Goal: Information Seeking & Learning: Compare options

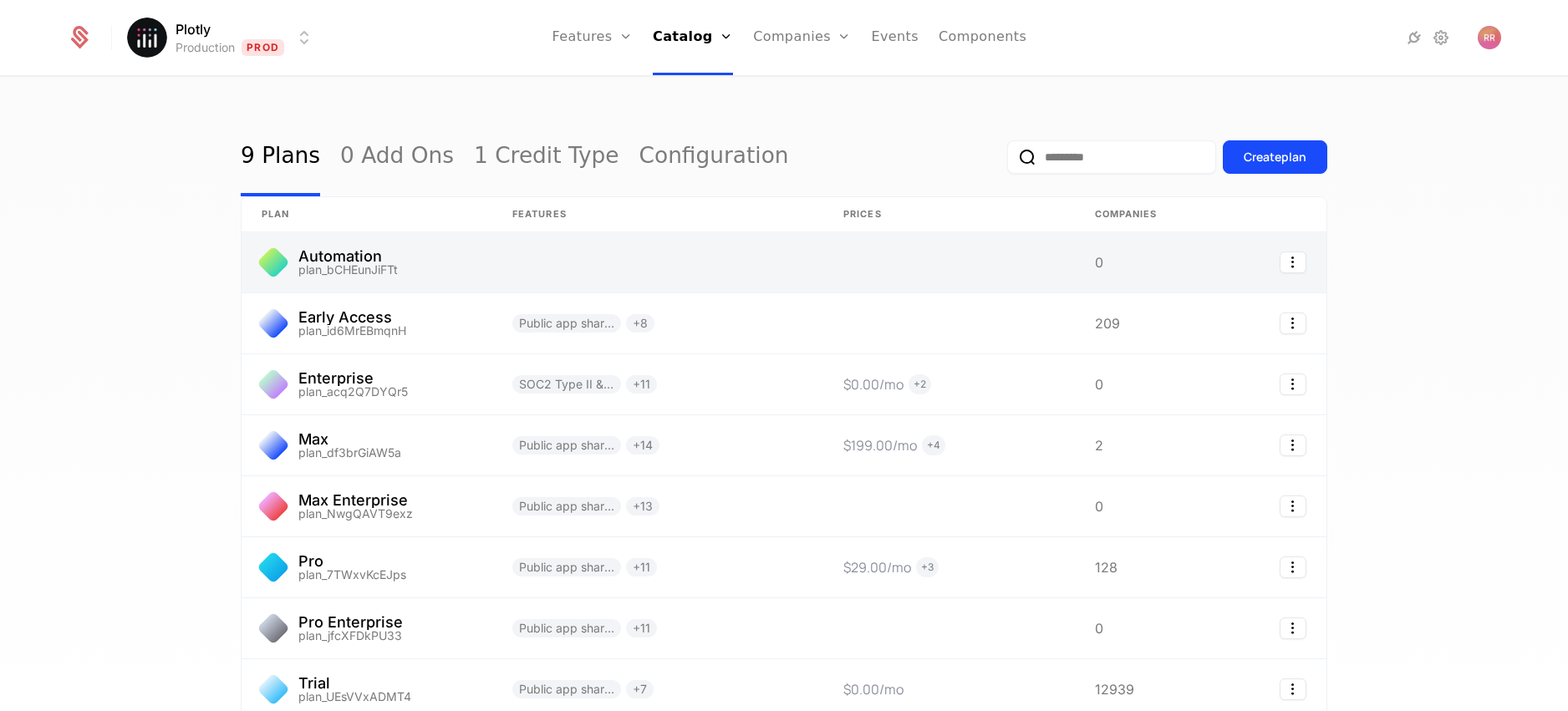
click at [416, 271] on link at bounding box center [366, 263] width 250 height 60
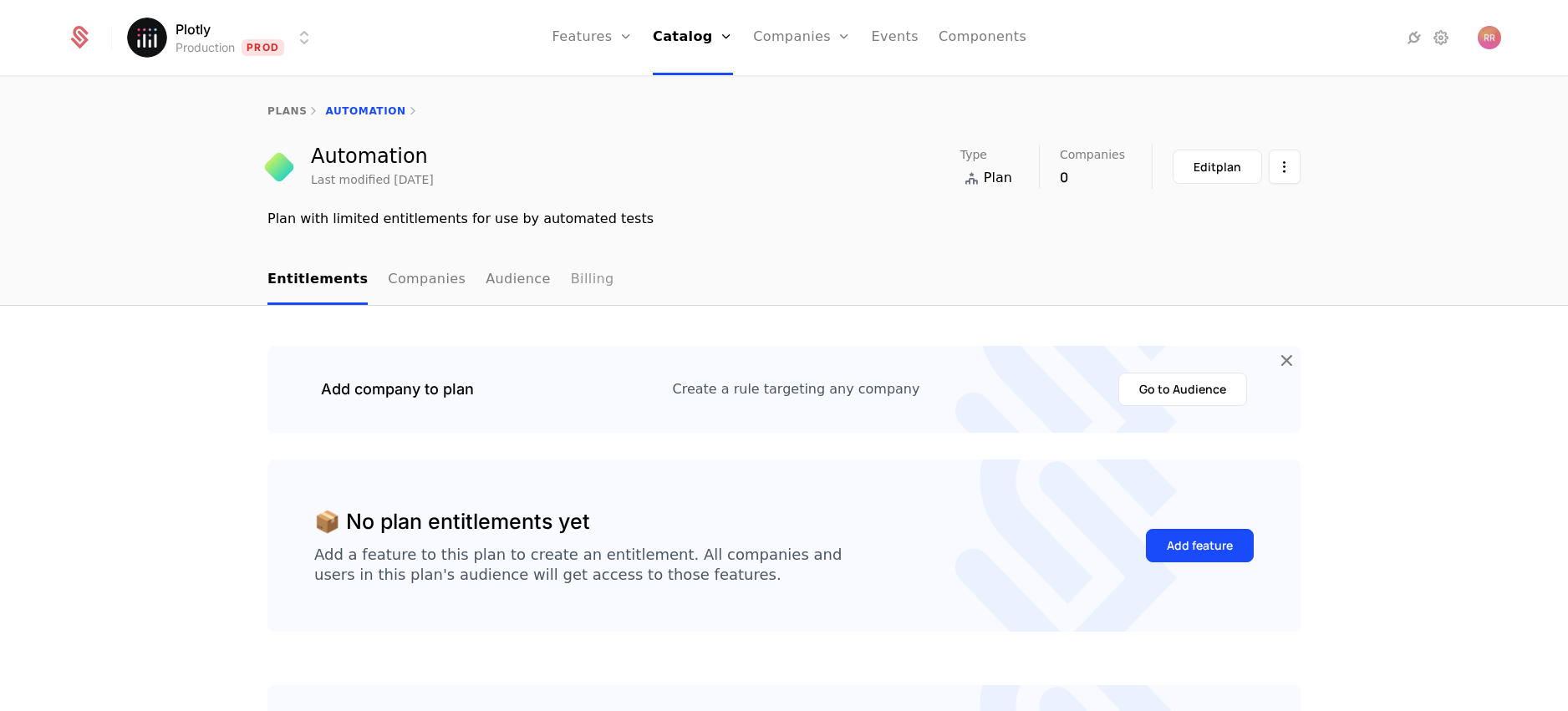
click at [580, 278] on link "Billing" at bounding box center [592, 281] width 44 height 50
click at [293, 108] on link "plans" at bounding box center [287, 111] width 39 height 12
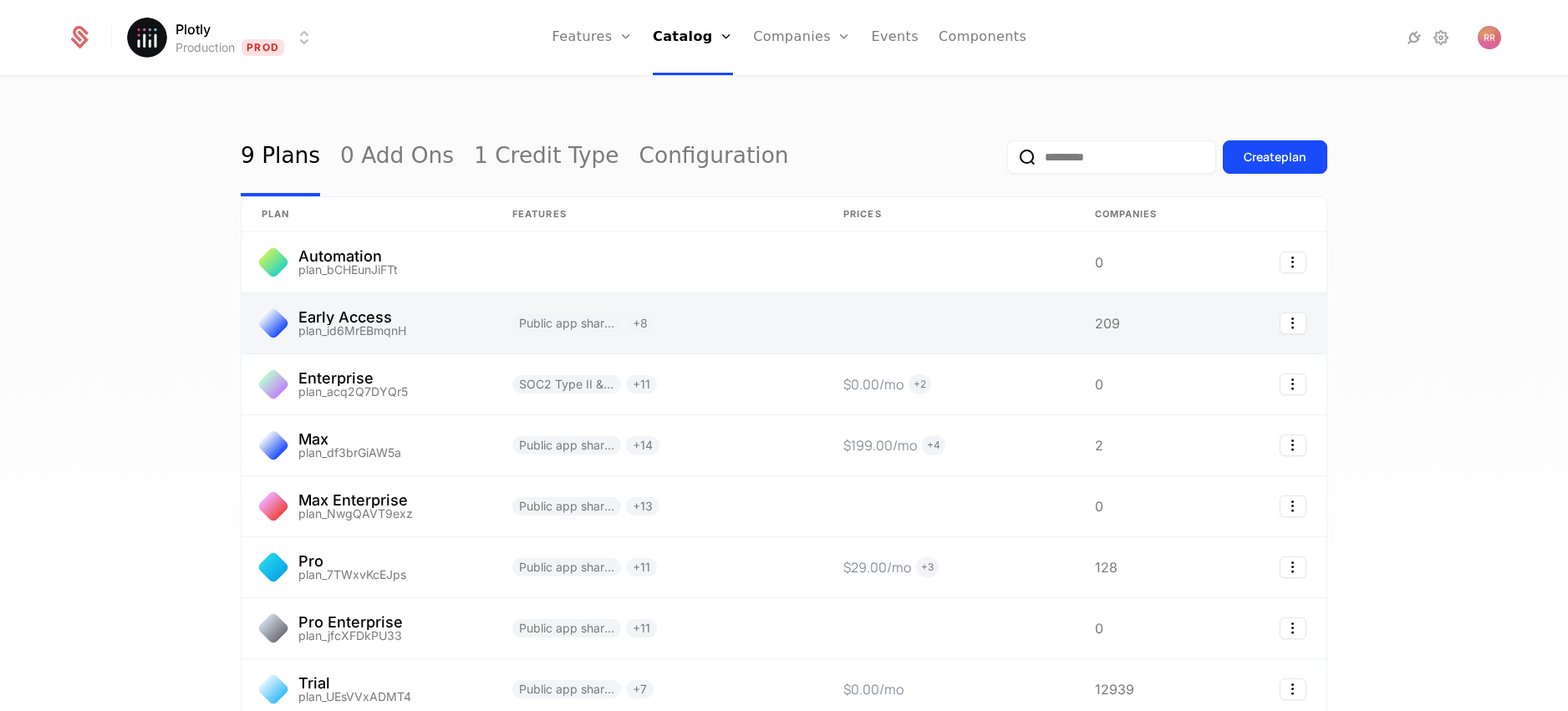
click at [403, 329] on link at bounding box center [366, 323] width 250 height 60
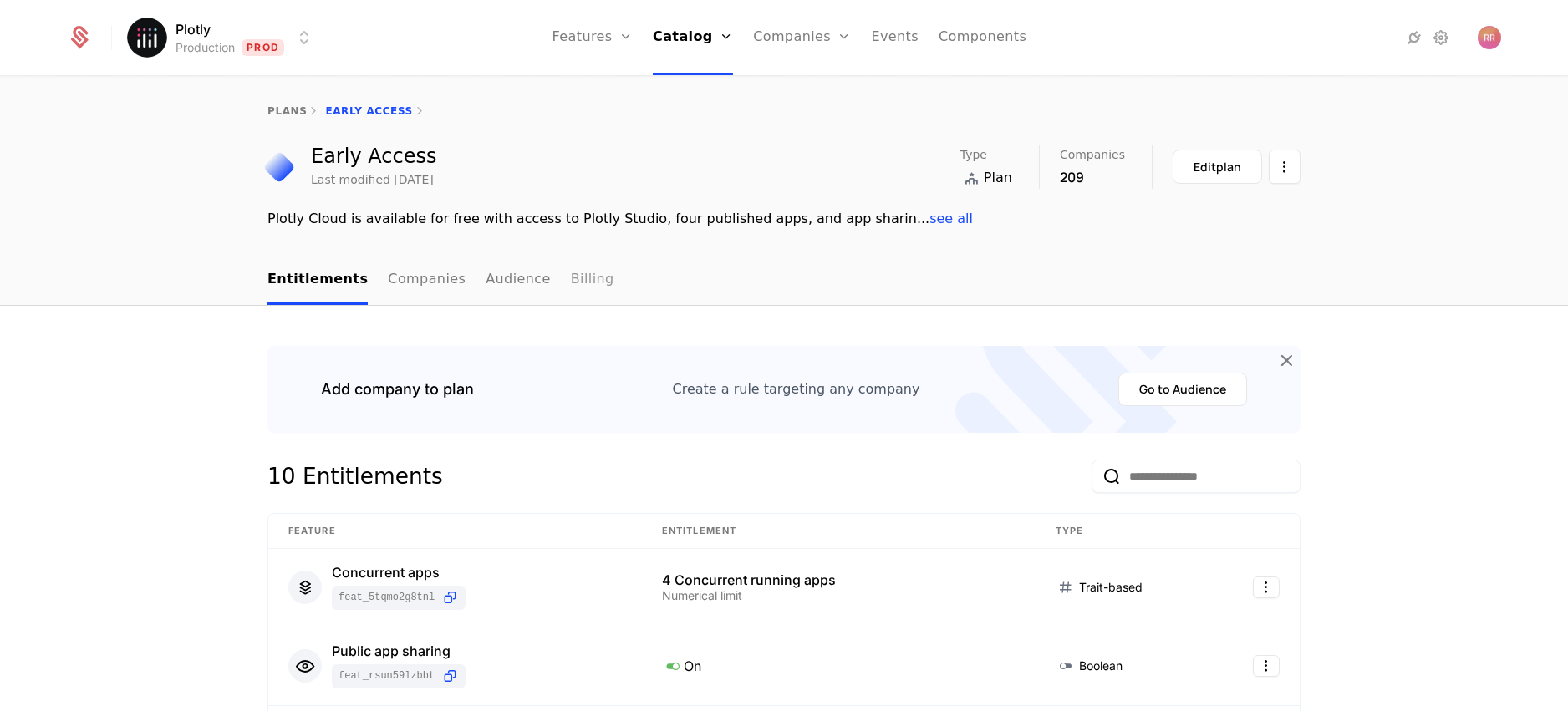
click at [582, 281] on link "Billing" at bounding box center [592, 281] width 44 height 50
click at [571, 282] on link "Billing" at bounding box center [592, 281] width 44 height 50
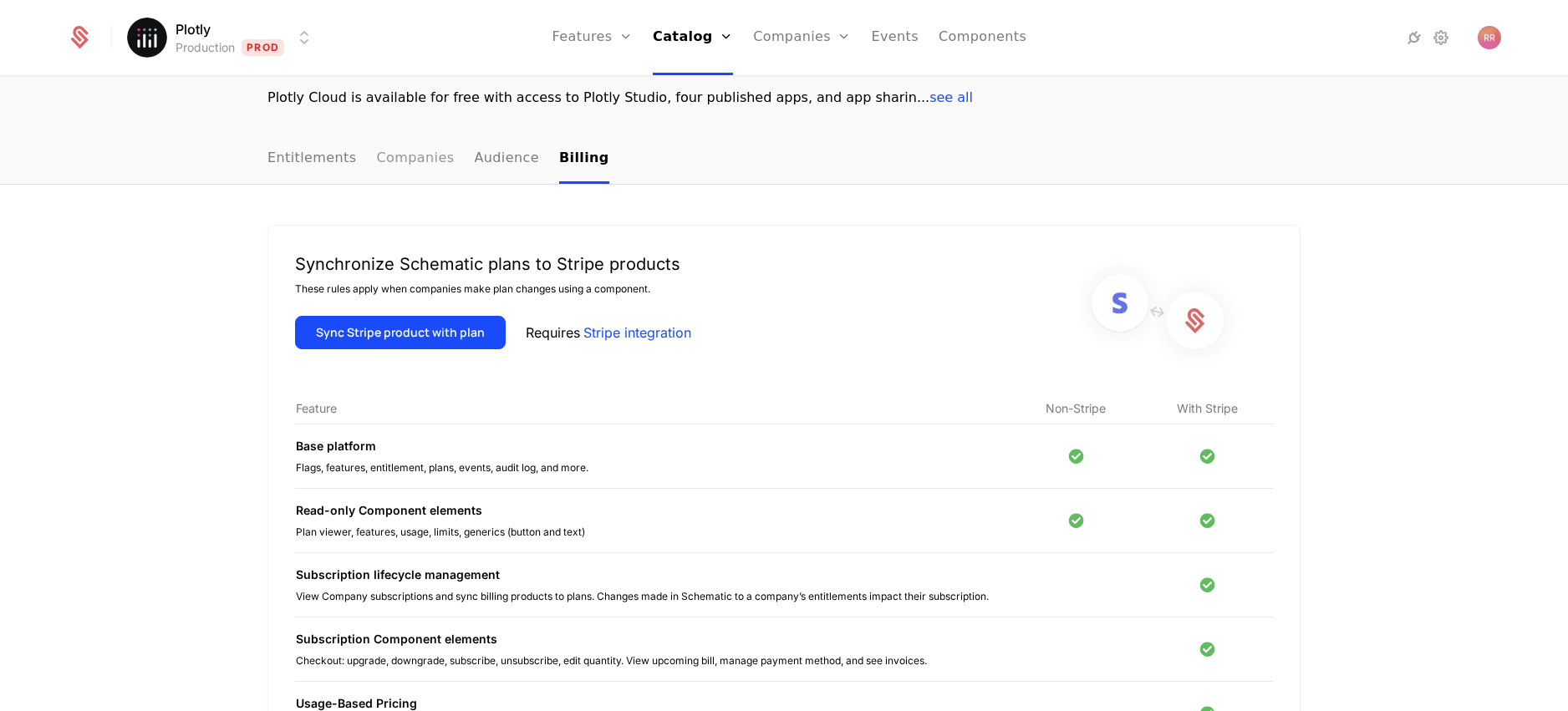
scroll to position [123, 0]
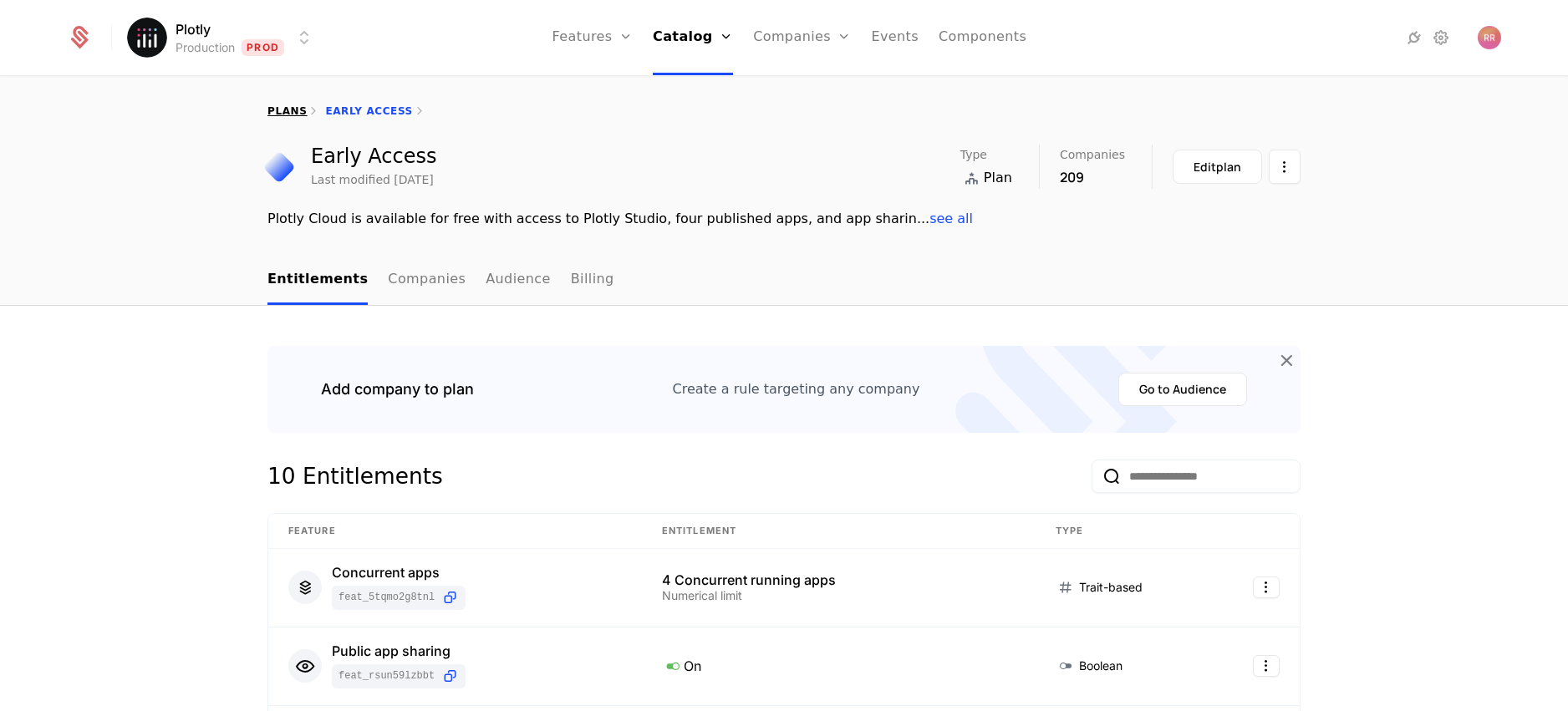
click at [288, 111] on link "plans" at bounding box center [287, 111] width 39 height 12
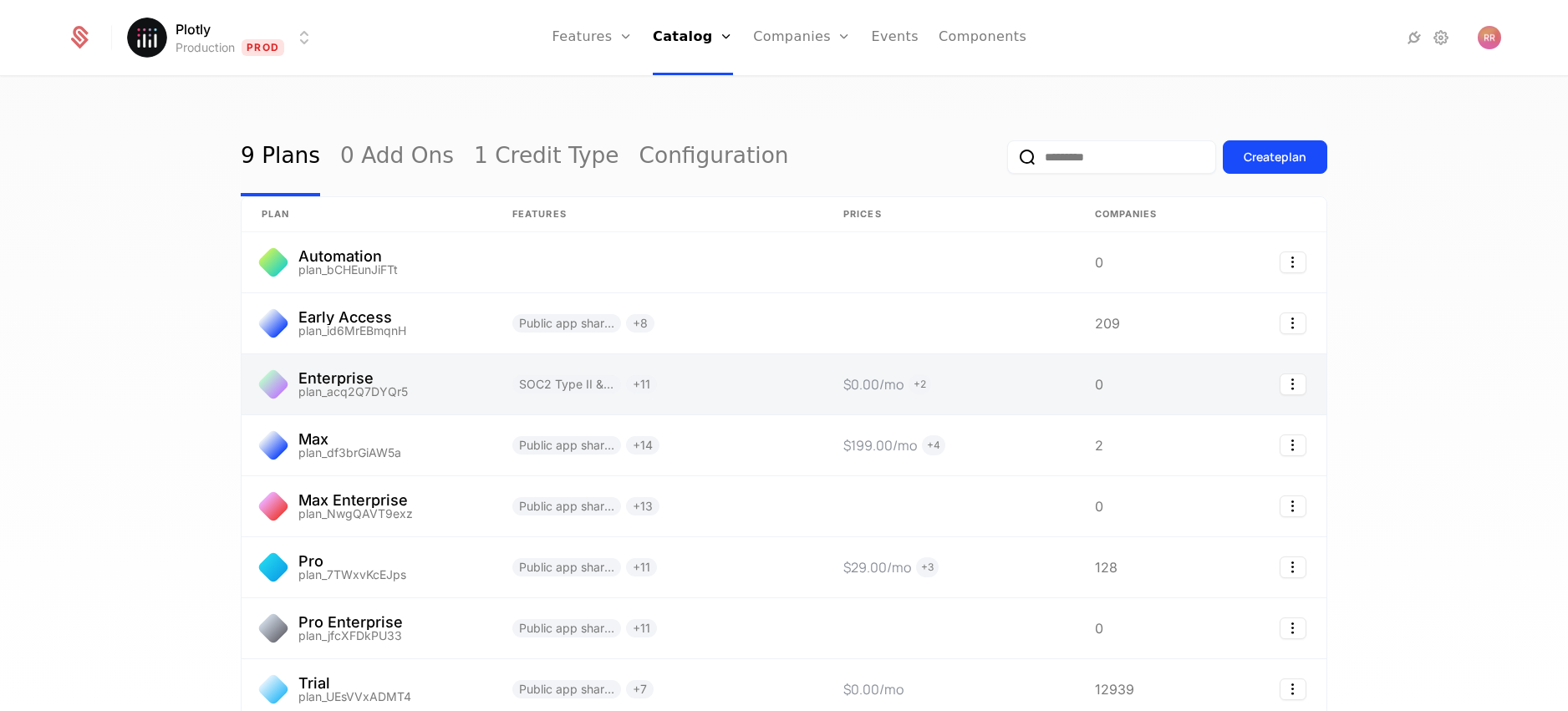
click at [414, 382] on link at bounding box center [366, 385] width 250 height 60
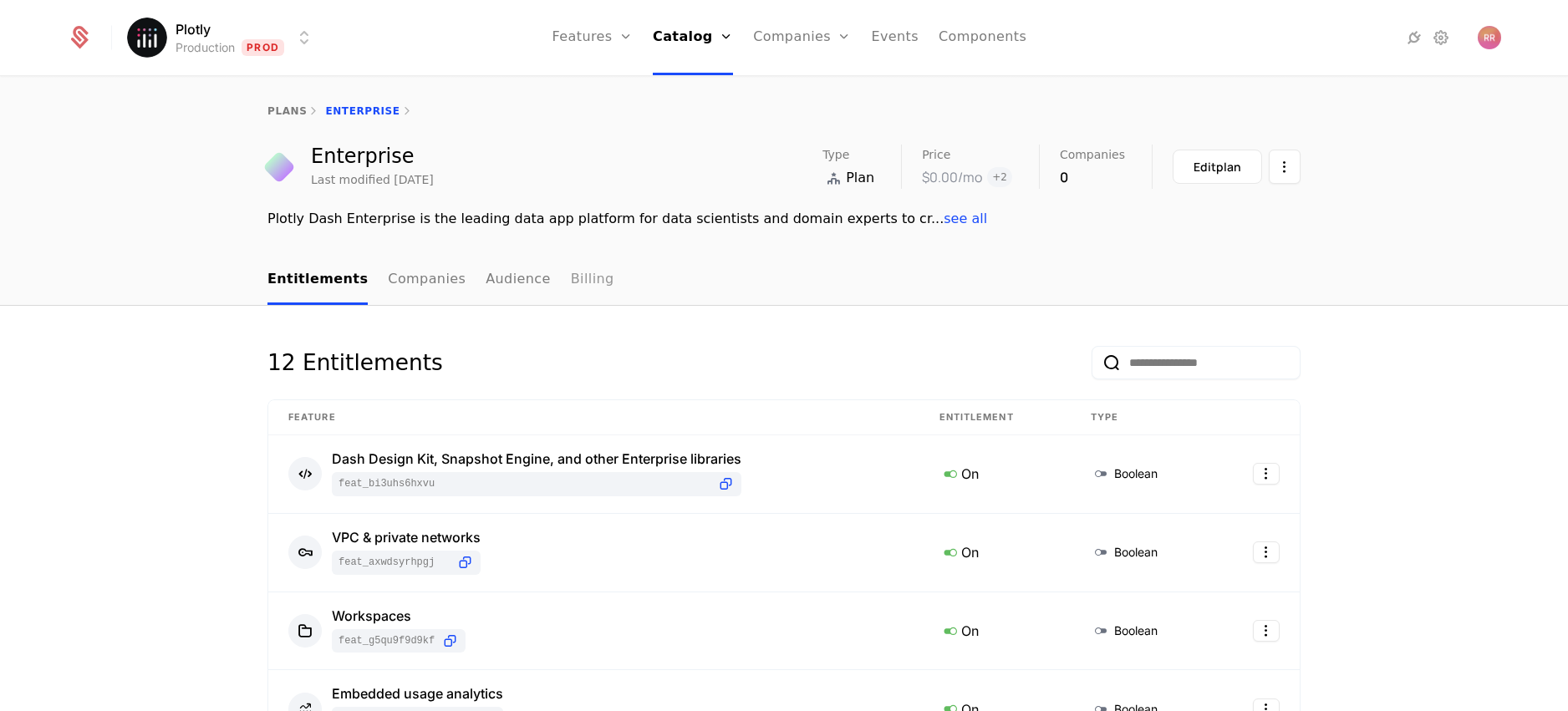
click at [580, 284] on link "Billing" at bounding box center [592, 281] width 44 height 50
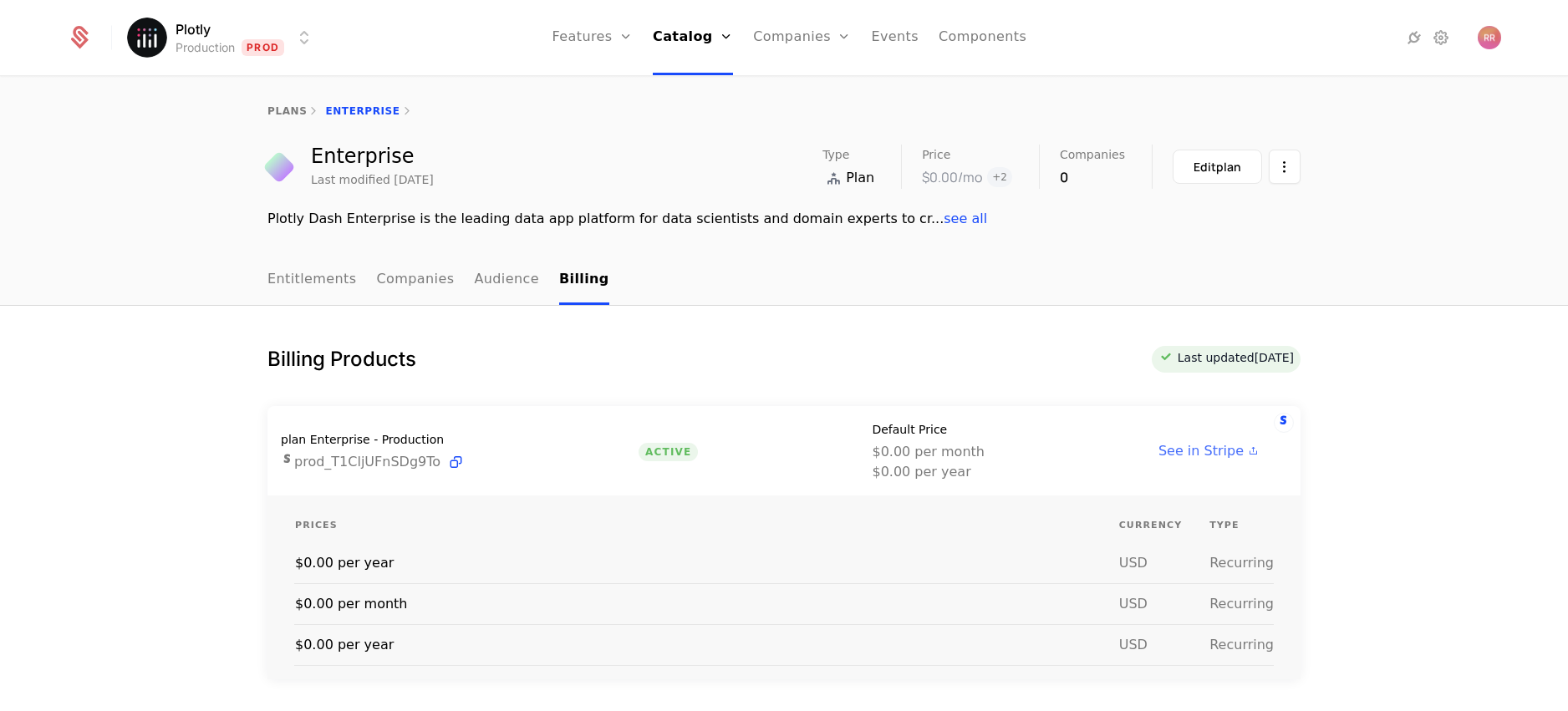
click at [1218, 445] on span "See in Stripe" at bounding box center [1201, 451] width 86 height 20
click at [282, 111] on link "plans" at bounding box center [287, 111] width 39 height 12
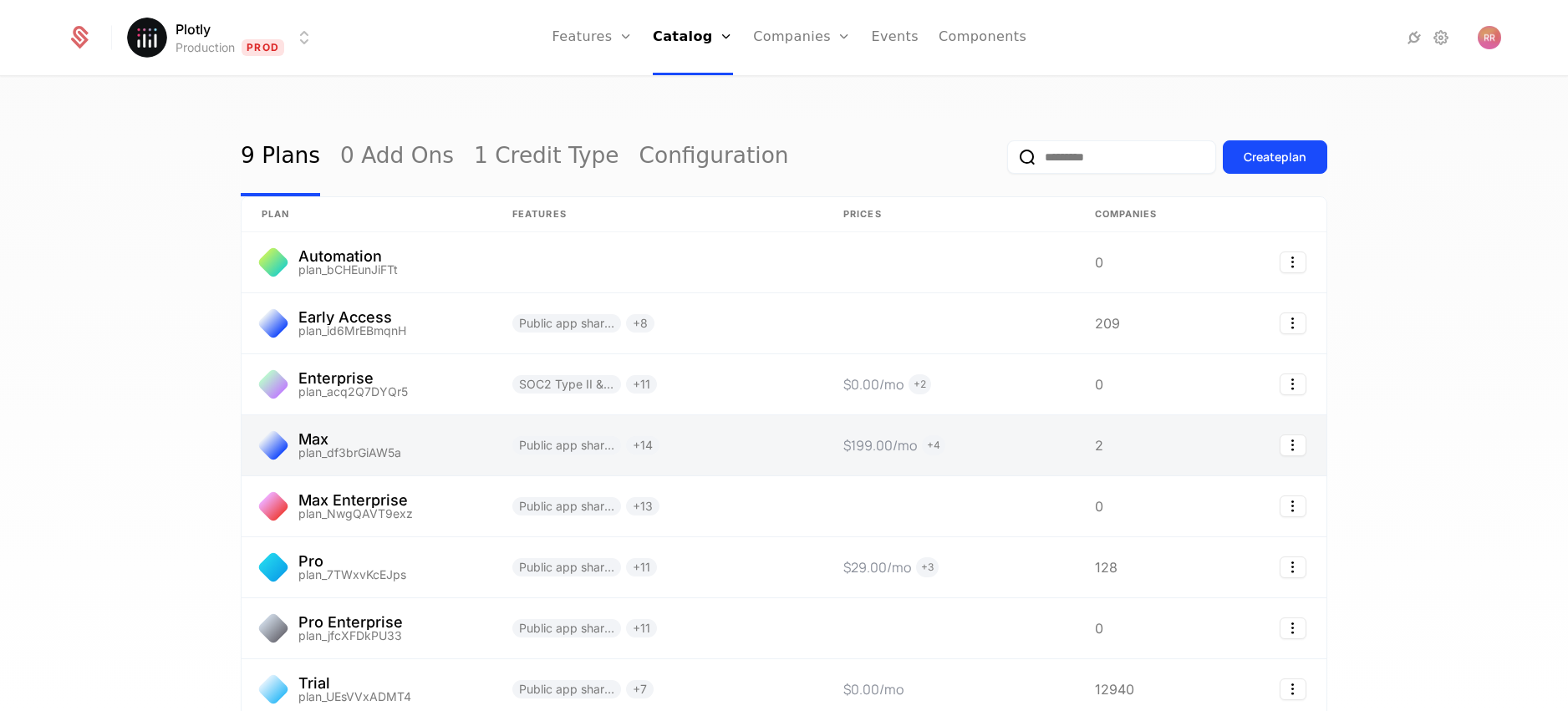
click at [330, 440] on link at bounding box center [366, 446] width 250 height 60
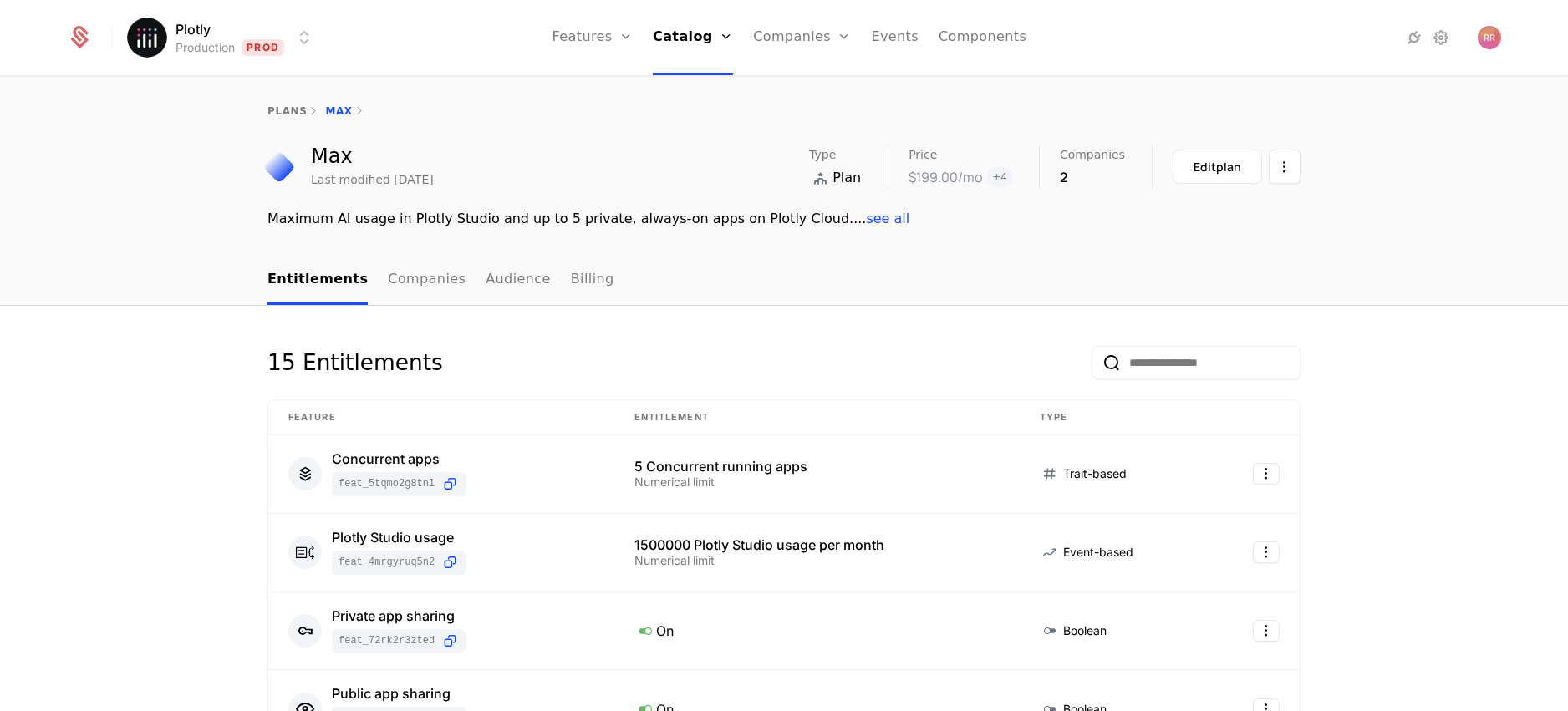
click at [592, 276] on nav "Entitlements Companies Audience Billing" at bounding box center [784, 281] width 1033 height 50
click at [585, 277] on link "Billing" at bounding box center [592, 281] width 44 height 50
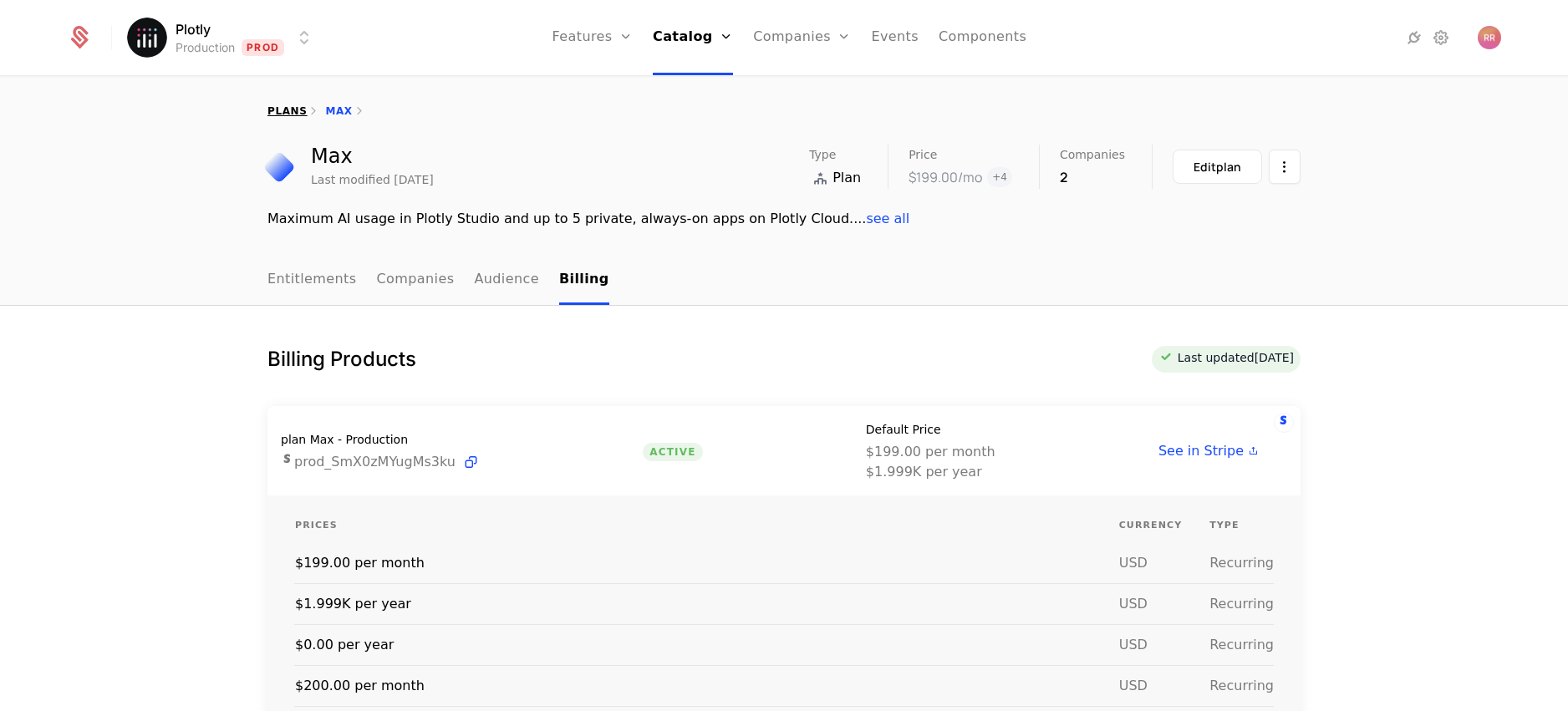
click at [291, 108] on link "plans" at bounding box center [287, 111] width 39 height 12
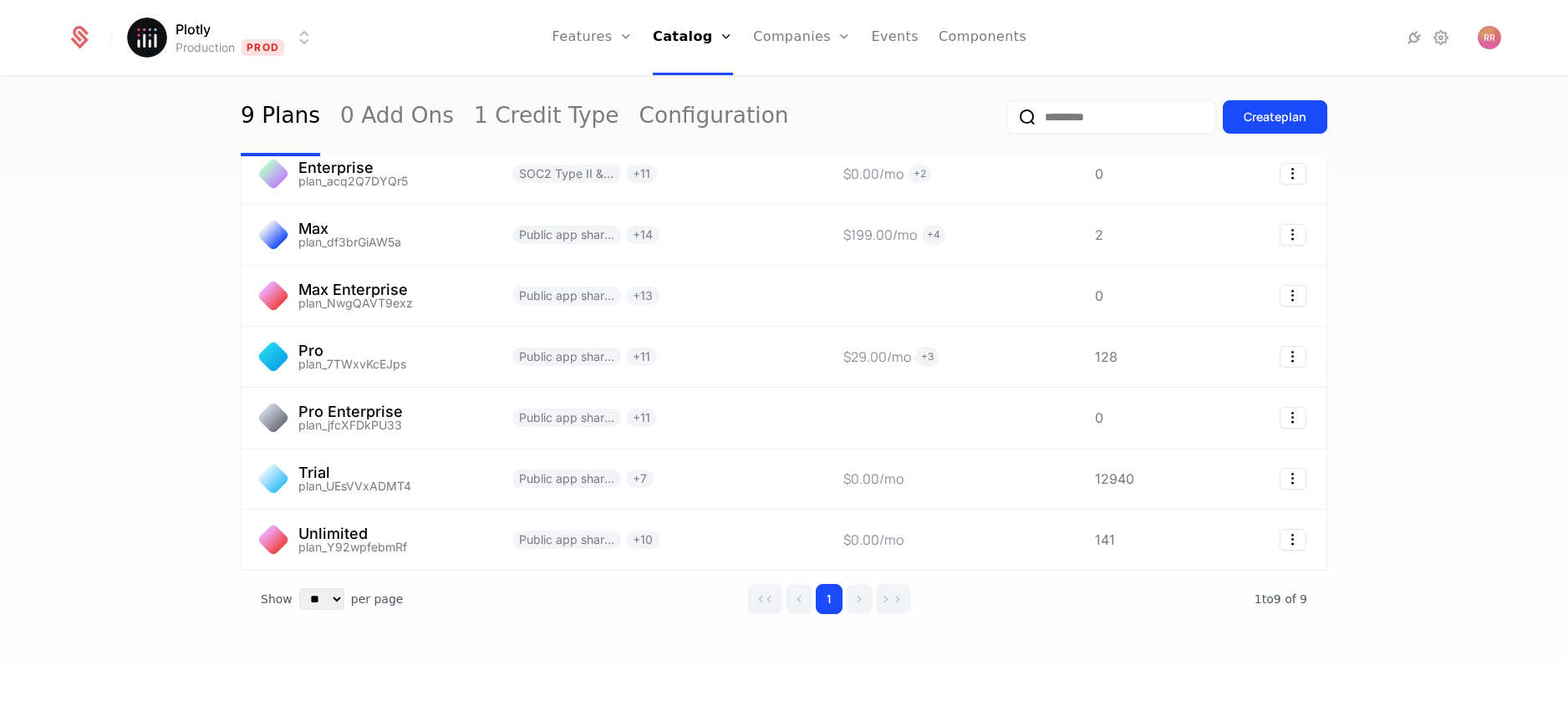
scroll to position [206, 0]
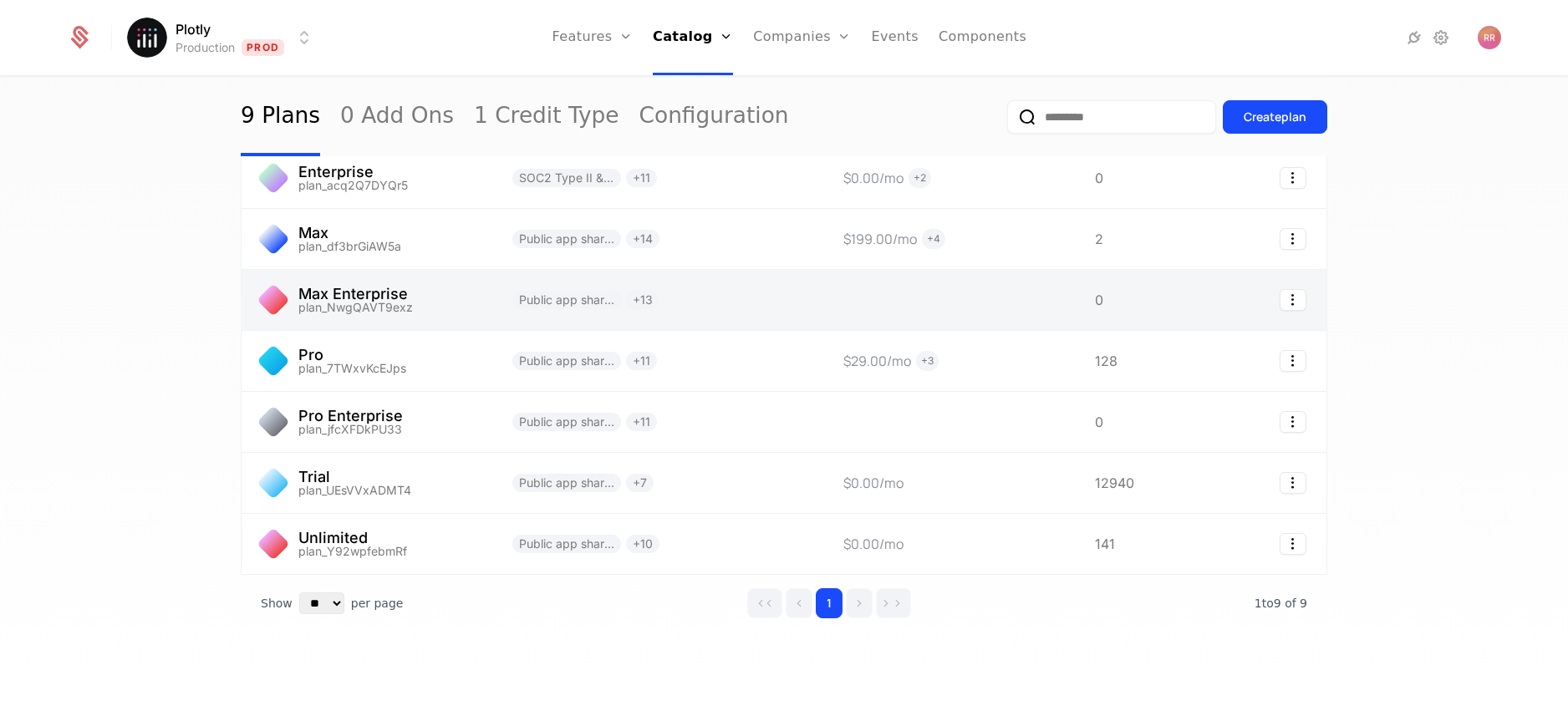
click at [352, 304] on link at bounding box center [366, 300] width 250 height 60
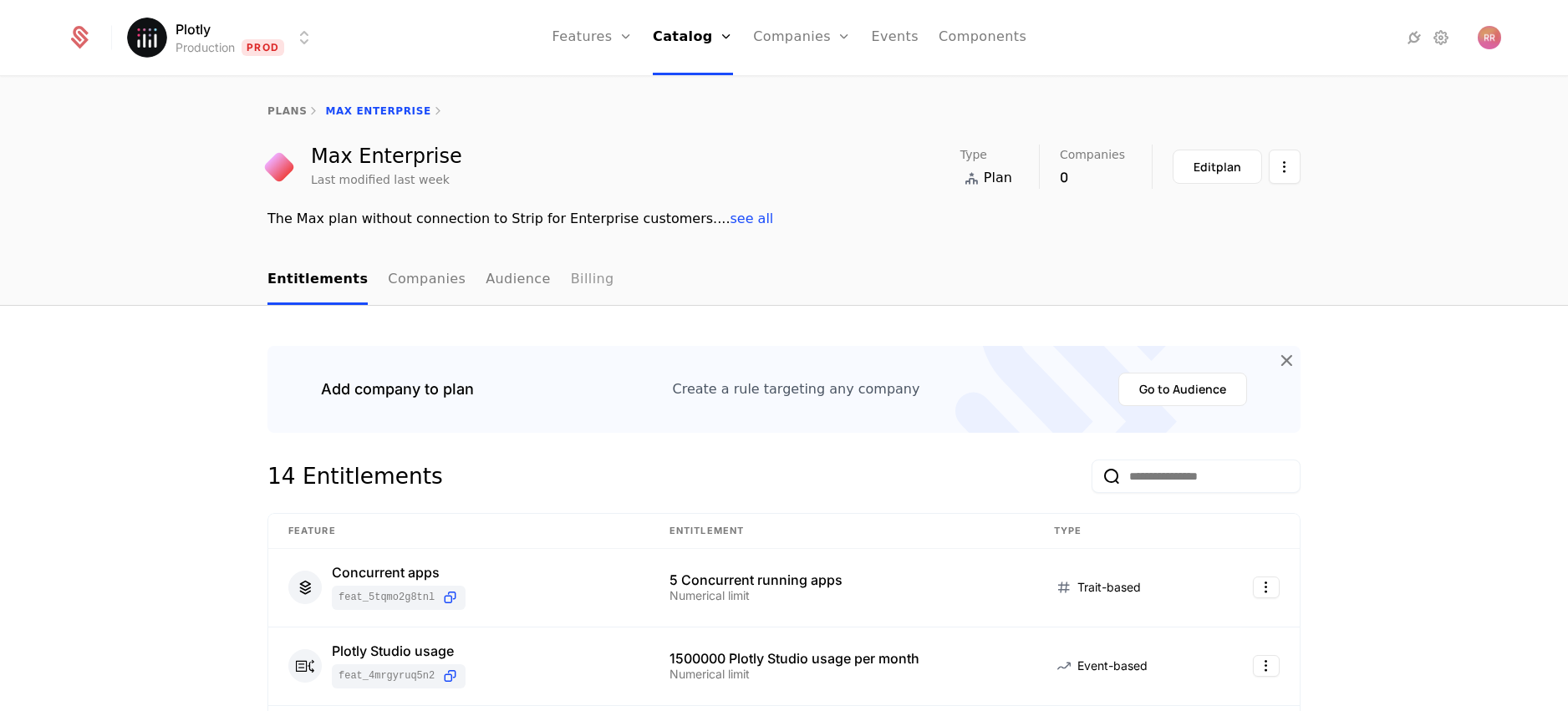
click at [576, 285] on link "Billing" at bounding box center [592, 281] width 44 height 50
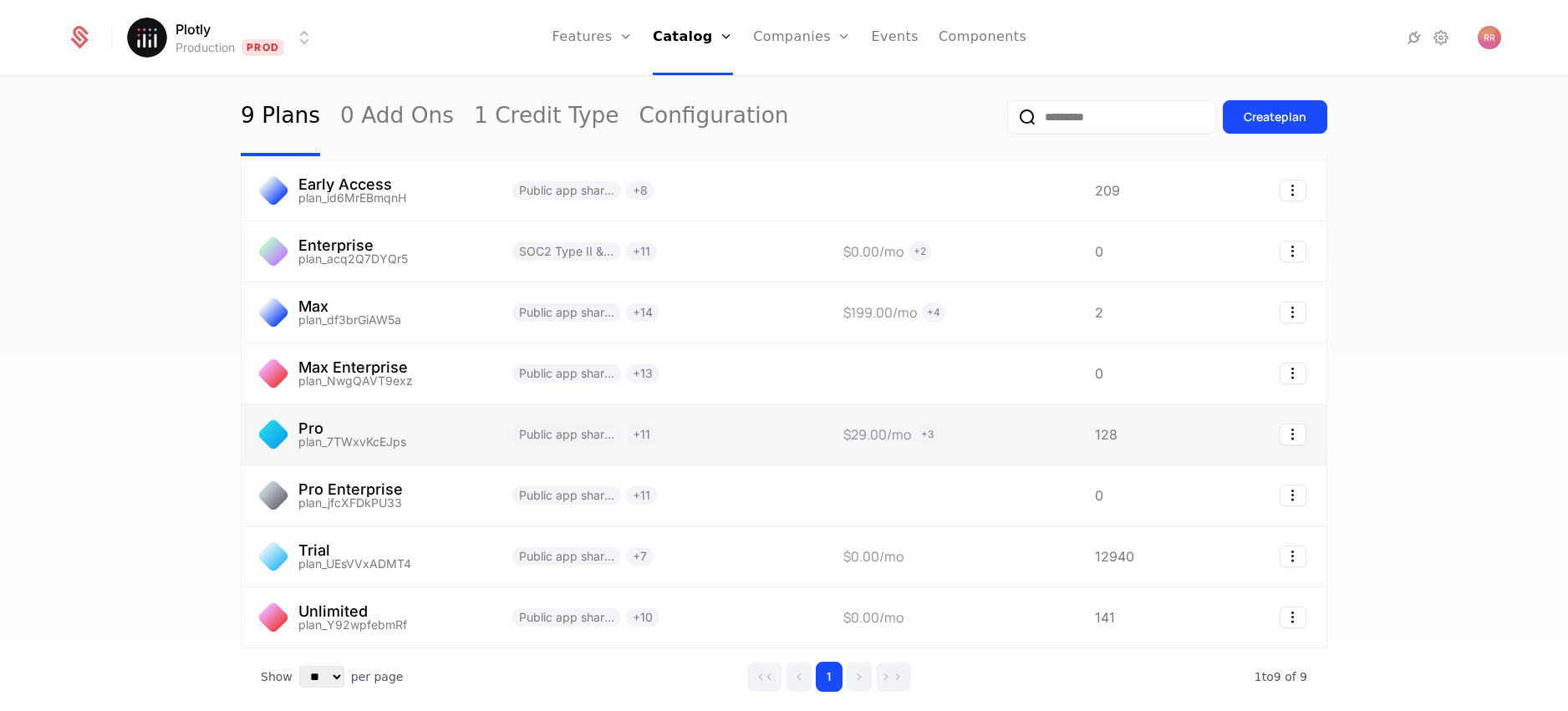
scroll to position [141, 0]
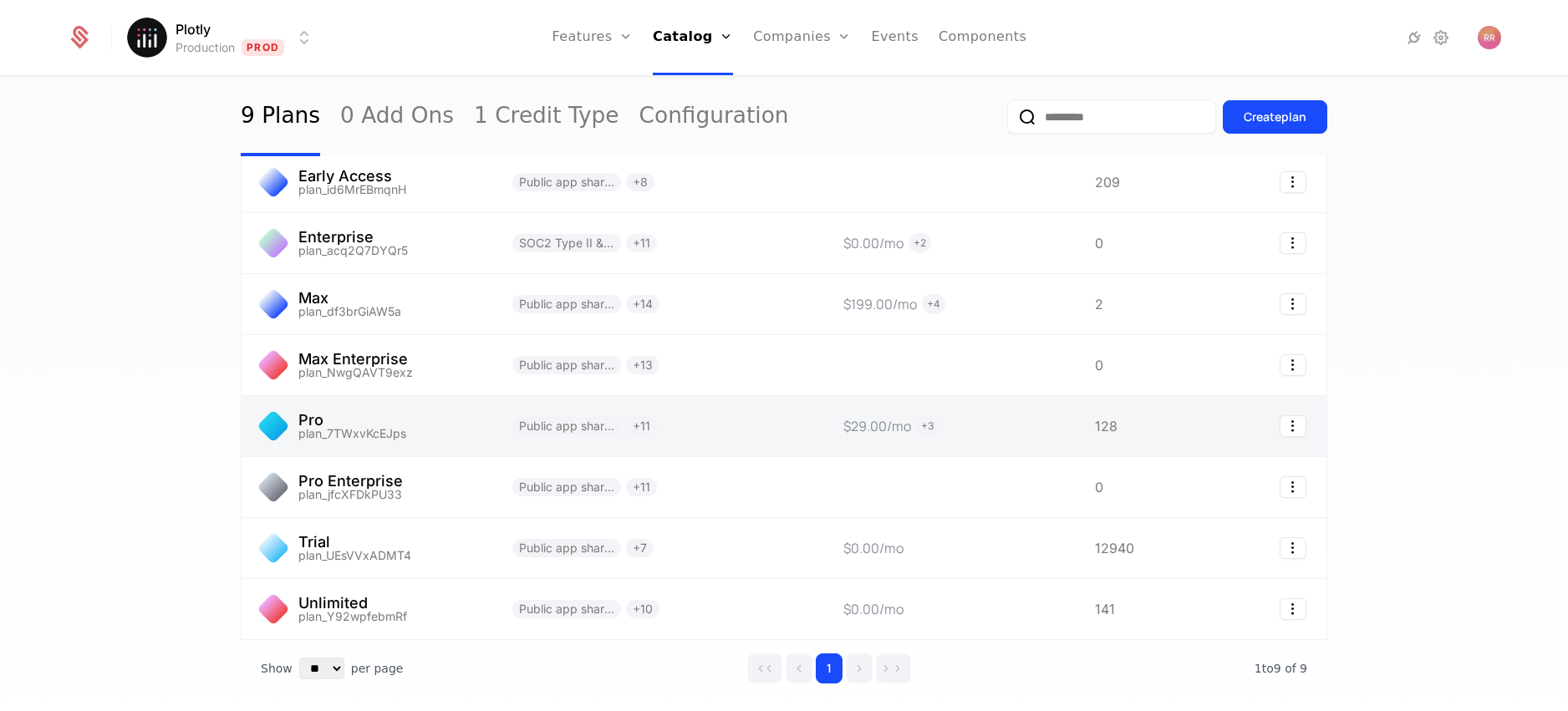
click at [362, 435] on link at bounding box center [366, 427] width 250 height 60
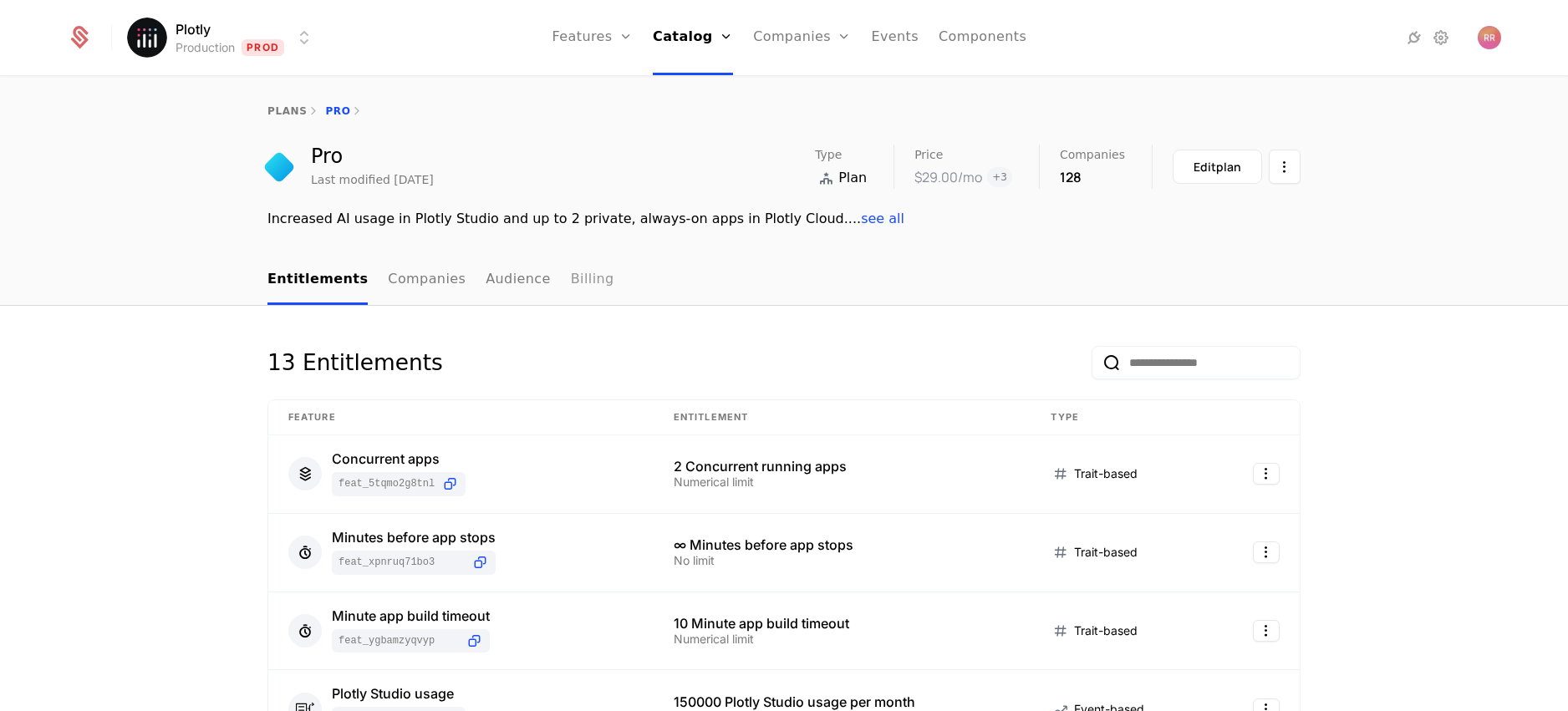
click at [577, 278] on link "Billing" at bounding box center [592, 281] width 44 height 50
click at [280, 113] on link "plans" at bounding box center [287, 111] width 39 height 12
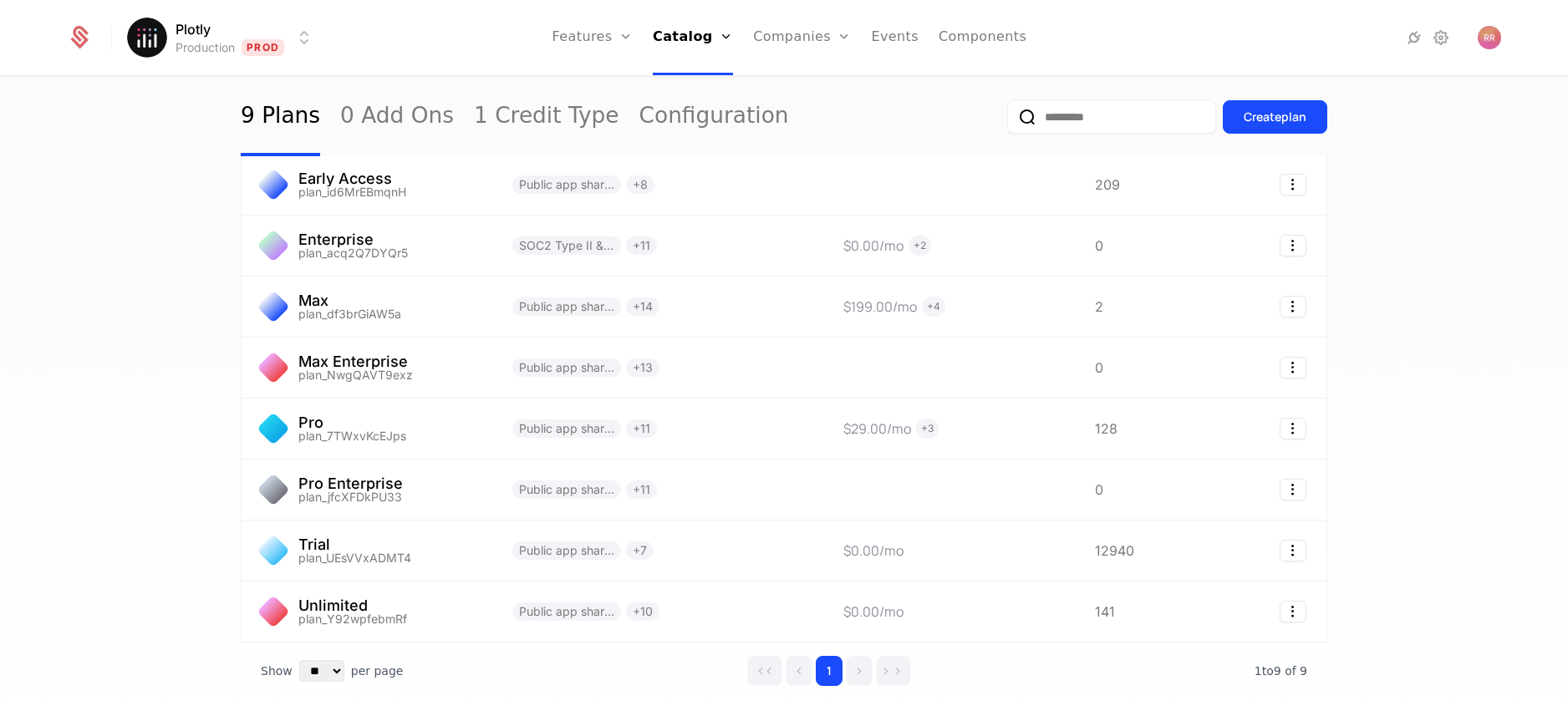
scroll to position [210, 0]
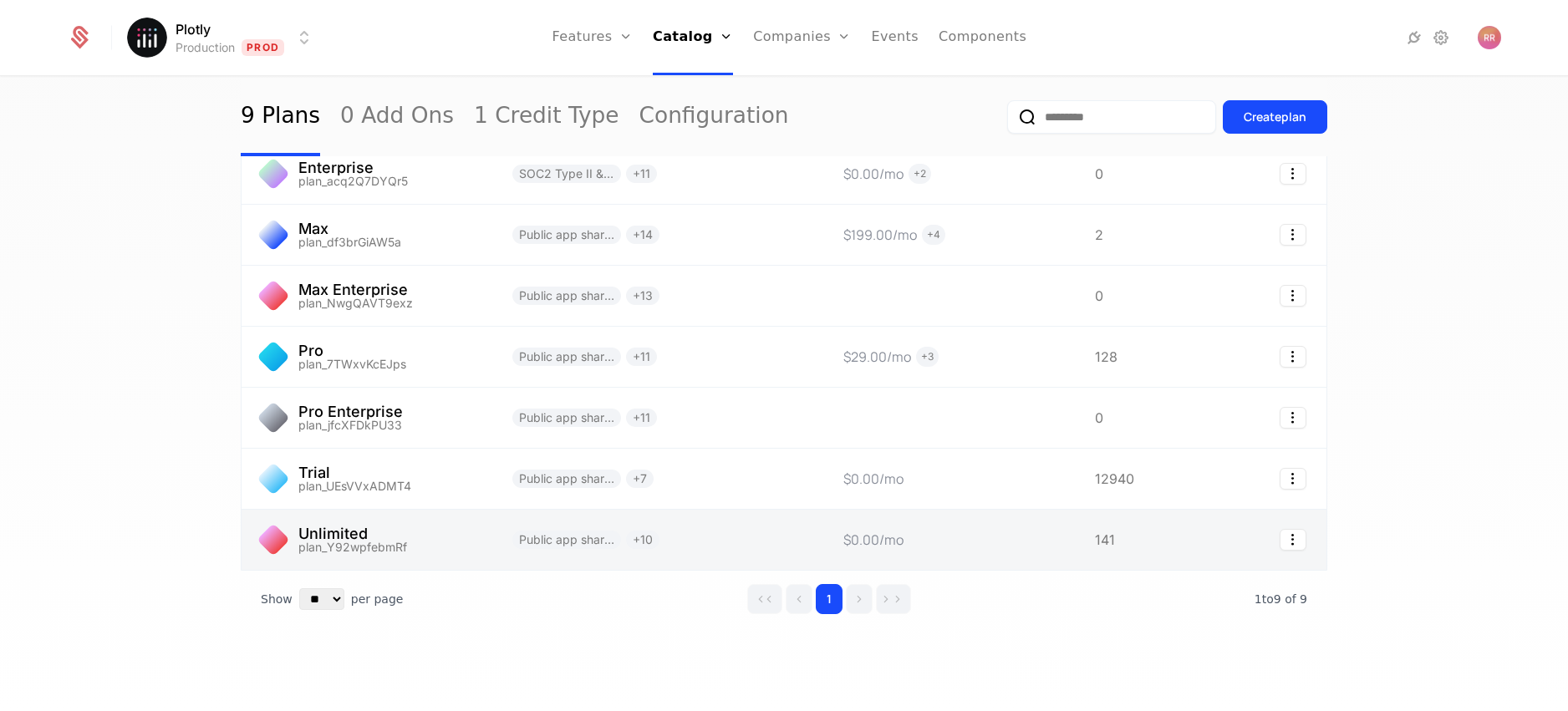
click at [397, 543] on link at bounding box center [366, 540] width 250 height 60
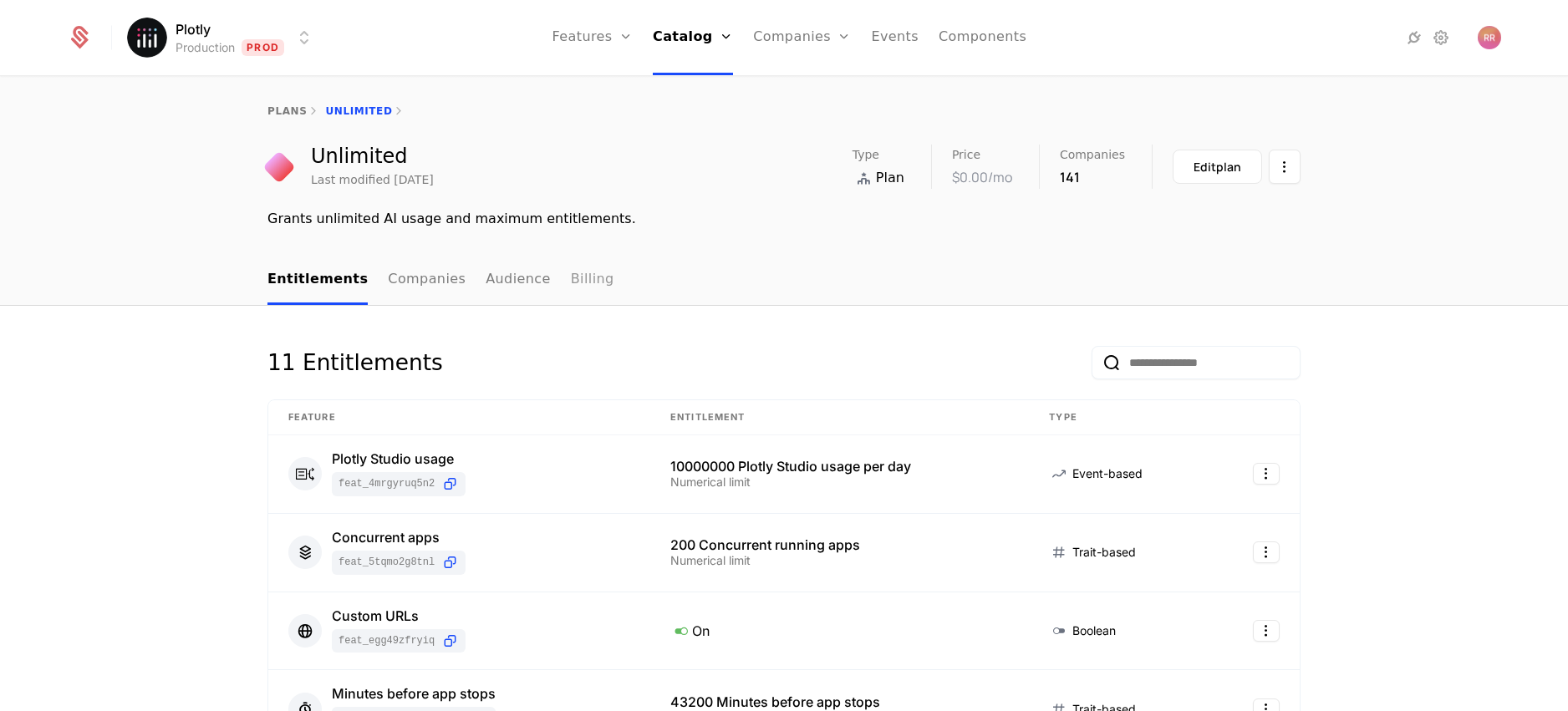
click at [579, 275] on link "Billing" at bounding box center [592, 281] width 44 height 50
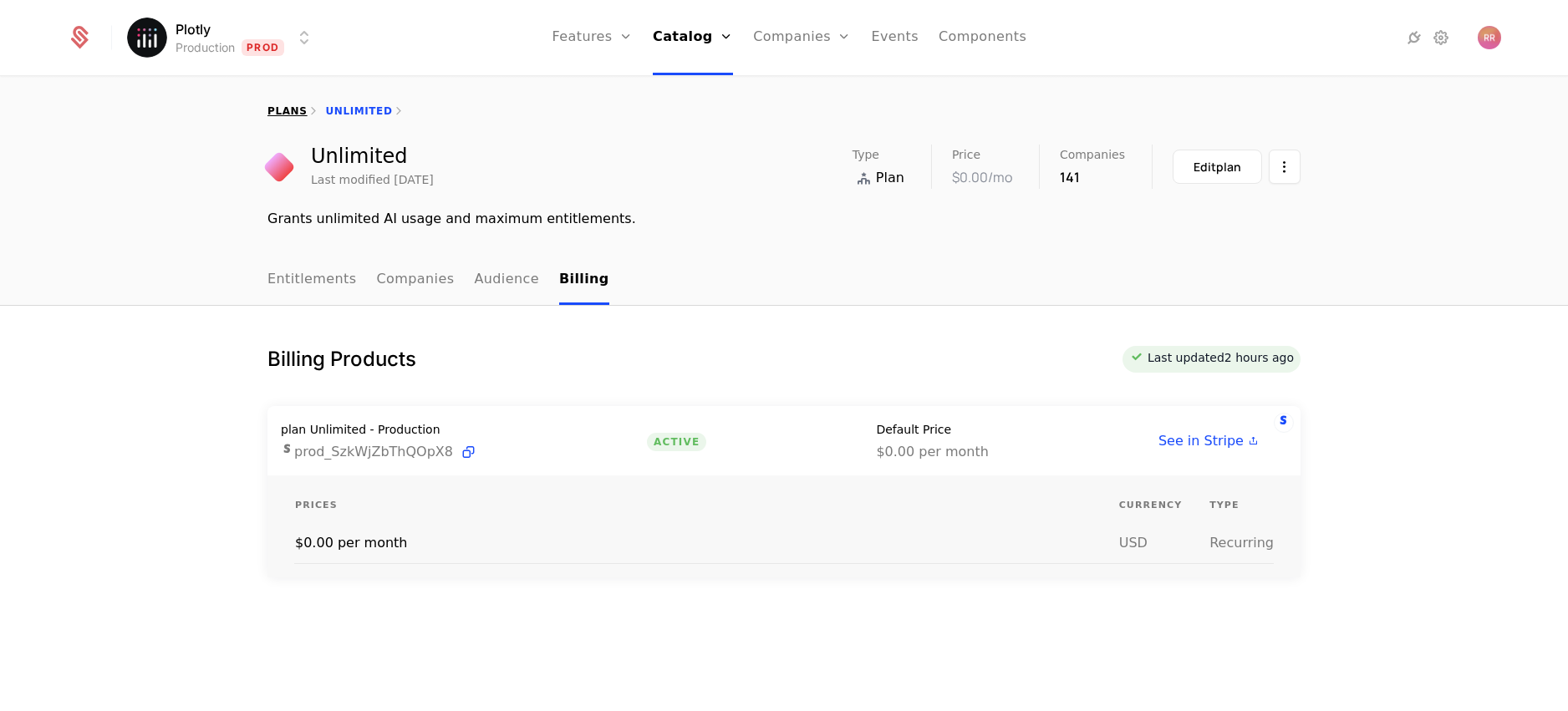
click at [294, 112] on link "plans" at bounding box center [287, 111] width 39 height 12
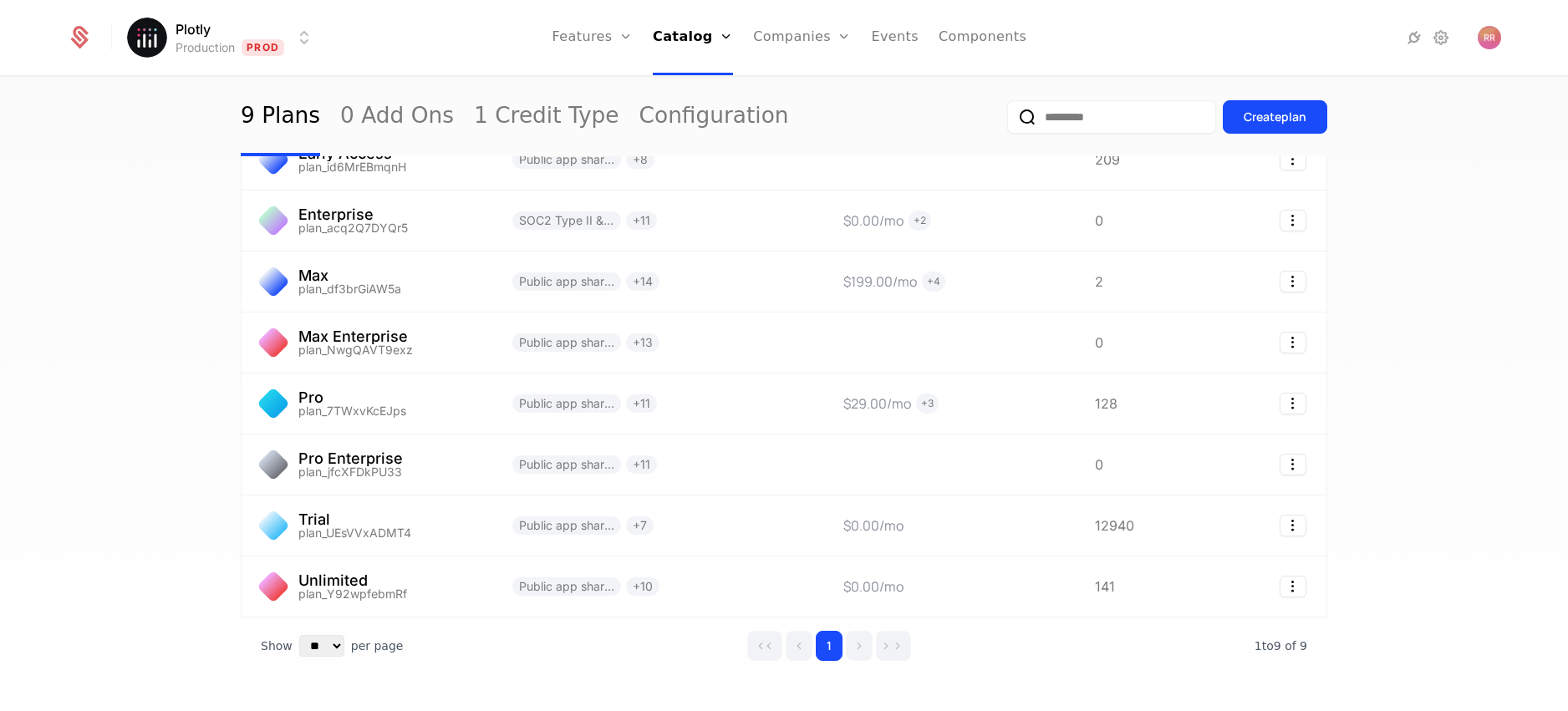
scroll to position [166, 0]
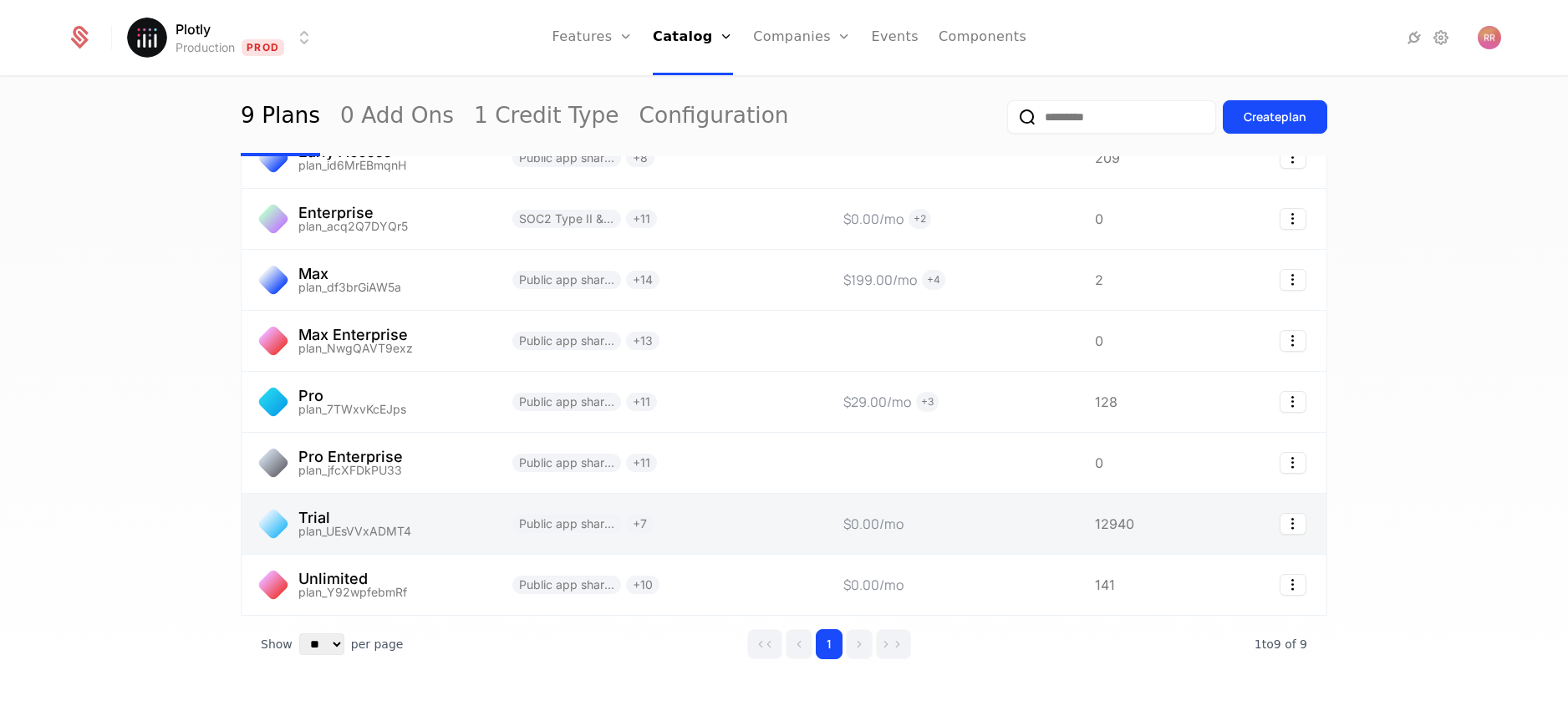
click at [369, 530] on link at bounding box center [366, 524] width 250 height 60
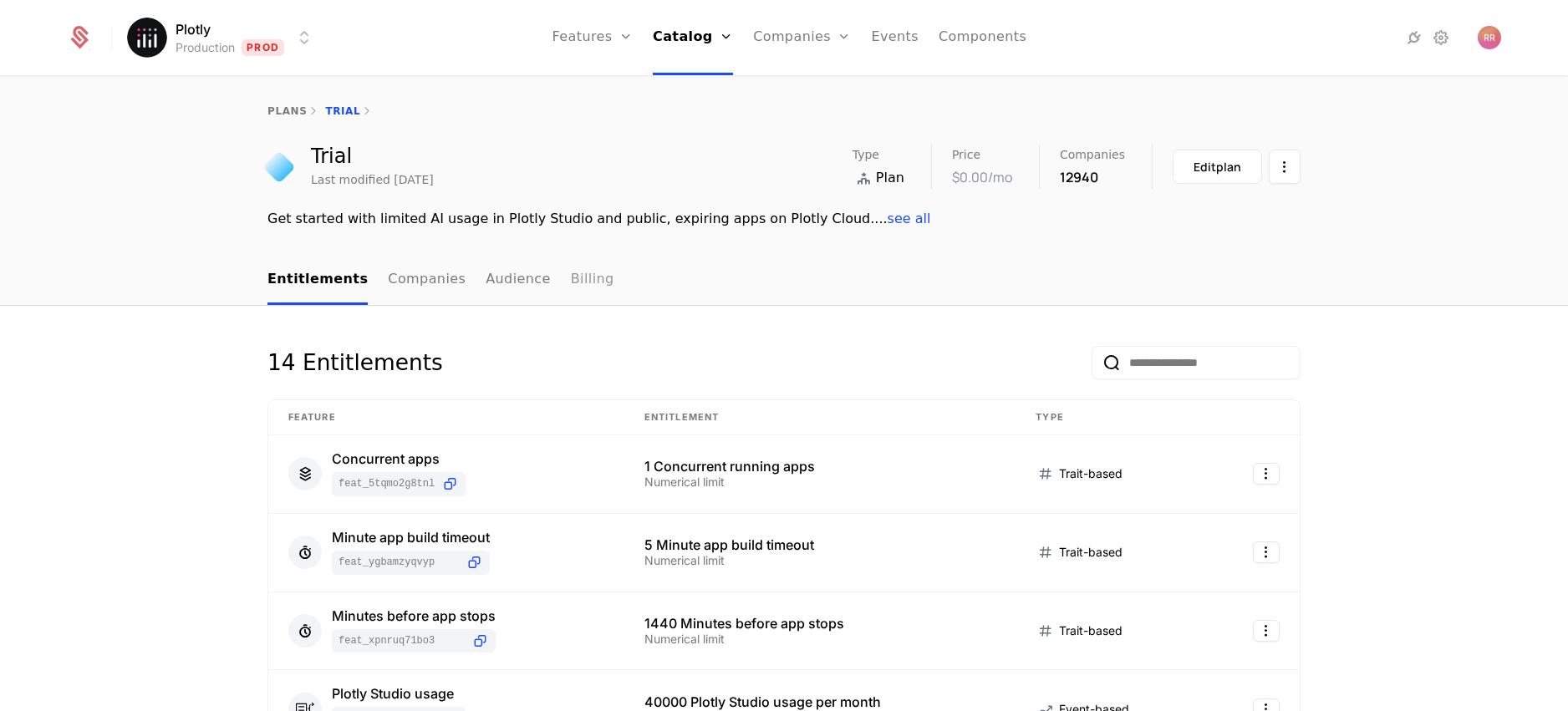
click at [572, 287] on link "Billing" at bounding box center [592, 281] width 44 height 50
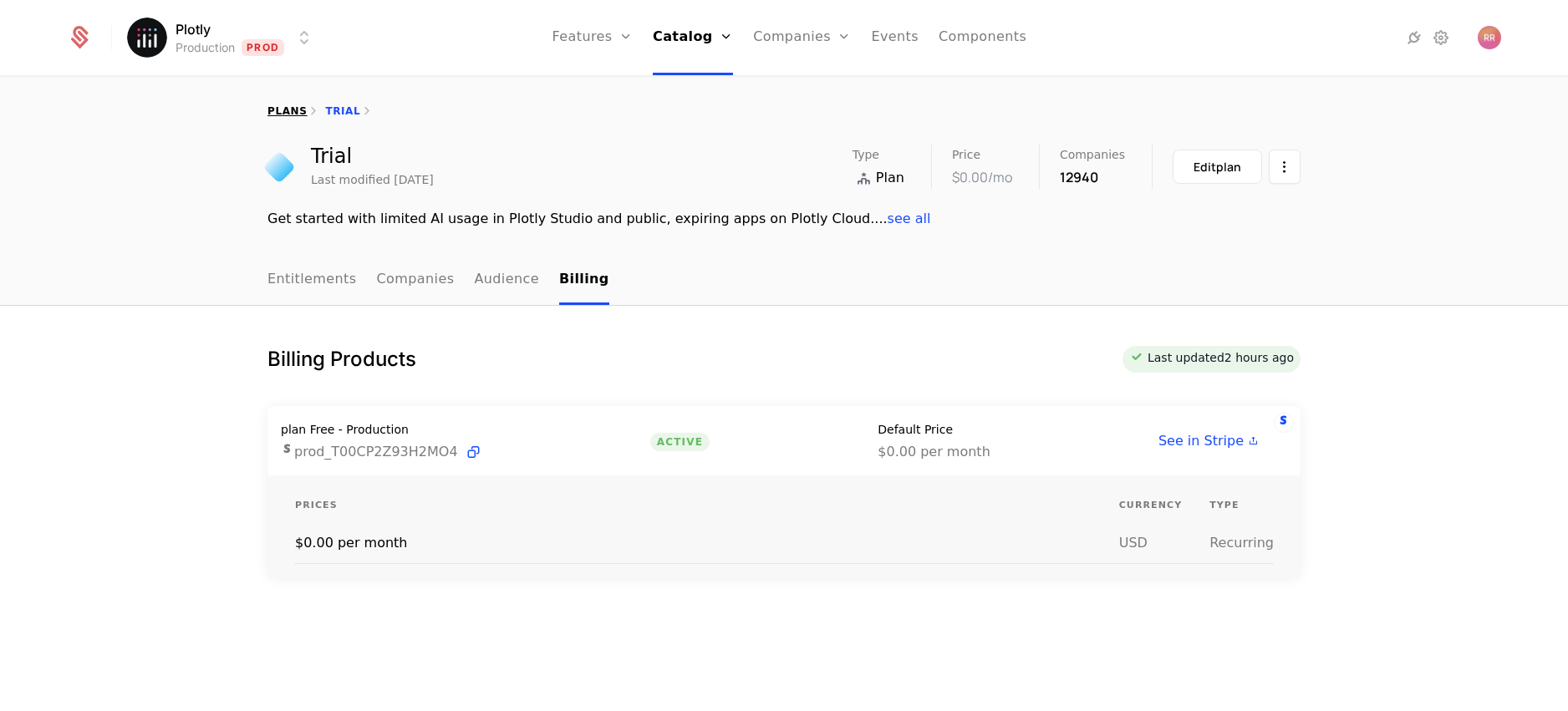
click at [273, 109] on link "plans" at bounding box center [287, 111] width 39 height 12
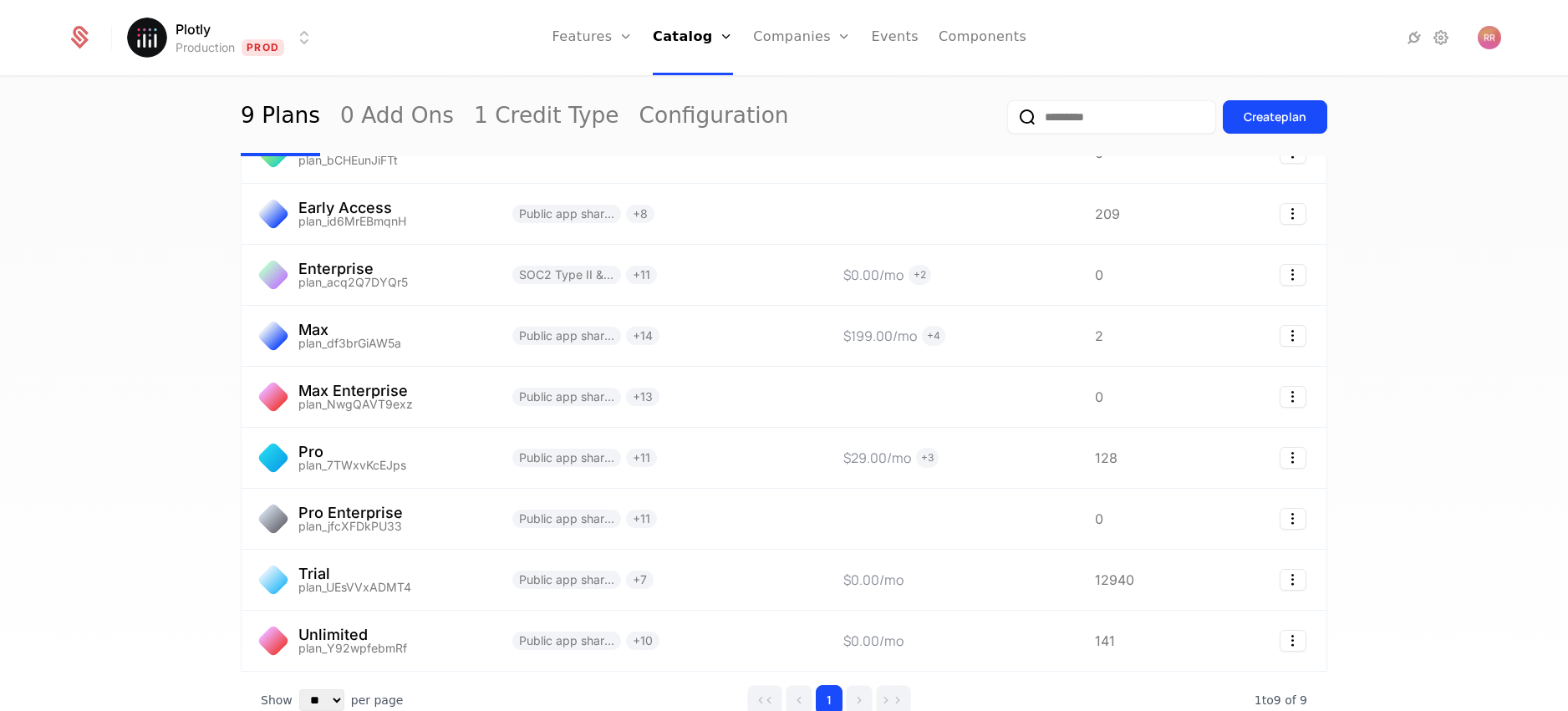
scroll to position [115, 0]
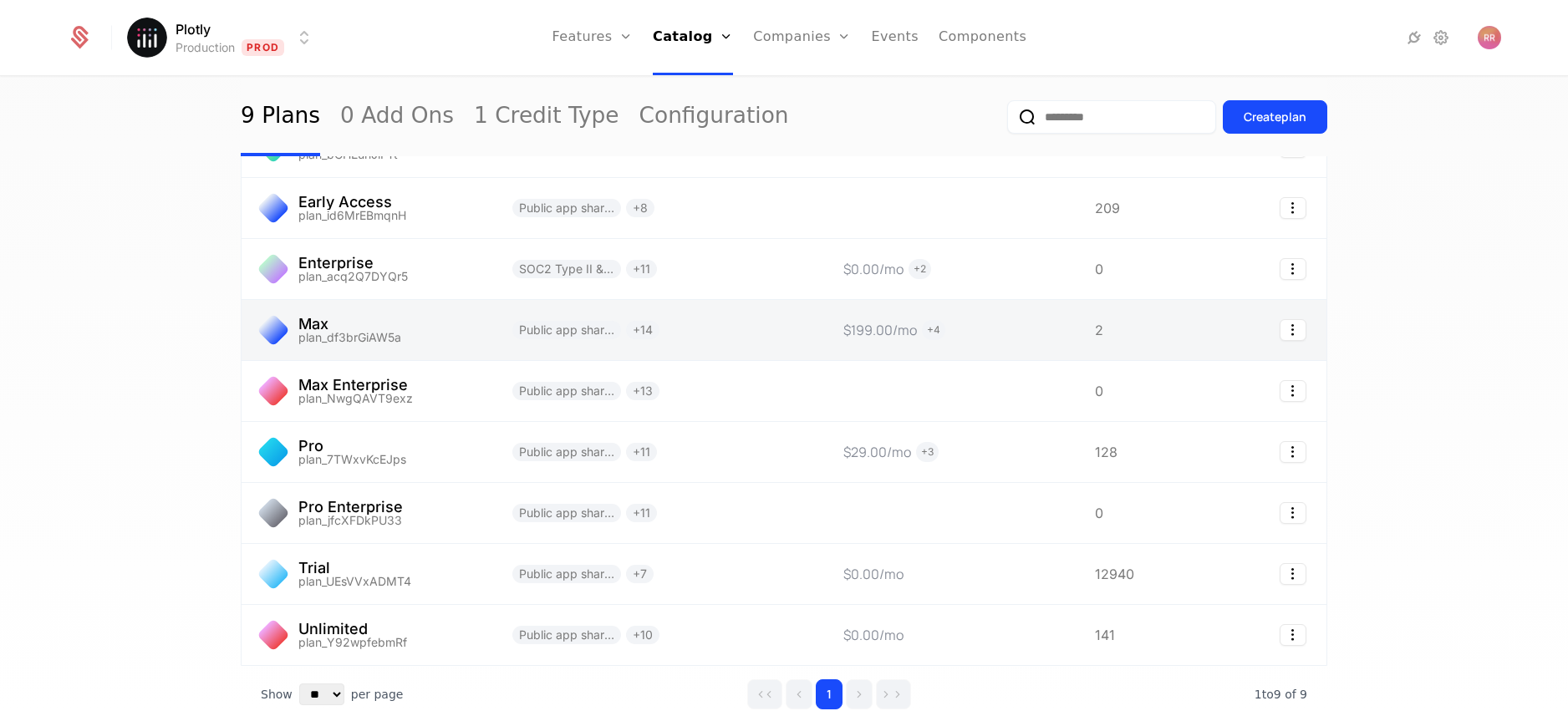
click at [324, 323] on link at bounding box center [366, 330] width 250 height 60
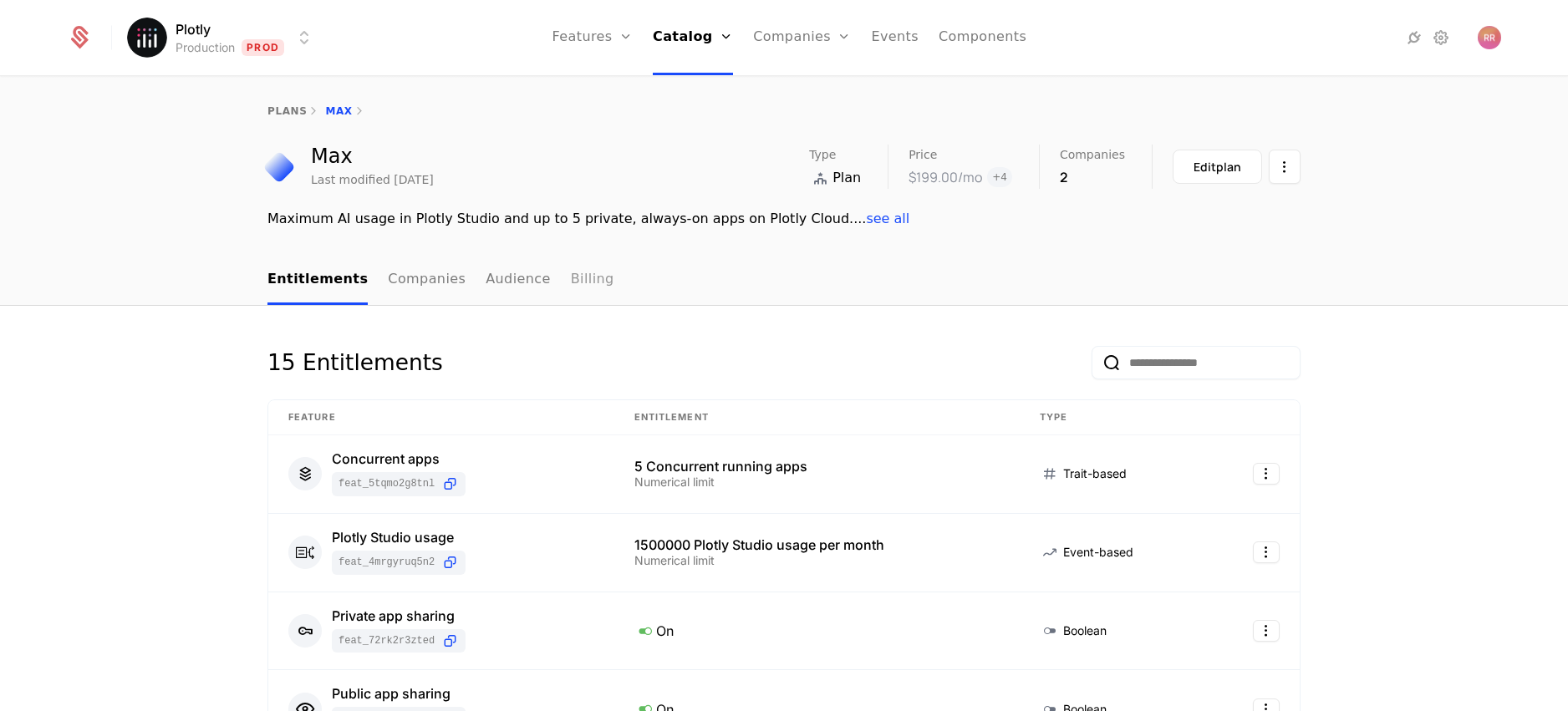
click at [580, 278] on link "Billing" at bounding box center [592, 281] width 44 height 50
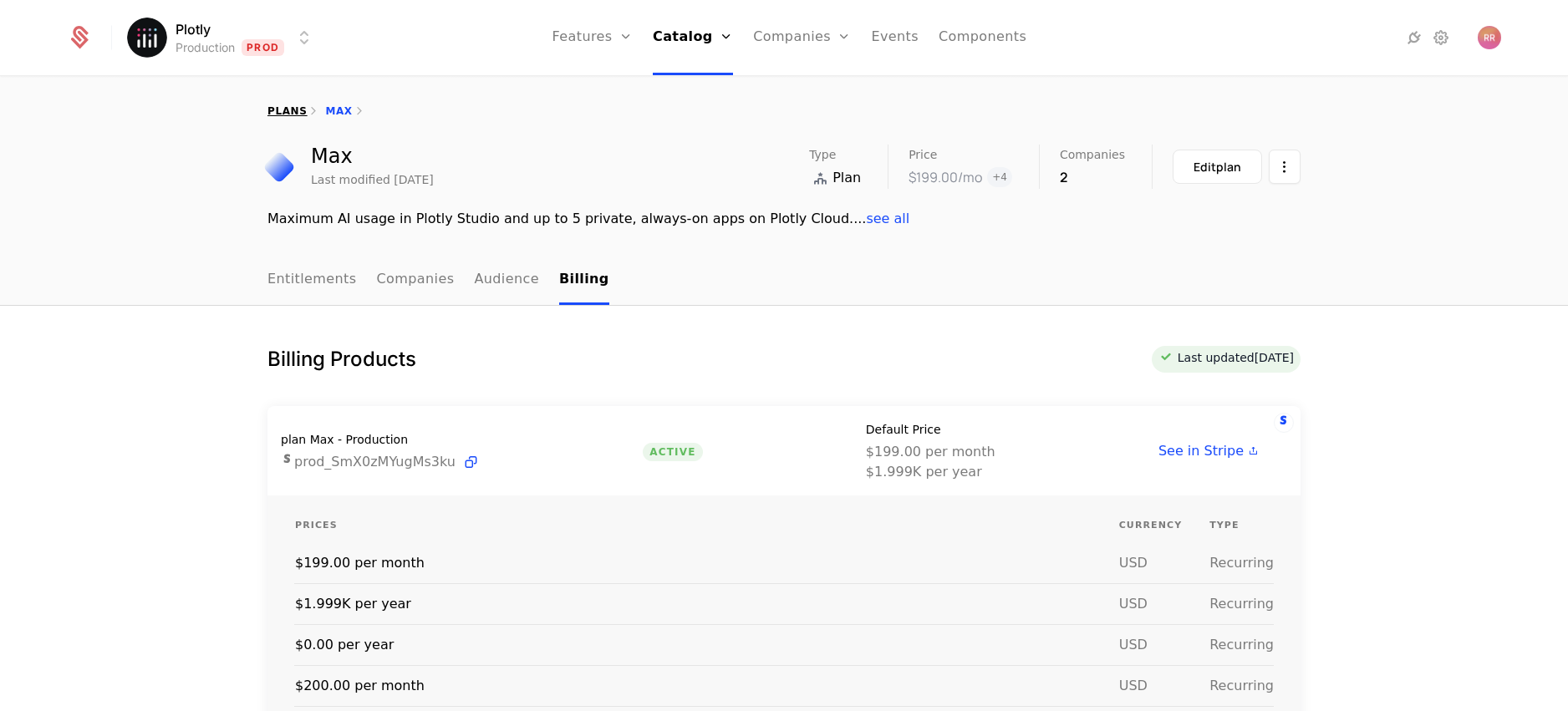
click at [276, 113] on link "plans" at bounding box center [287, 111] width 39 height 12
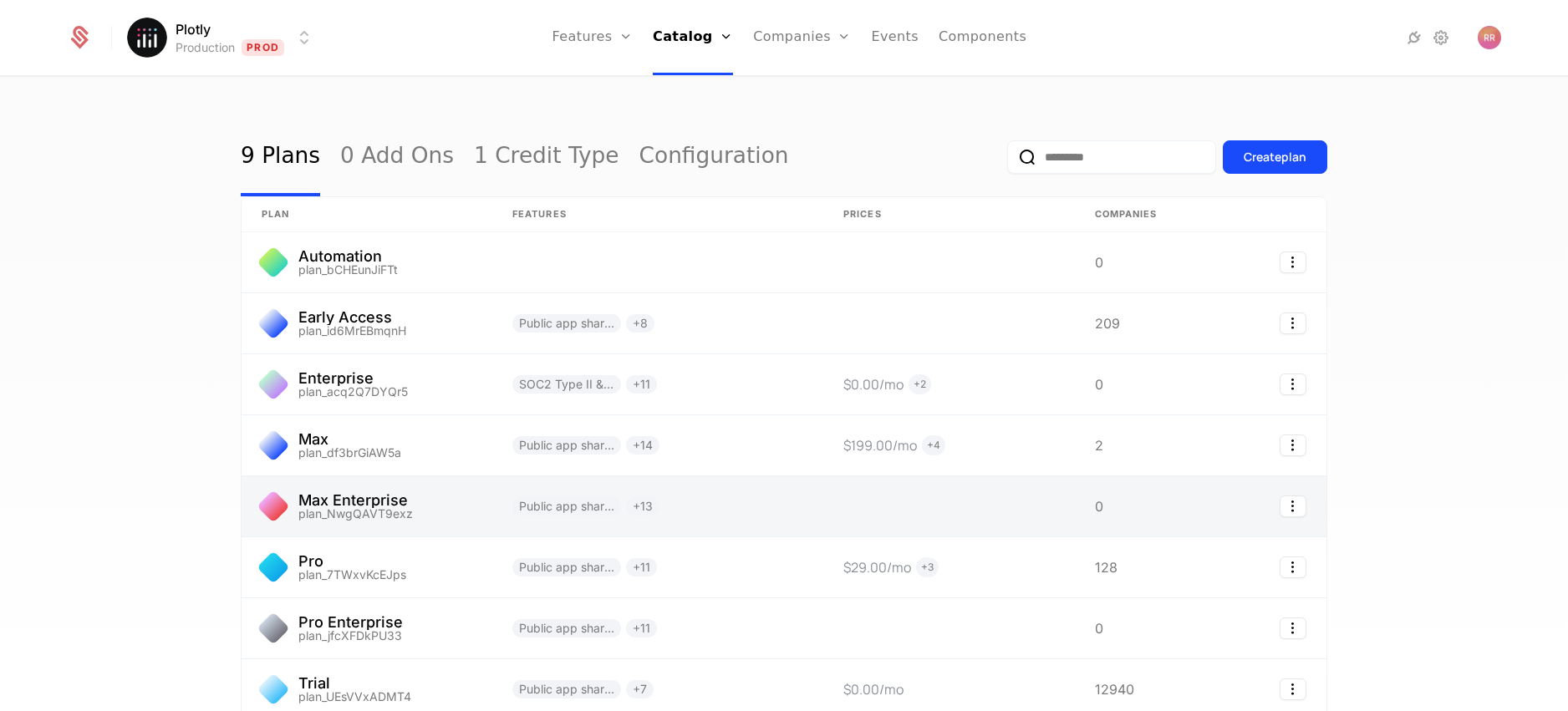
click at [421, 503] on link at bounding box center [366, 506] width 250 height 60
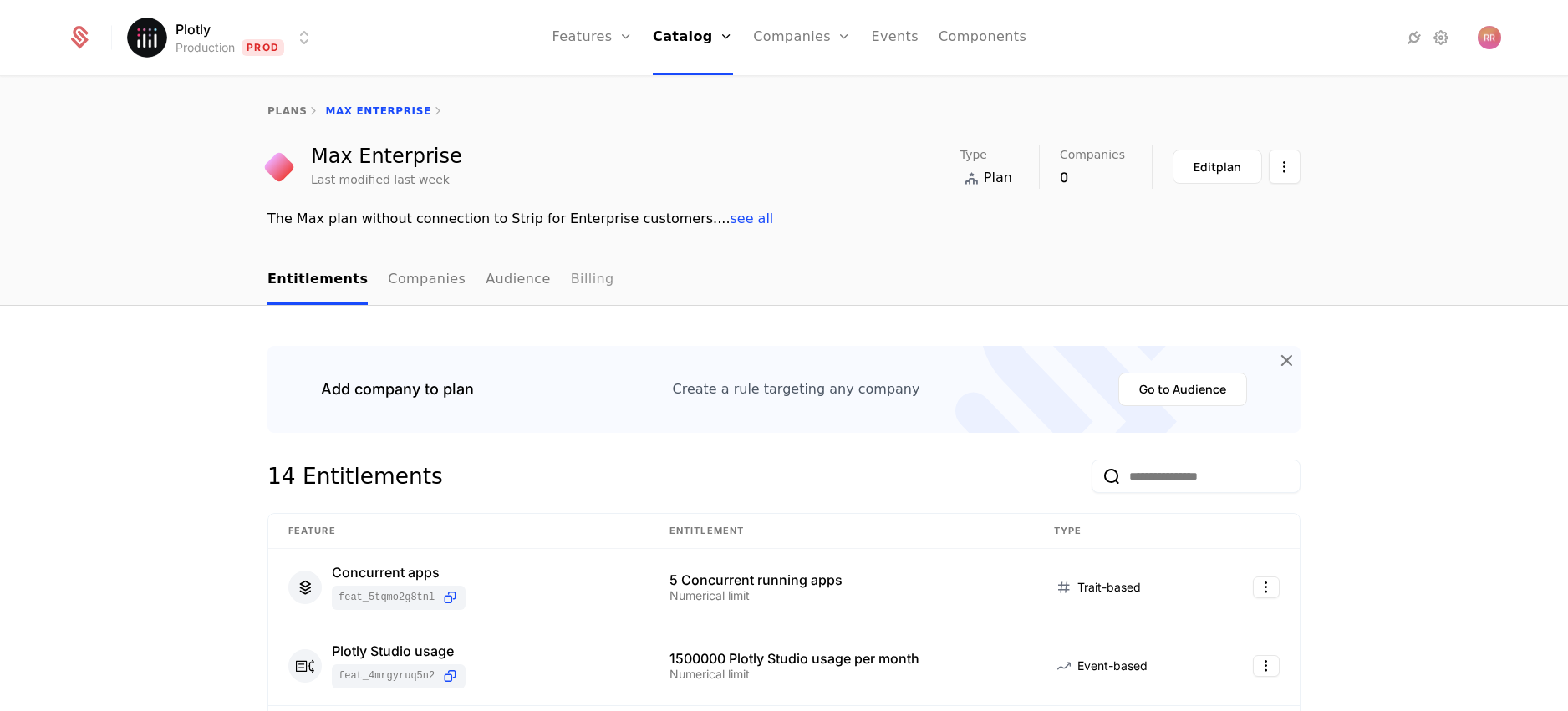
click at [571, 279] on link "Billing" at bounding box center [592, 281] width 44 height 50
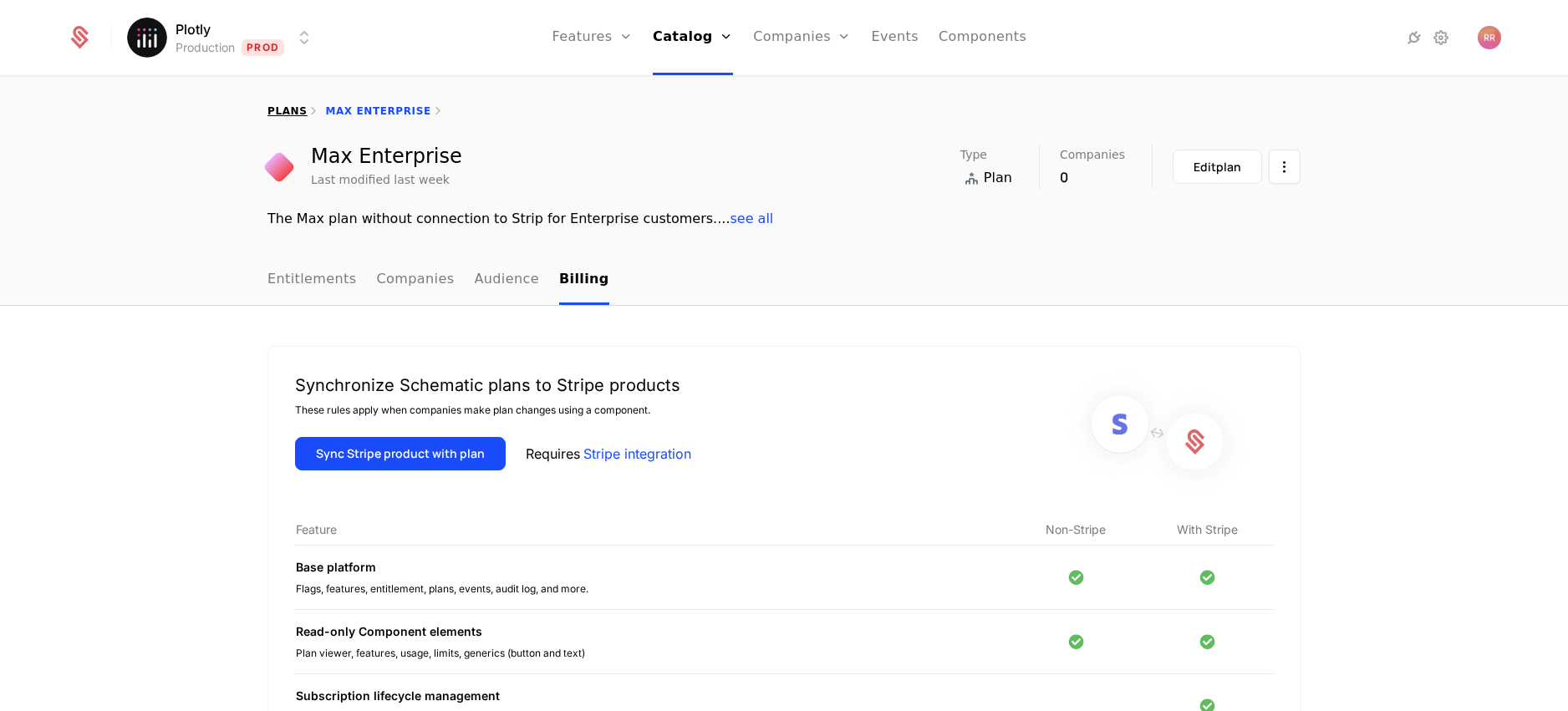
click at [292, 109] on link "plans" at bounding box center [287, 111] width 39 height 12
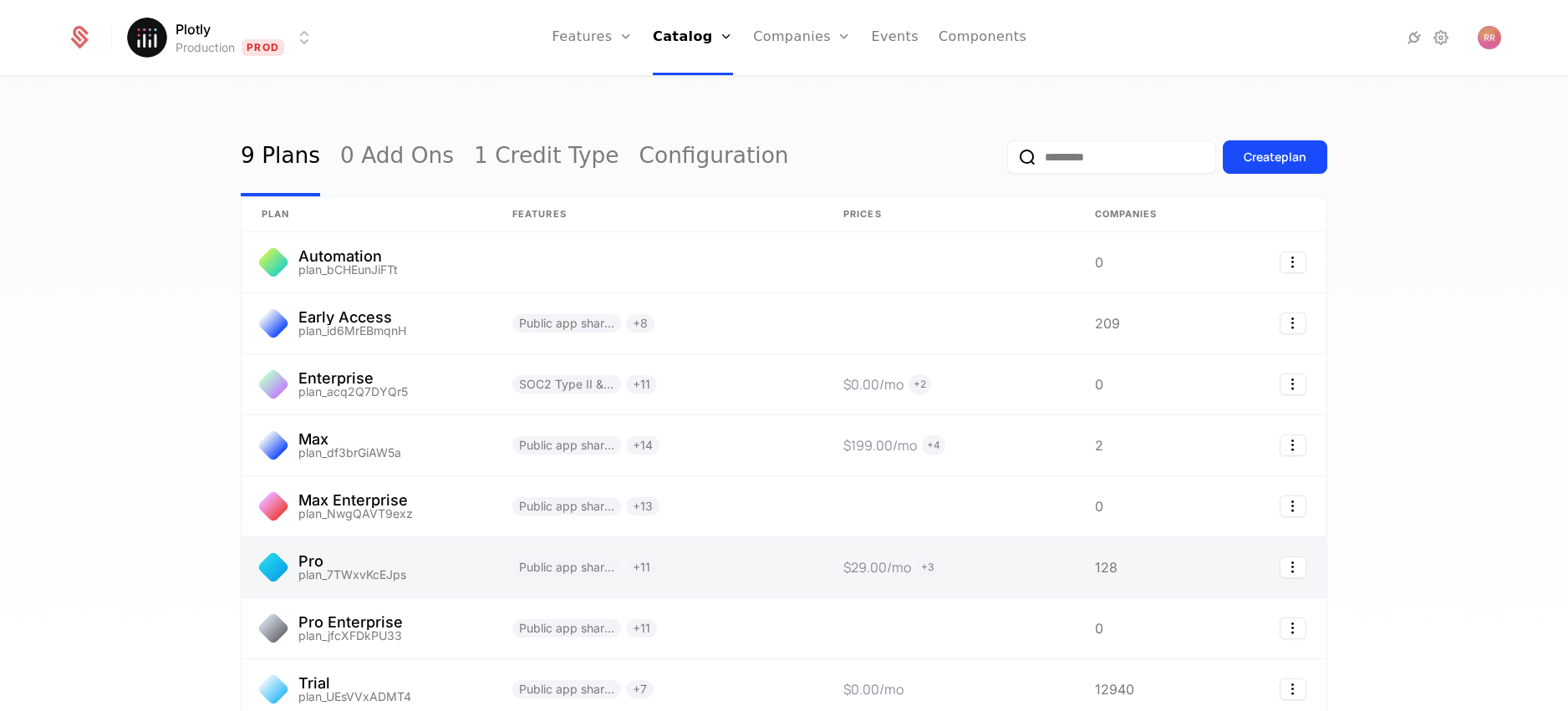
click at [385, 565] on link at bounding box center [366, 568] width 250 height 60
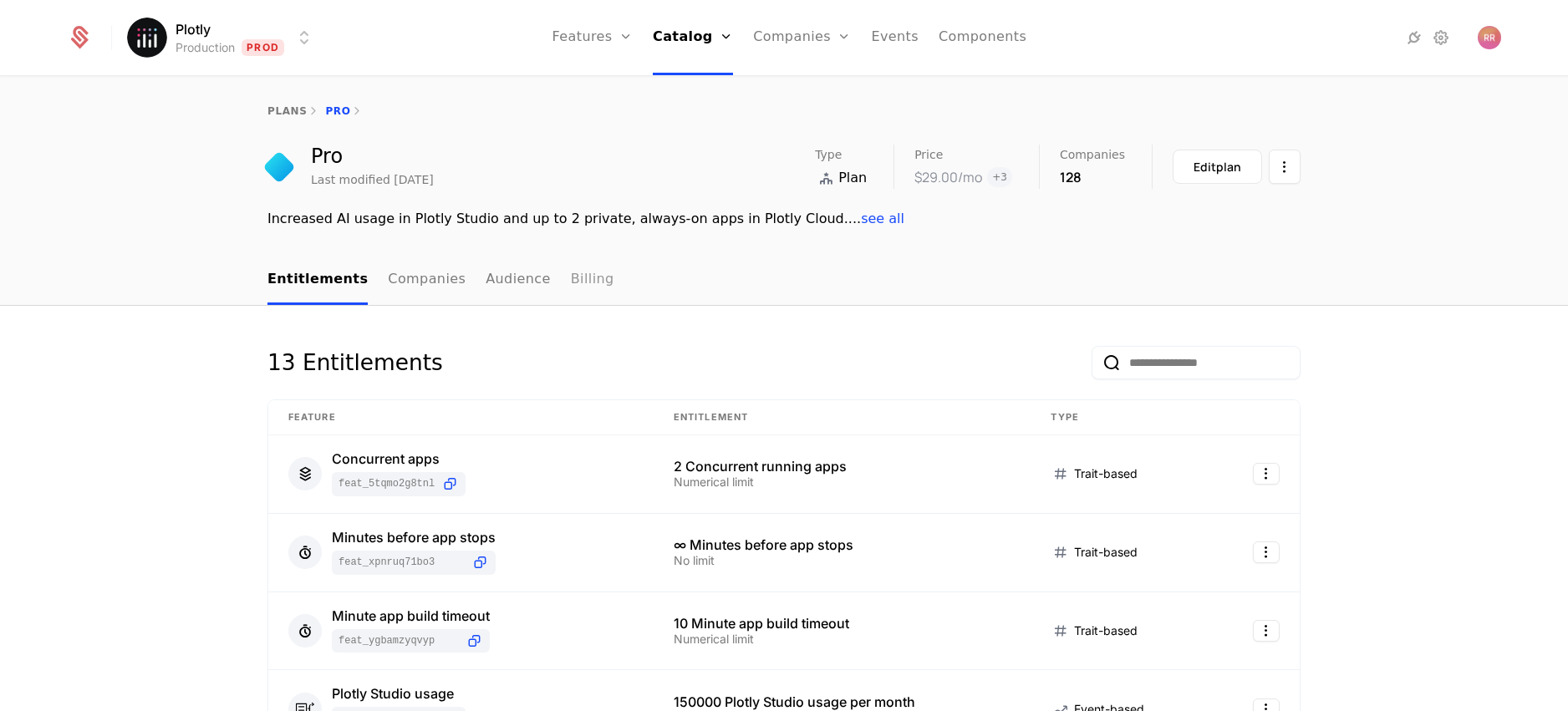
click at [582, 280] on link "Billing" at bounding box center [592, 281] width 44 height 50
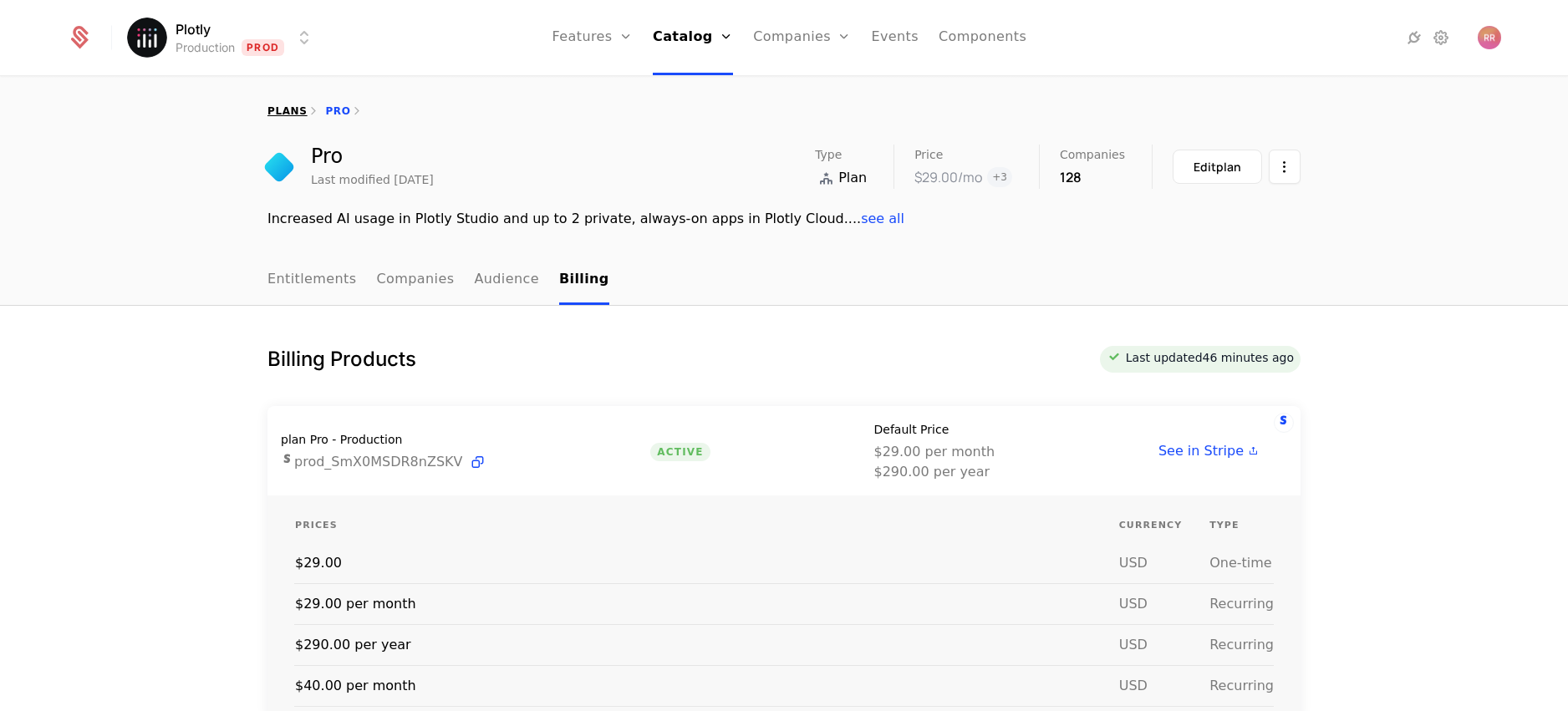
click at [280, 113] on link "plans" at bounding box center [287, 111] width 39 height 12
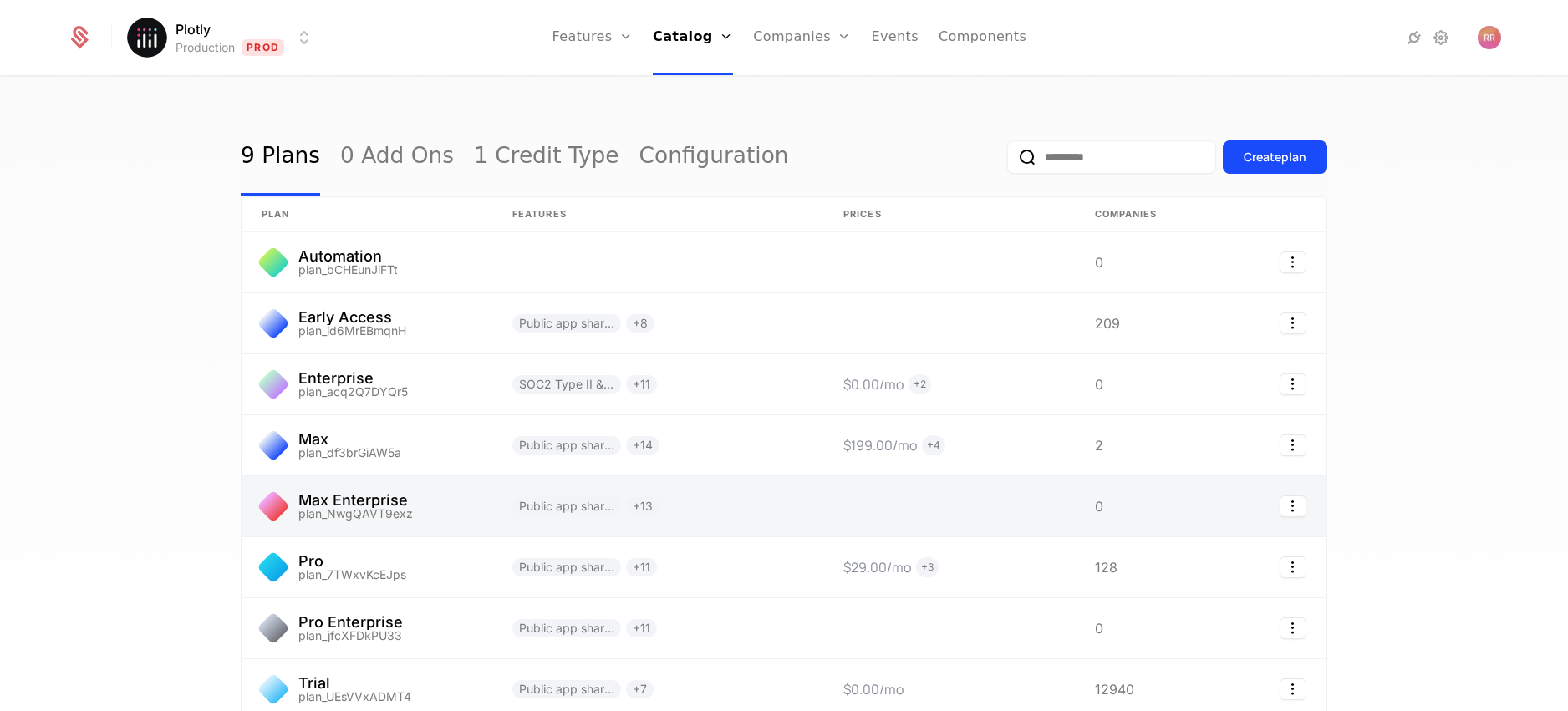
click at [395, 502] on link at bounding box center [366, 506] width 250 height 60
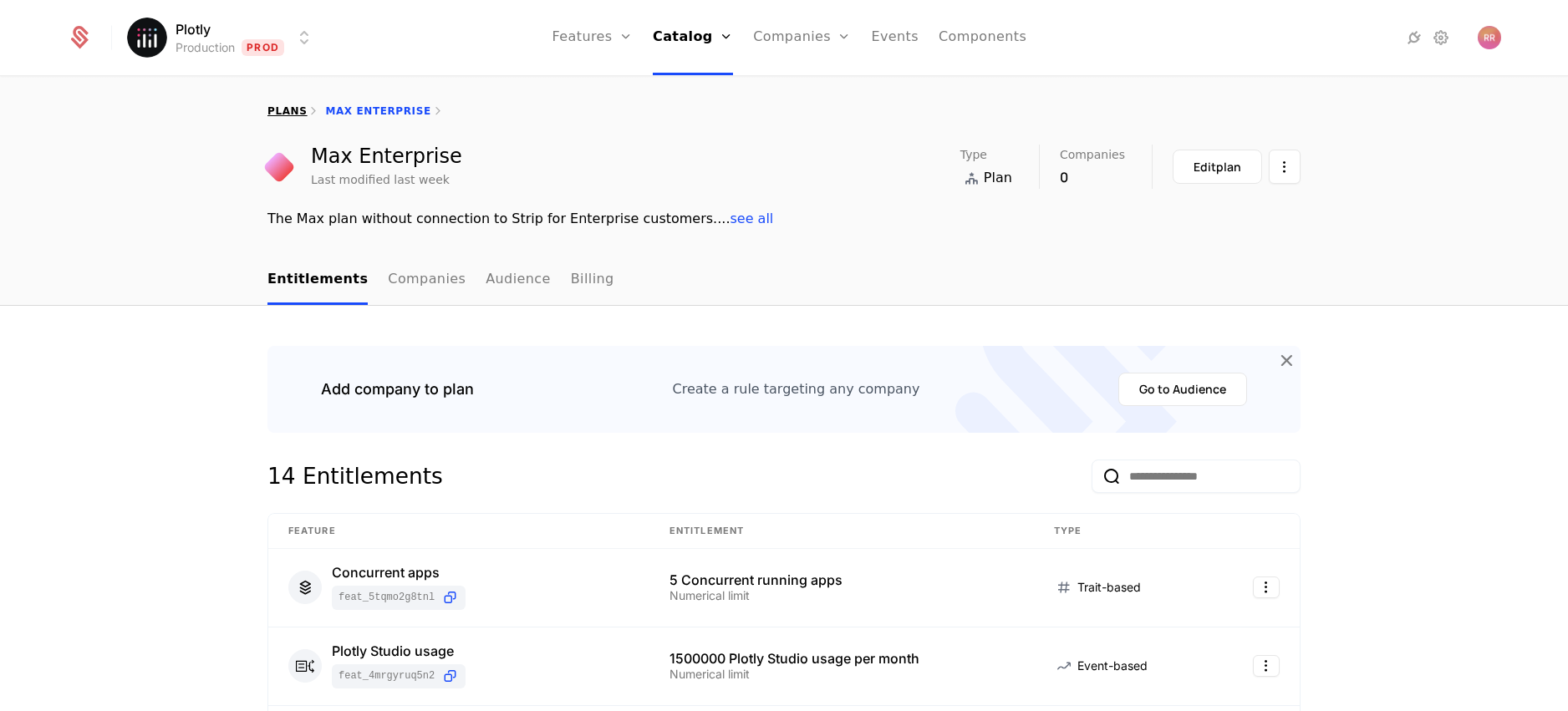
click at [280, 111] on link "plans" at bounding box center [287, 111] width 39 height 12
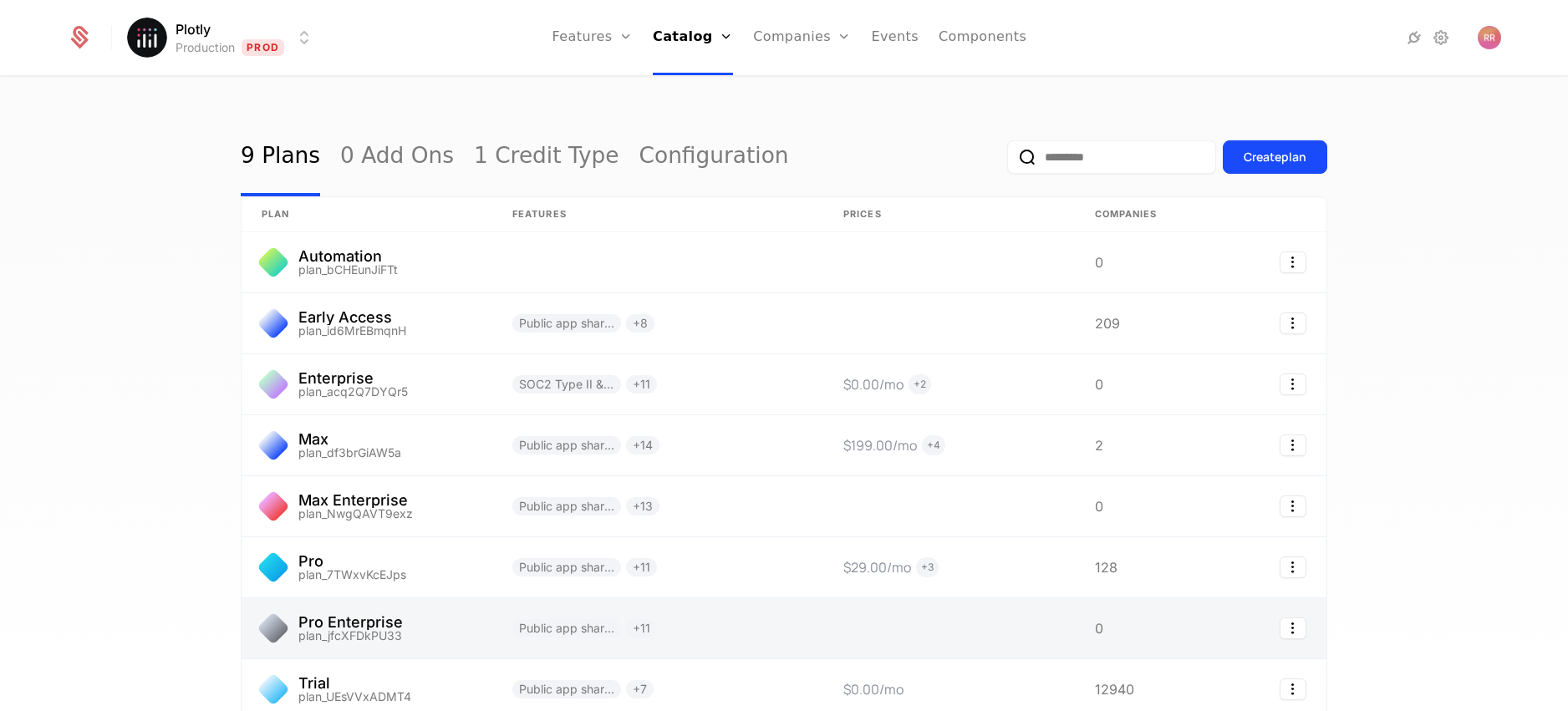
click at [366, 628] on link at bounding box center [366, 628] width 250 height 60
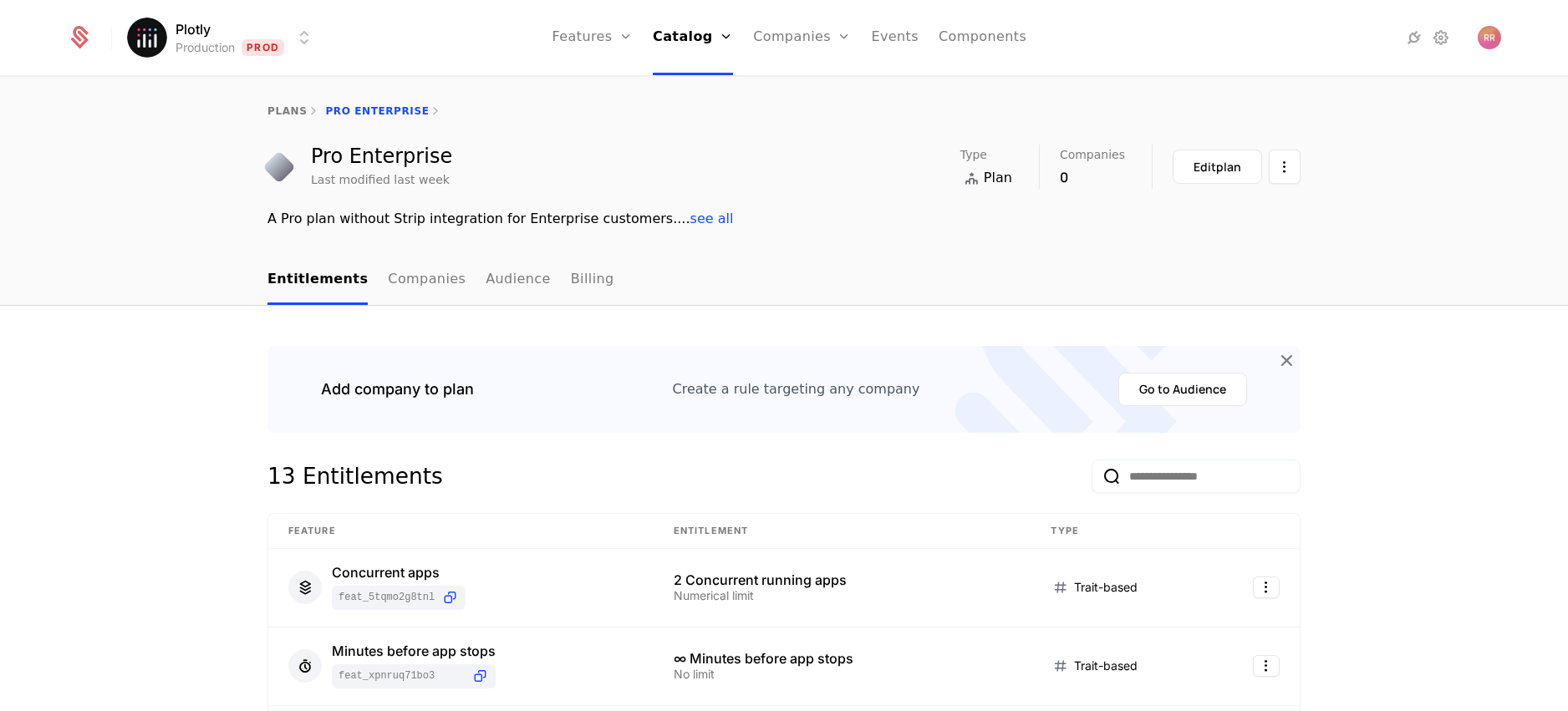
click at [586, 275] on nav "Entitlements Companies Audience Billing" at bounding box center [784, 281] width 1033 height 50
click at [577, 277] on link "Billing" at bounding box center [592, 281] width 44 height 50
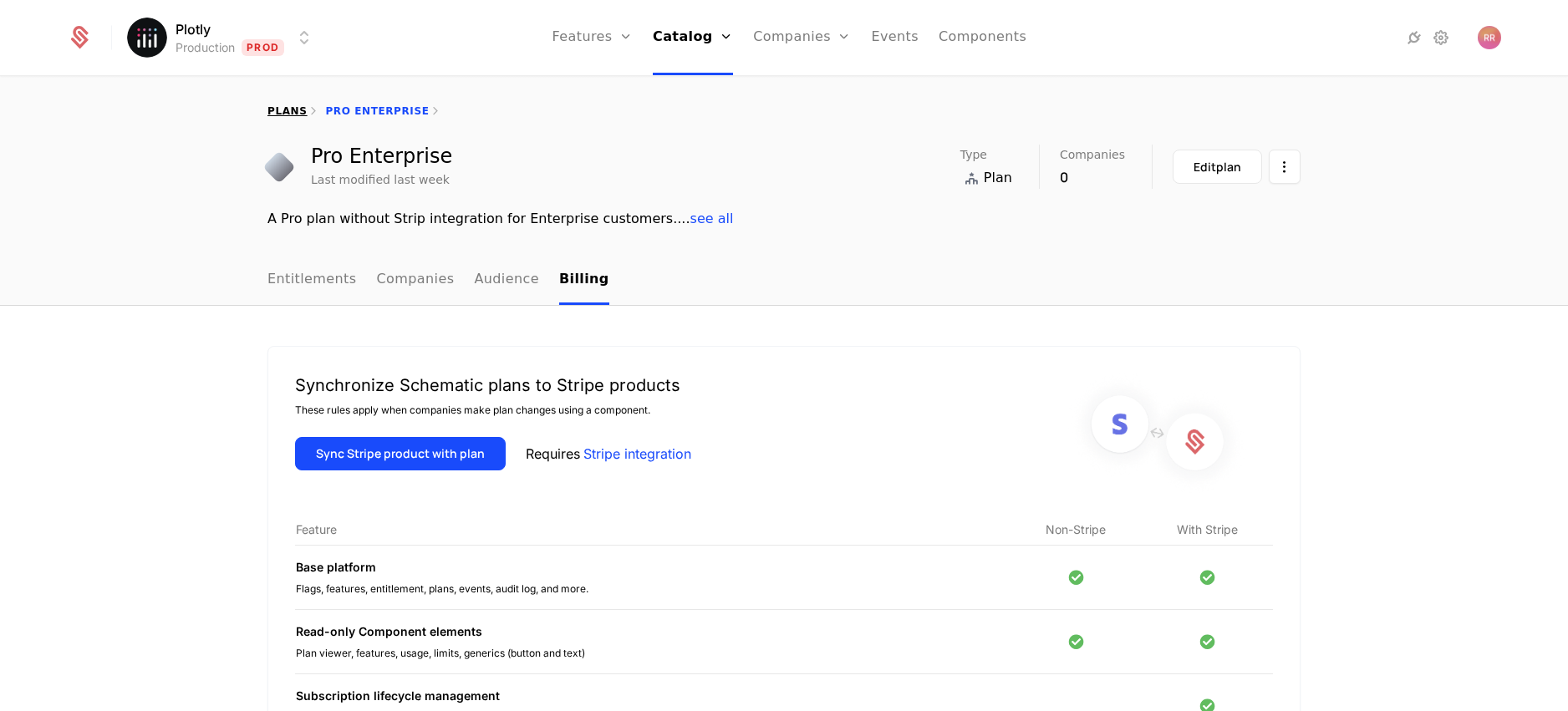
click at [289, 112] on link "plans" at bounding box center [287, 111] width 39 height 12
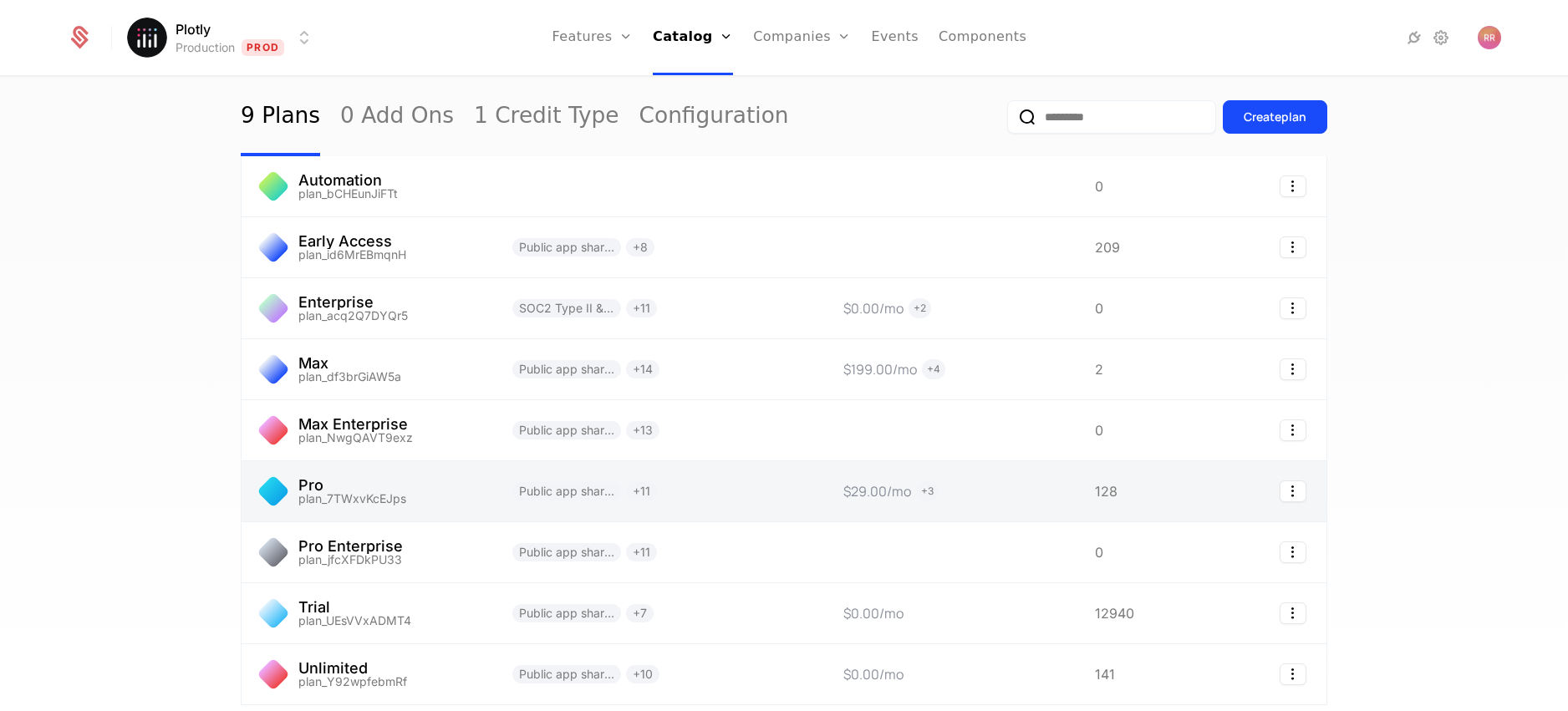
scroll to position [94, 0]
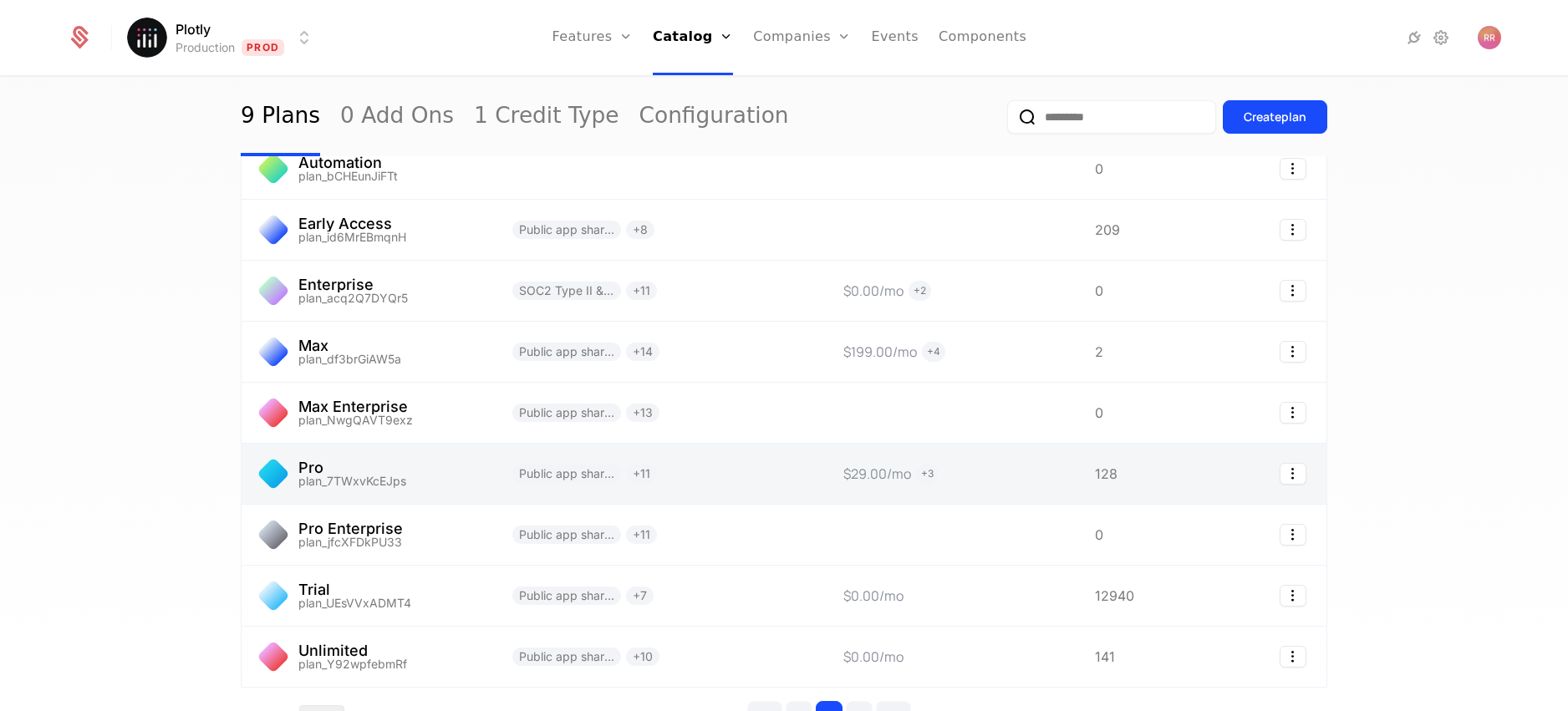
click at [345, 470] on link at bounding box center [366, 474] width 250 height 60
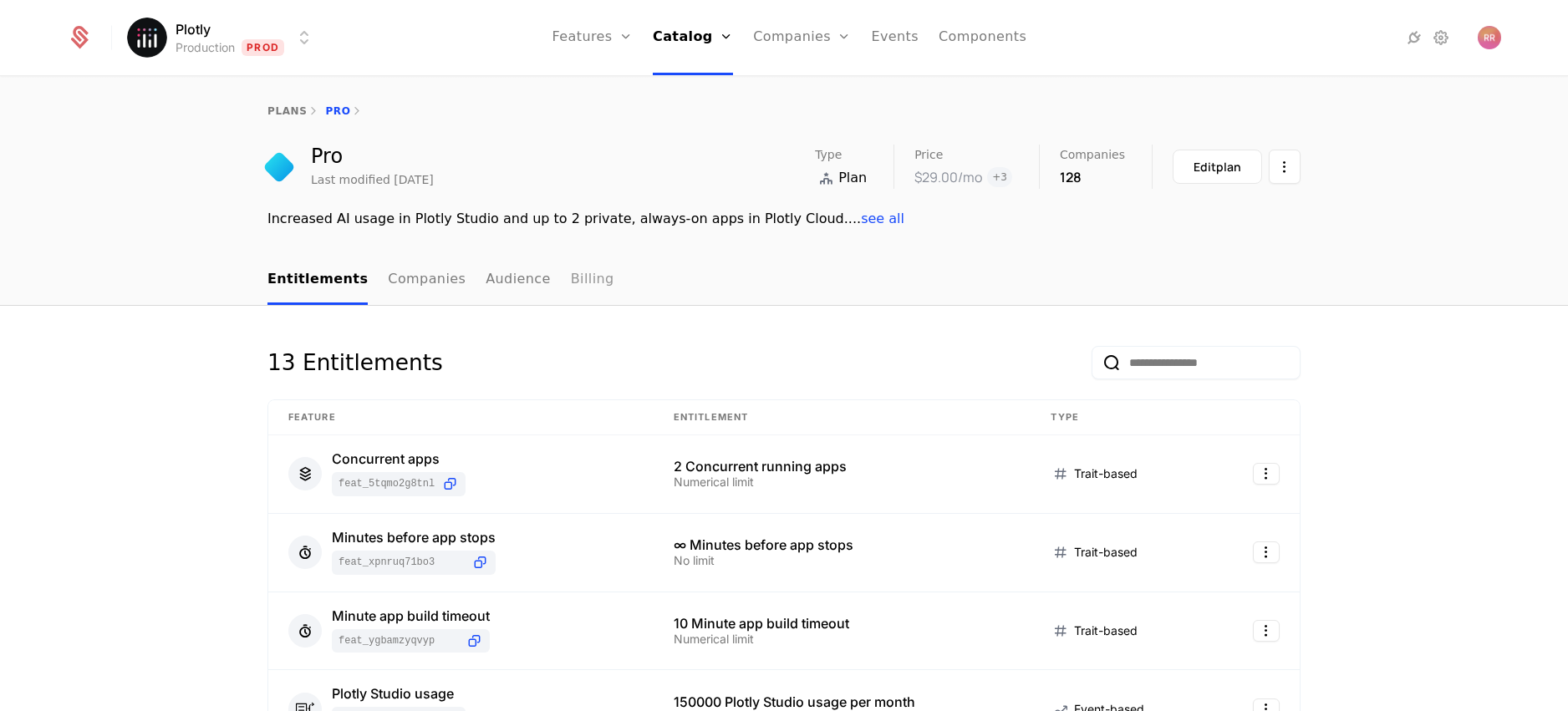
click at [576, 279] on link "Billing" at bounding box center [592, 281] width 44 height 50
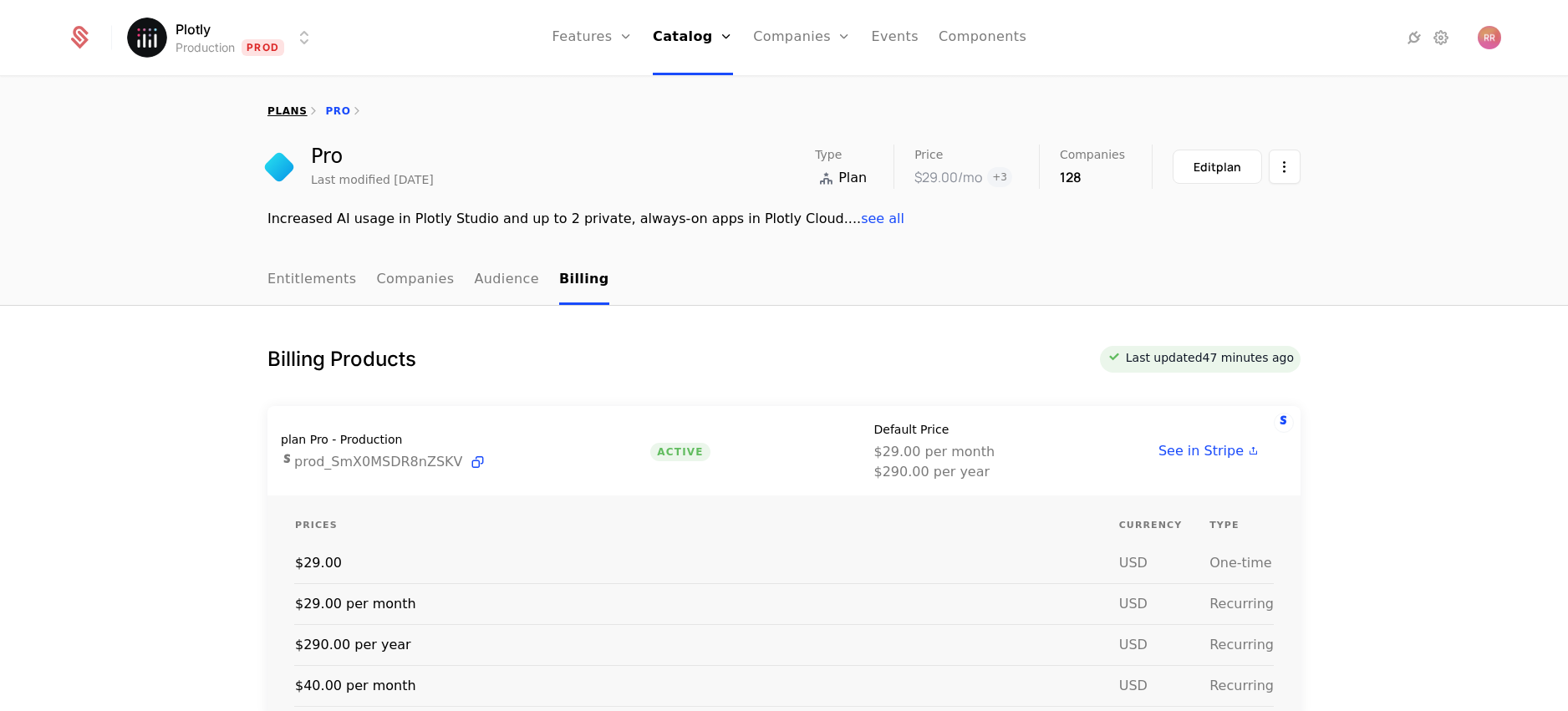
click at [280, 110] on link "plans" at bounding box center [287, 111] width 39 height 12
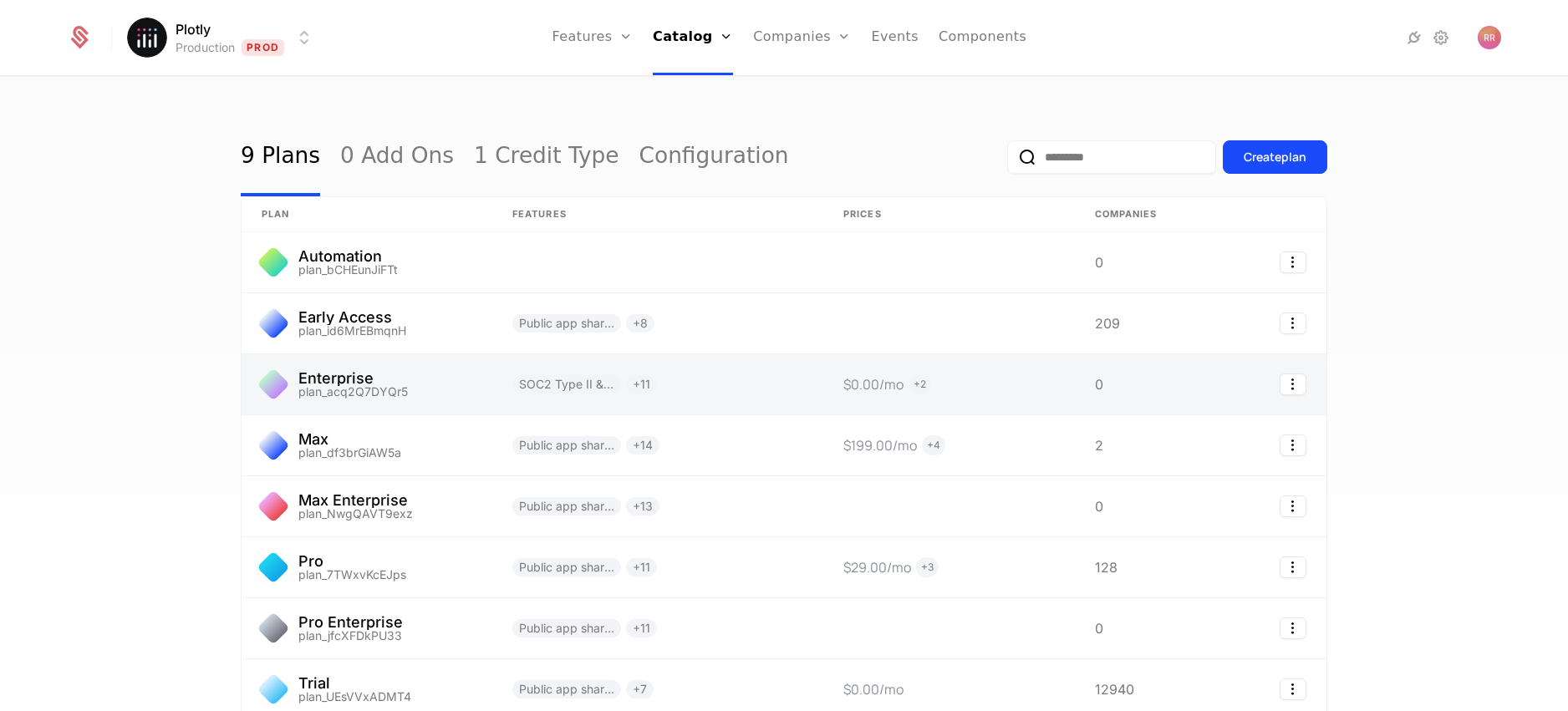
click at [378, 393] on link at bounding box center [366, 385] width 250 height 60
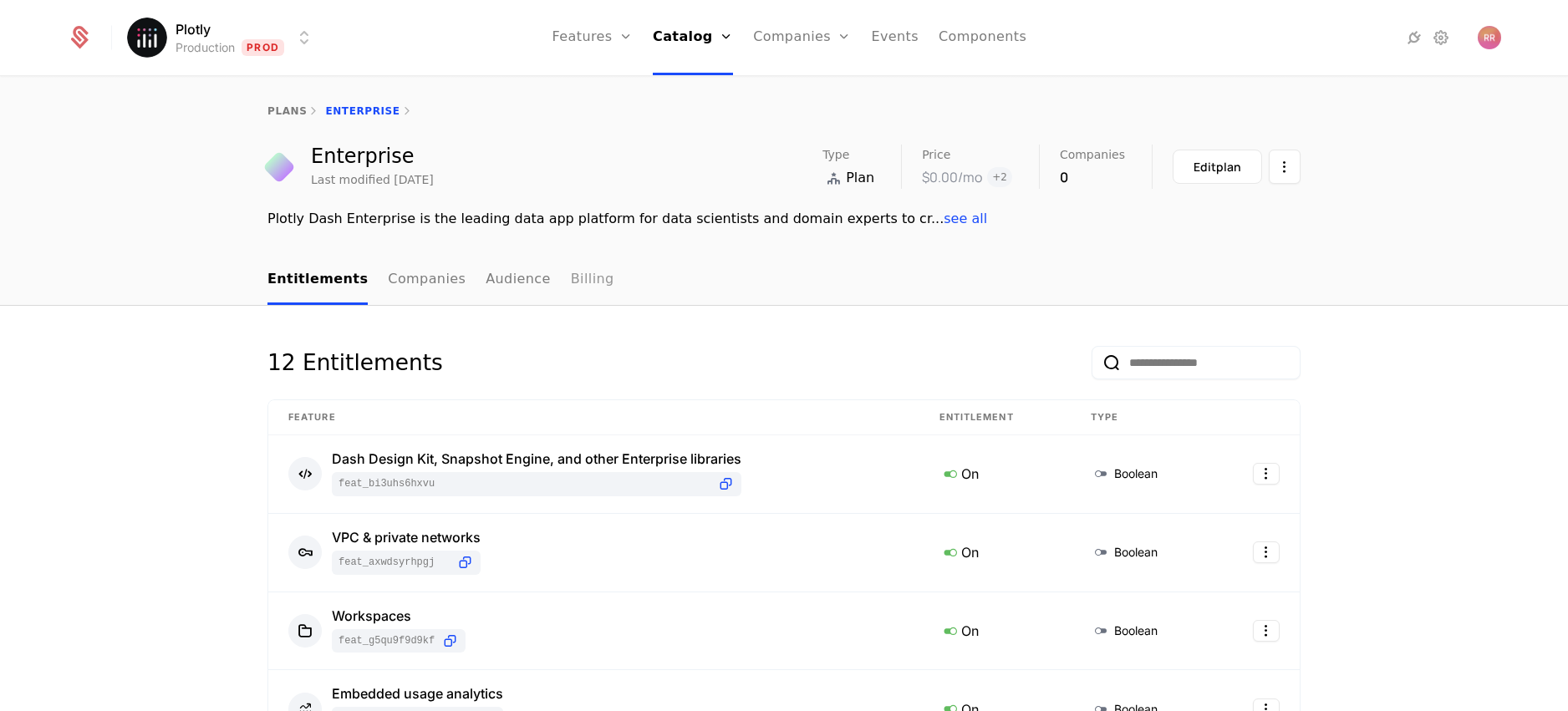
click at [571, 284] on link "Billing" at bounding box center [592, 281] width 44 height 50
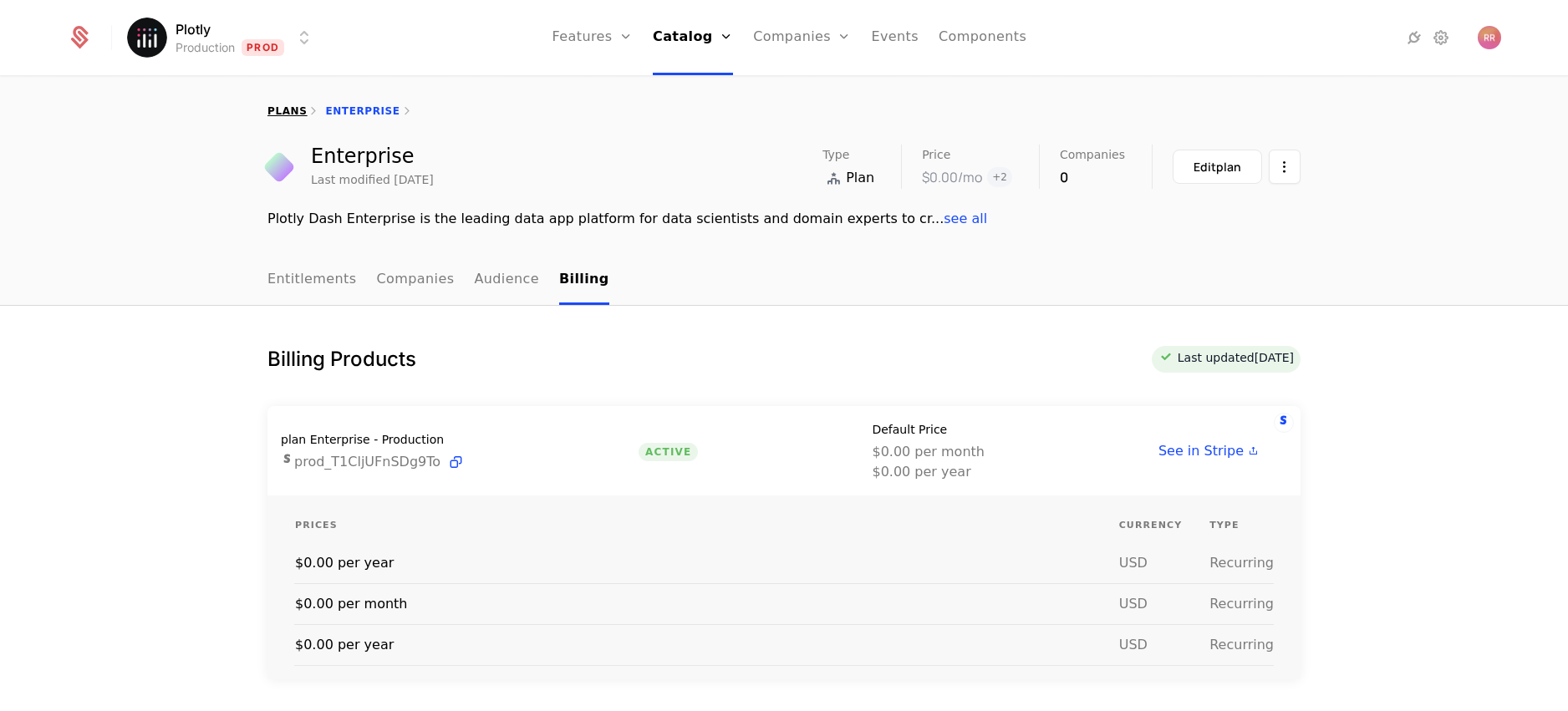
click at [285, 105] on link "plans" at bounding box center [287, 111] width 39 height 12
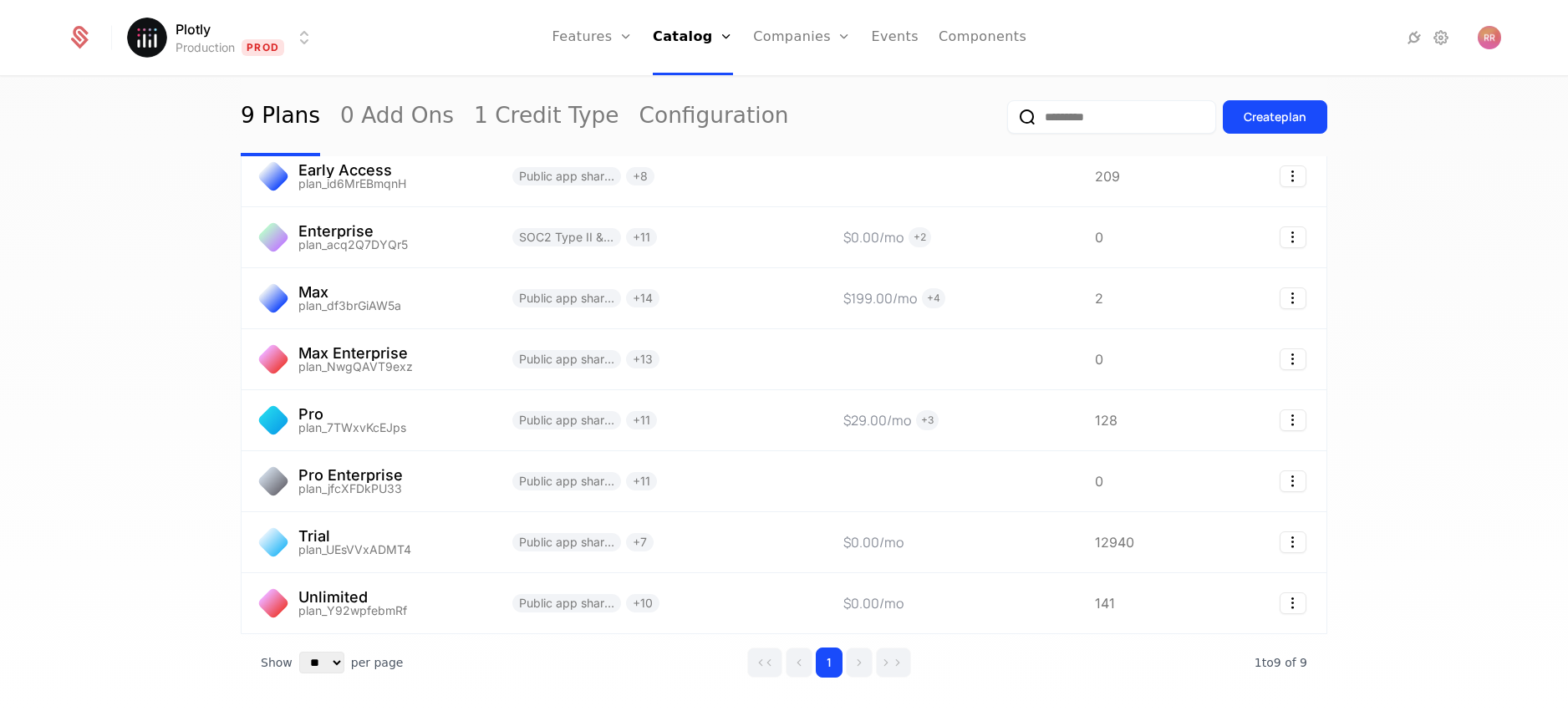
scroll to position [156, 0]
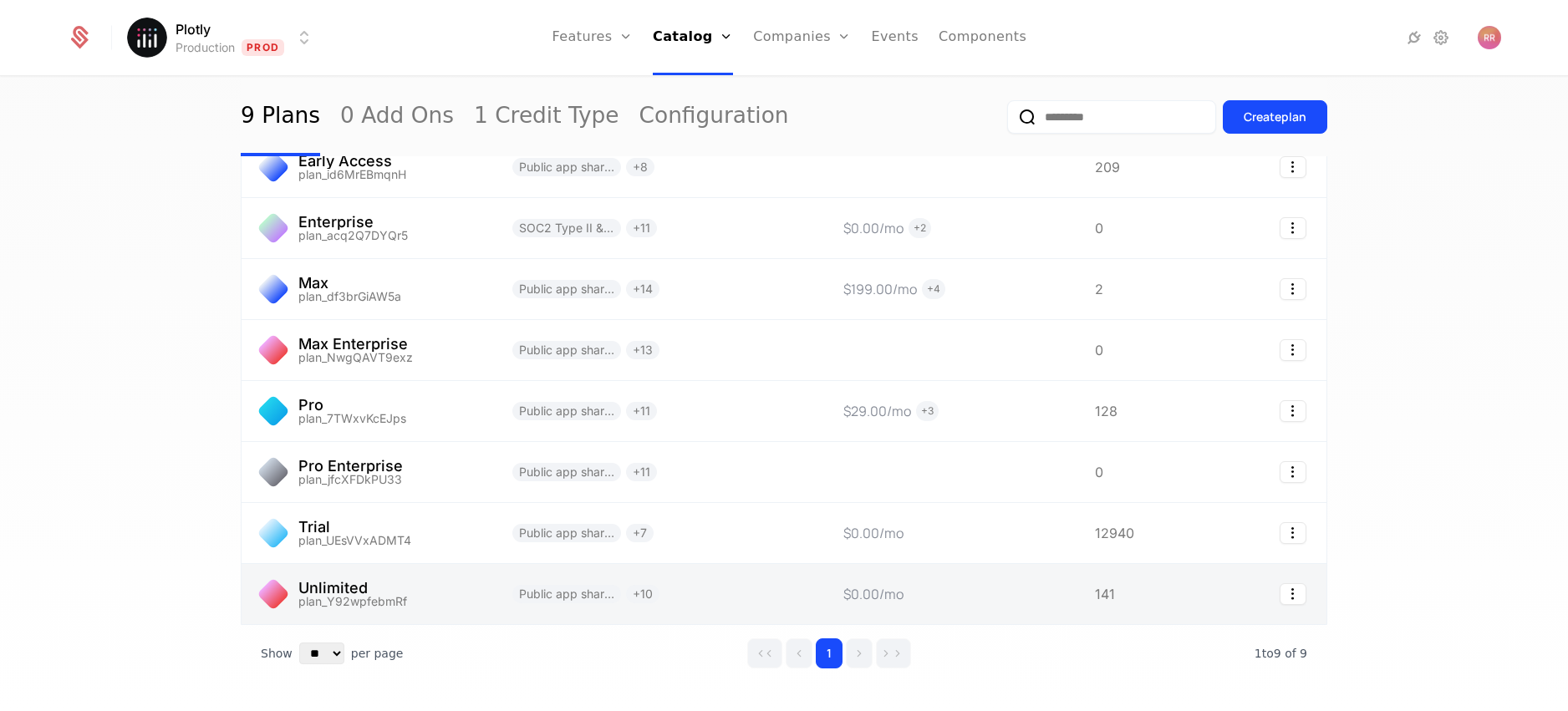
click at [344, 592] on link at bounding box center [366, 594] width 250 height 60
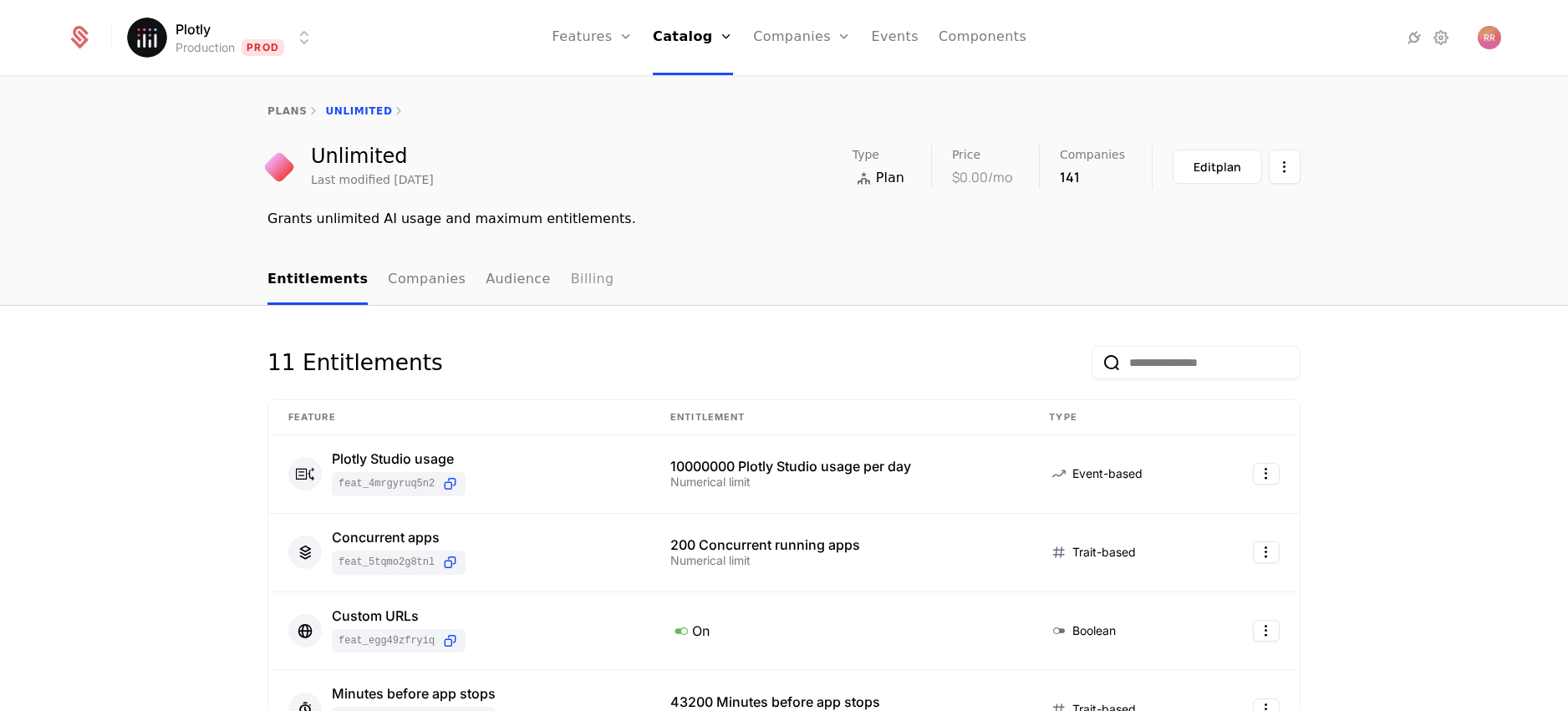
click at [571, 285] on link "Billing" at bounding box center [592, 281] width 44 height 50
click at [274, 107] on link "plans" at bounding box center [287, 111] width 39 height 12
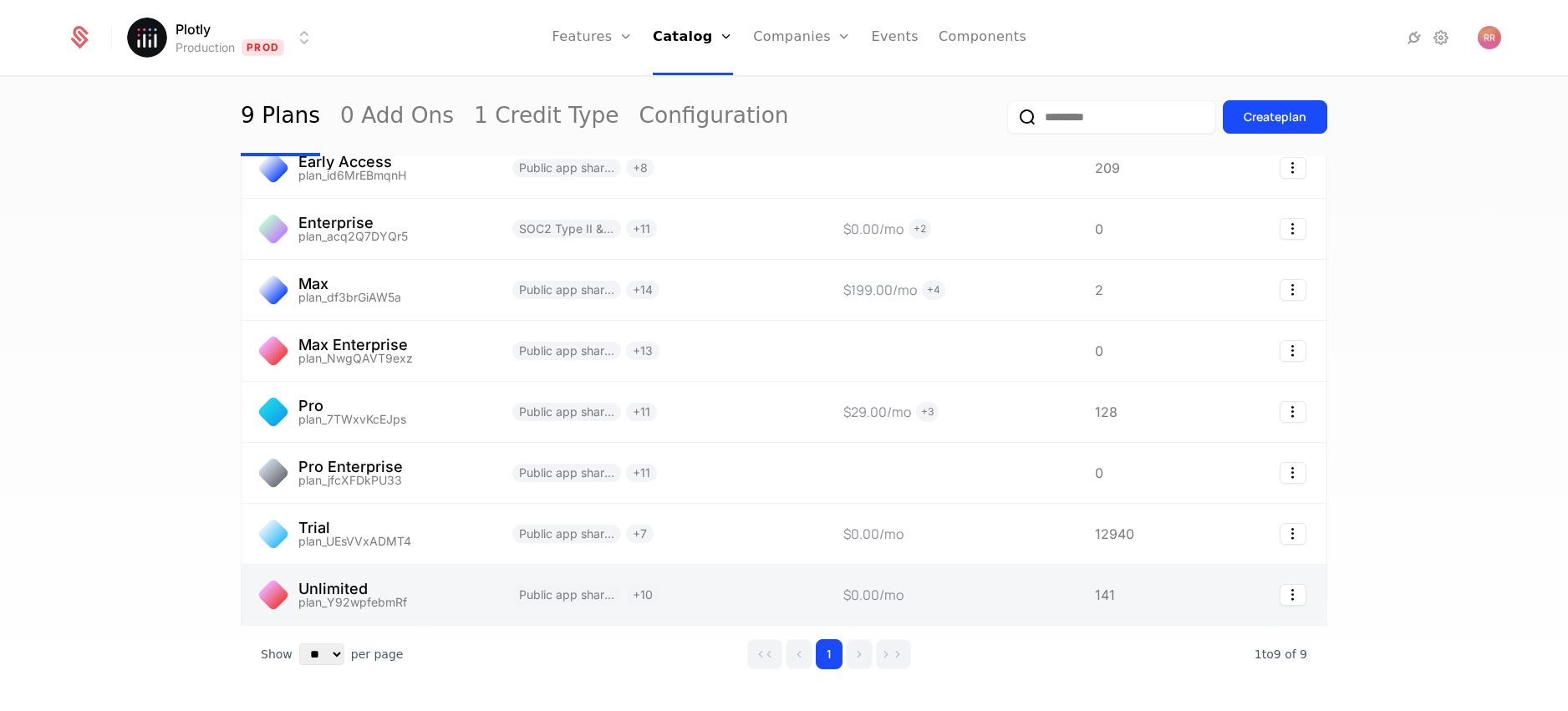
scroll to position [210, 0]
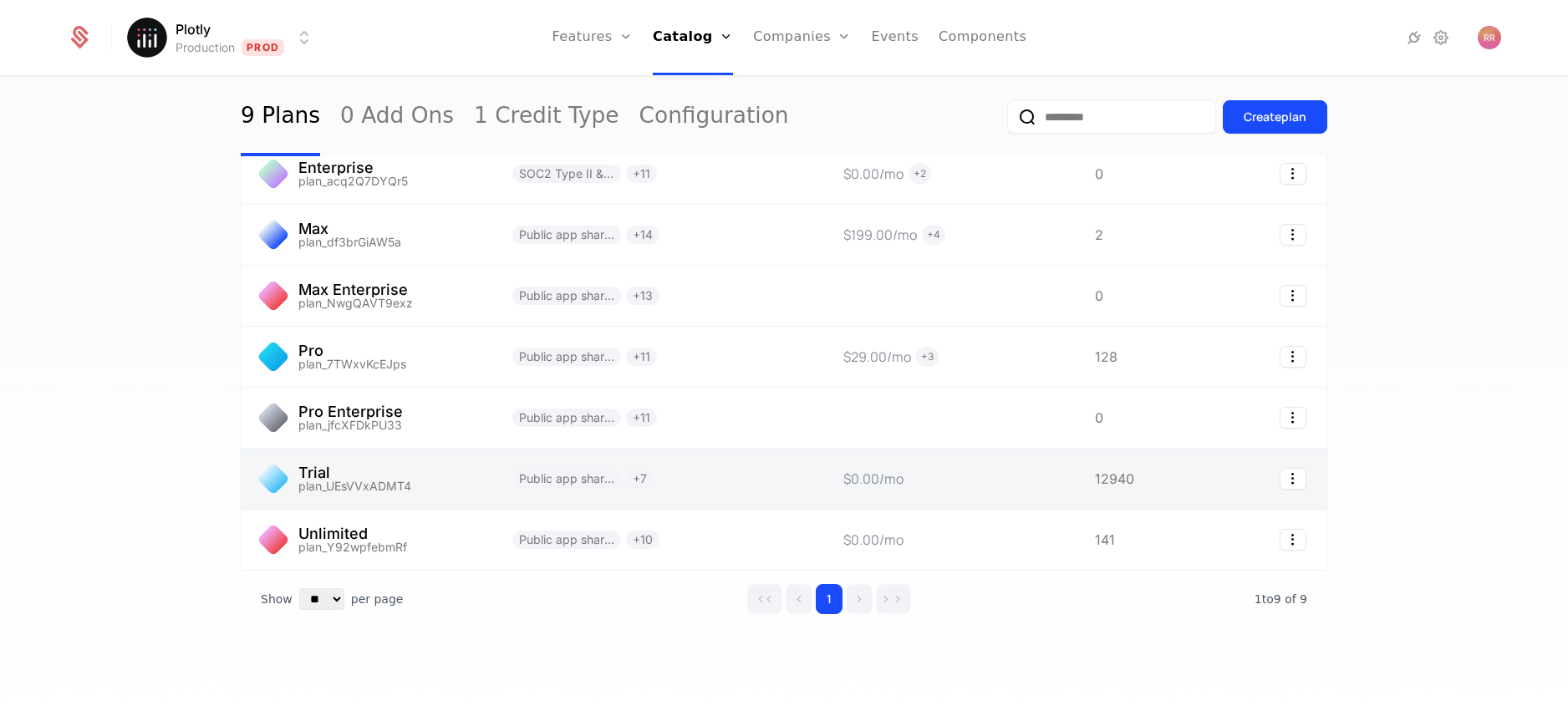
click at [351, 504] on link at bounding box center [366, 479] width 250 height 60
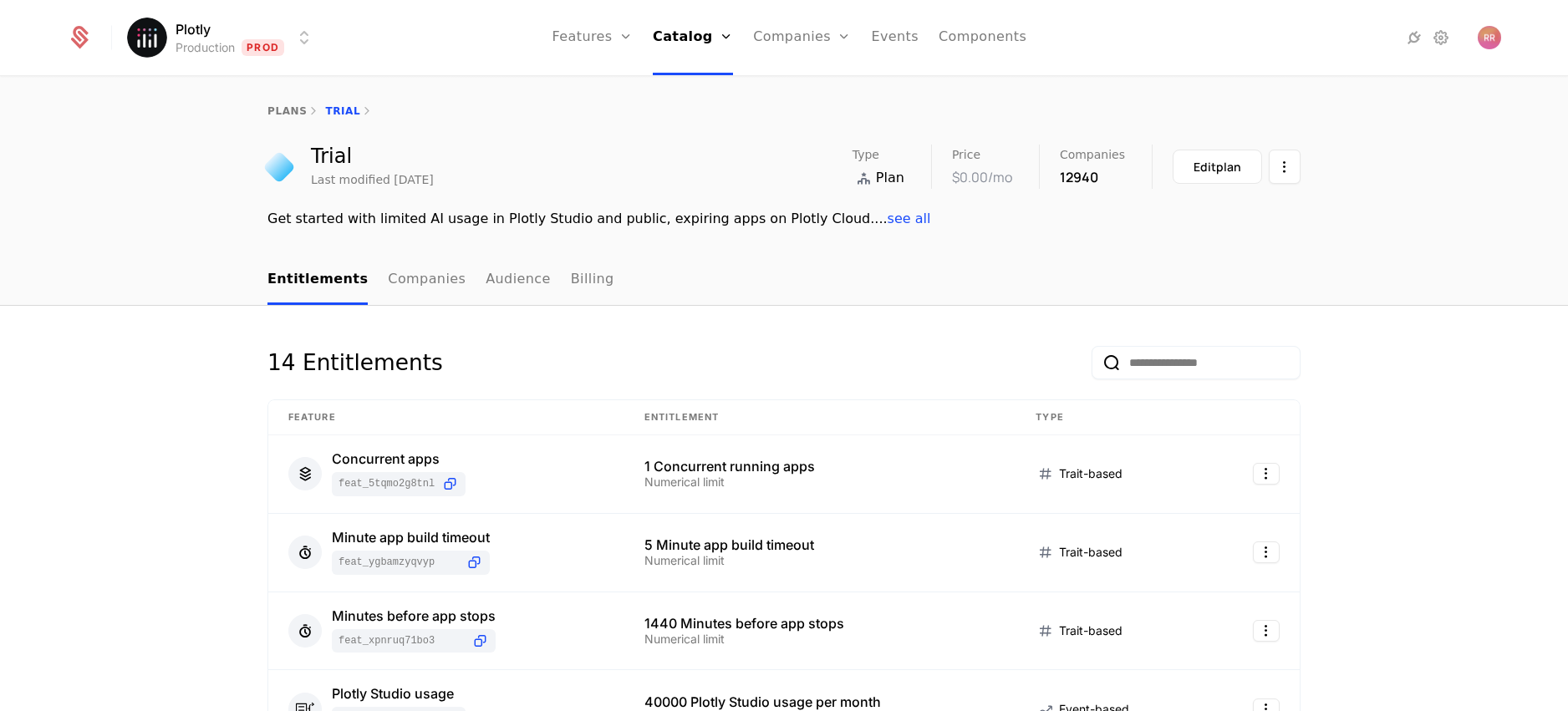
click at [586, 284] on nav "Entitlements Companies Audience Billing" at bounding box center [784, 281] width 1033 height 50
click at [579, 281] on link "Billing" at bounding box center [592, 281] width 44 height 50
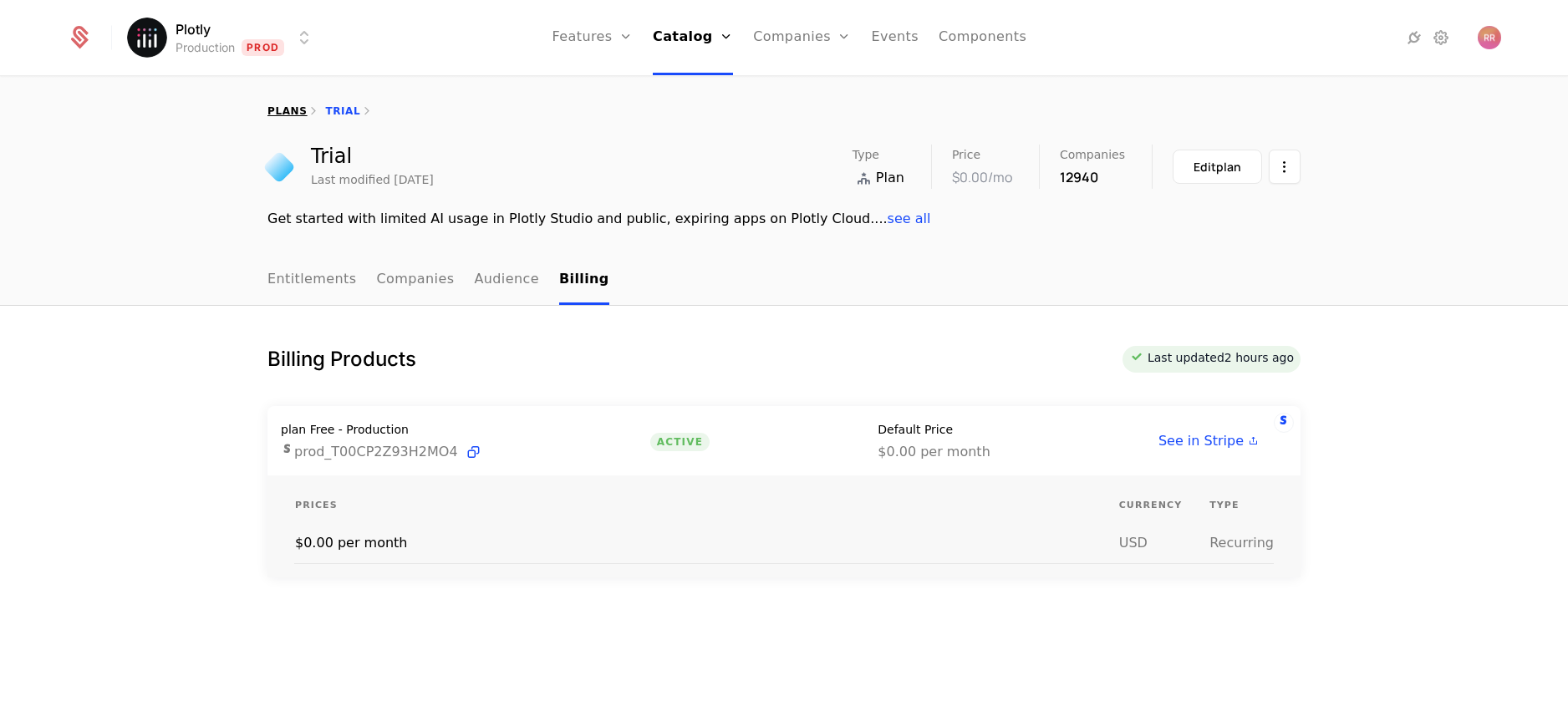
click at [292, 110] on link "plans" at bounding box center [287, 111] width 39 height 12
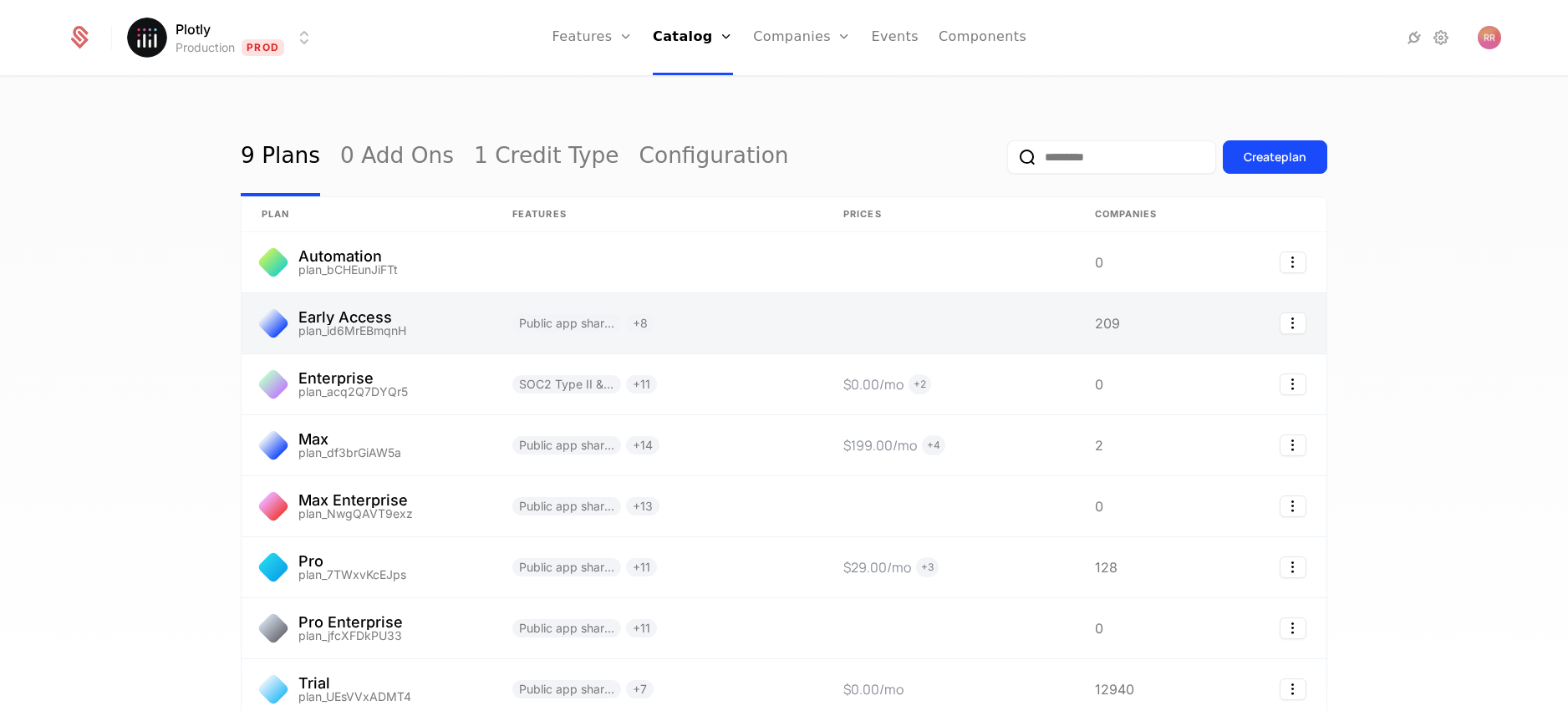
click at [327, 310] on link at bounding box center [366, 323] width 250 height 60
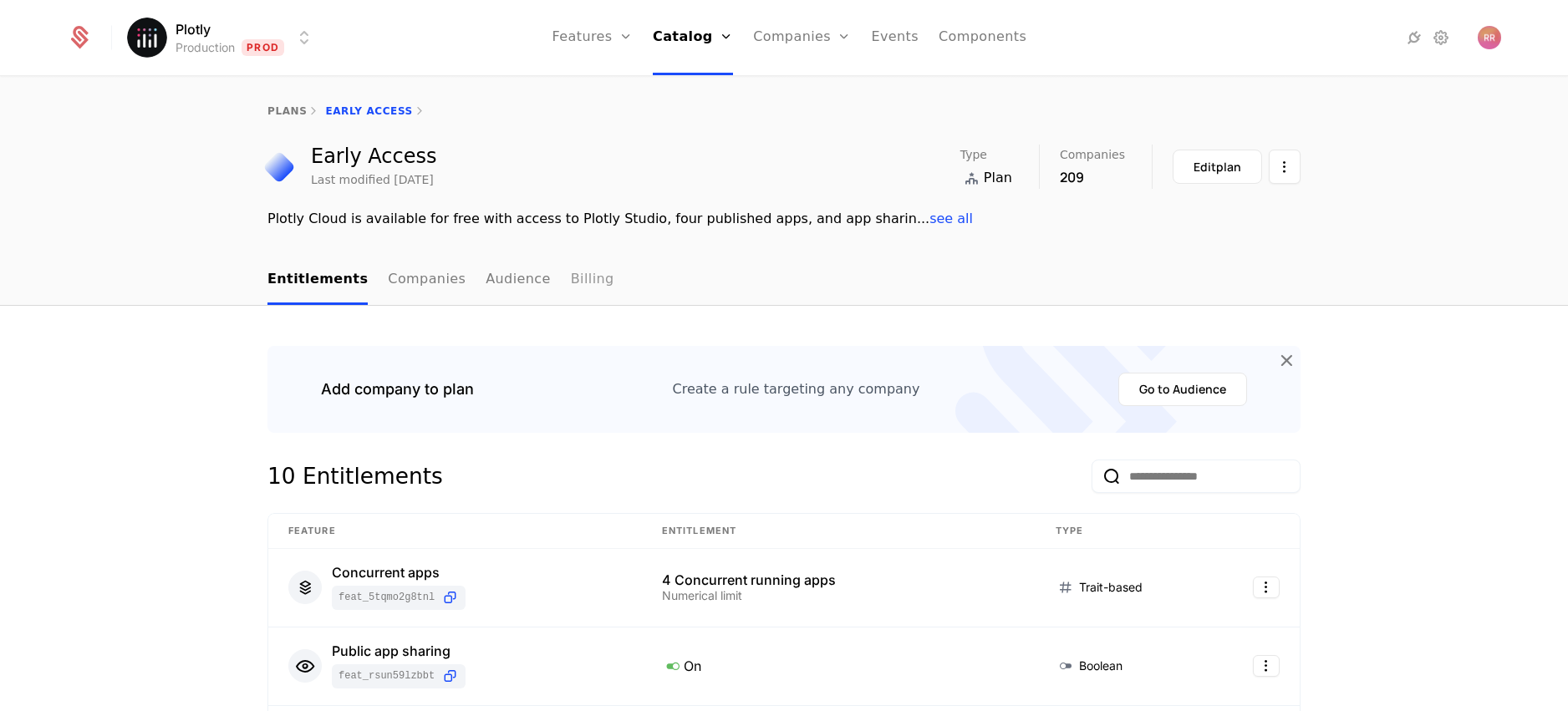
click at [571, 288] on link "Billing" at bounding box center [592, 281] width 44 height 50
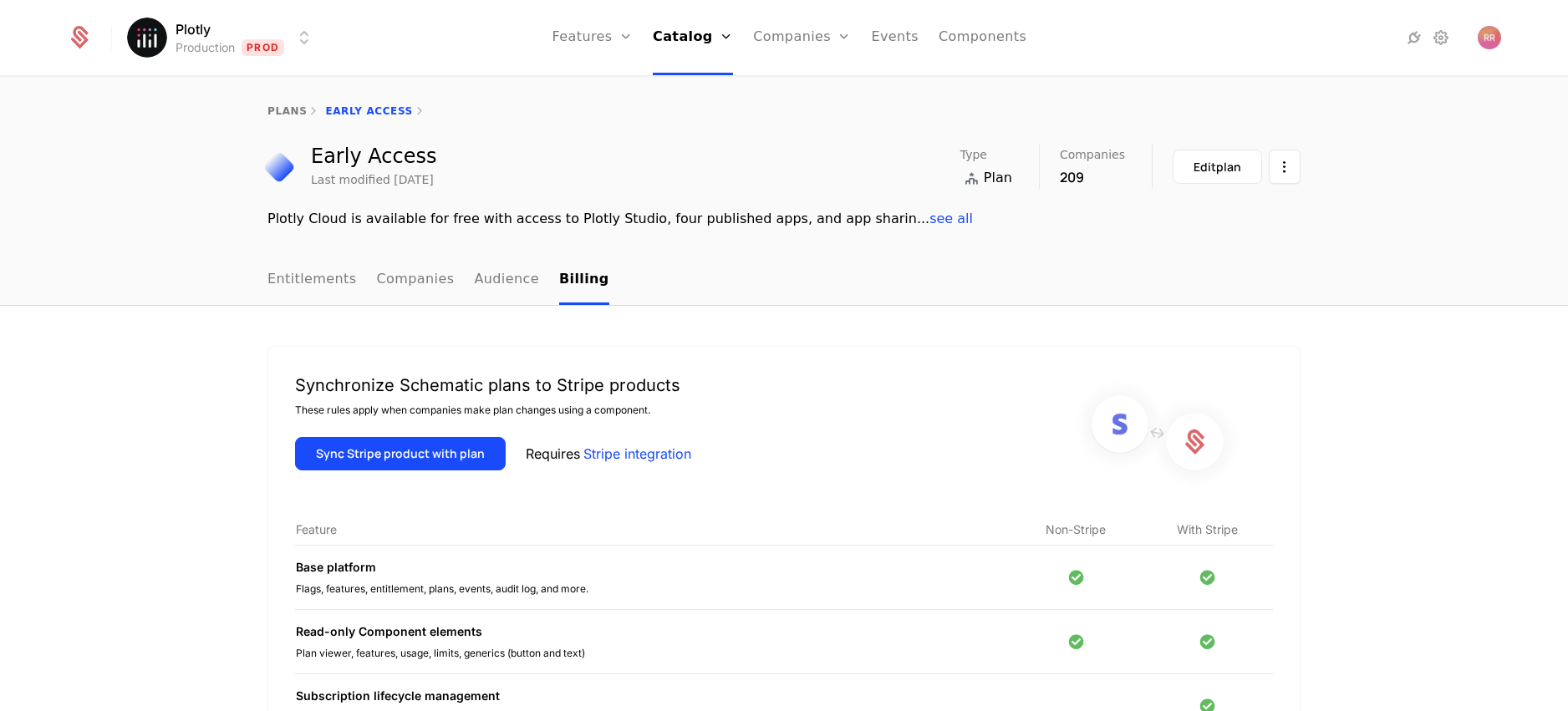
click at [215, 281] on div "Entitlements Companies Audience Billing" at bounding box center [784, 281] width 1568 height 50
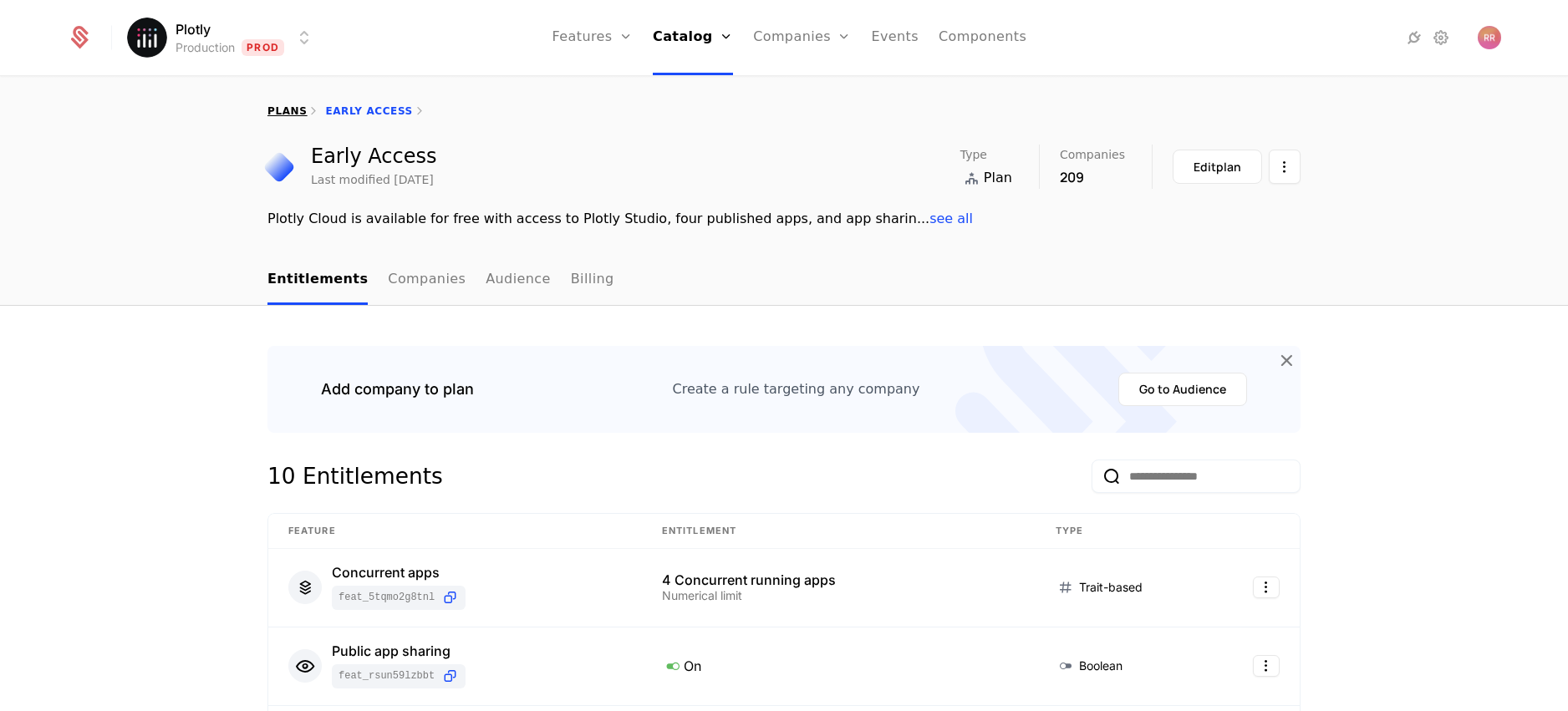
click at [281, 112] on link "plans" at bounding box center [287, 111] width 39 height 12
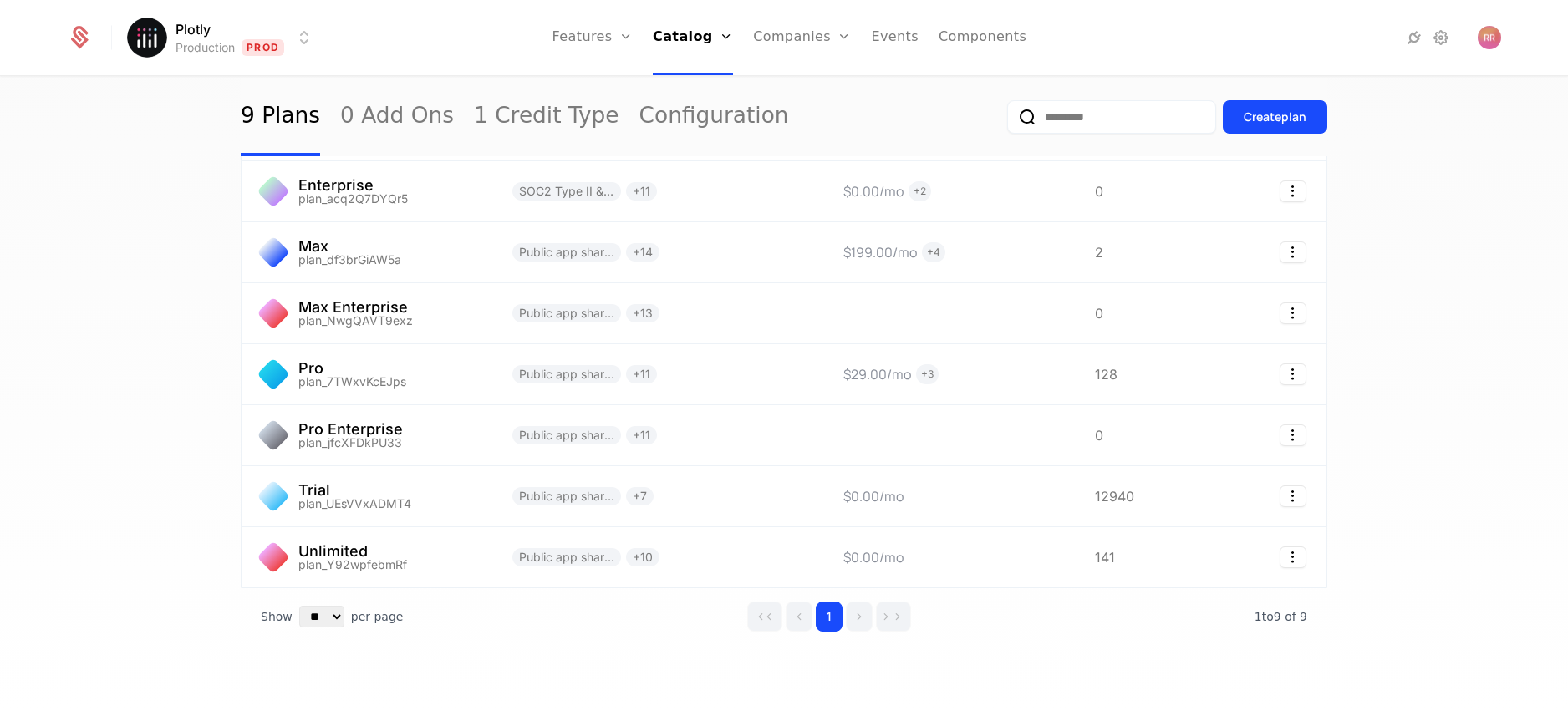
scroll to position [204, 0]
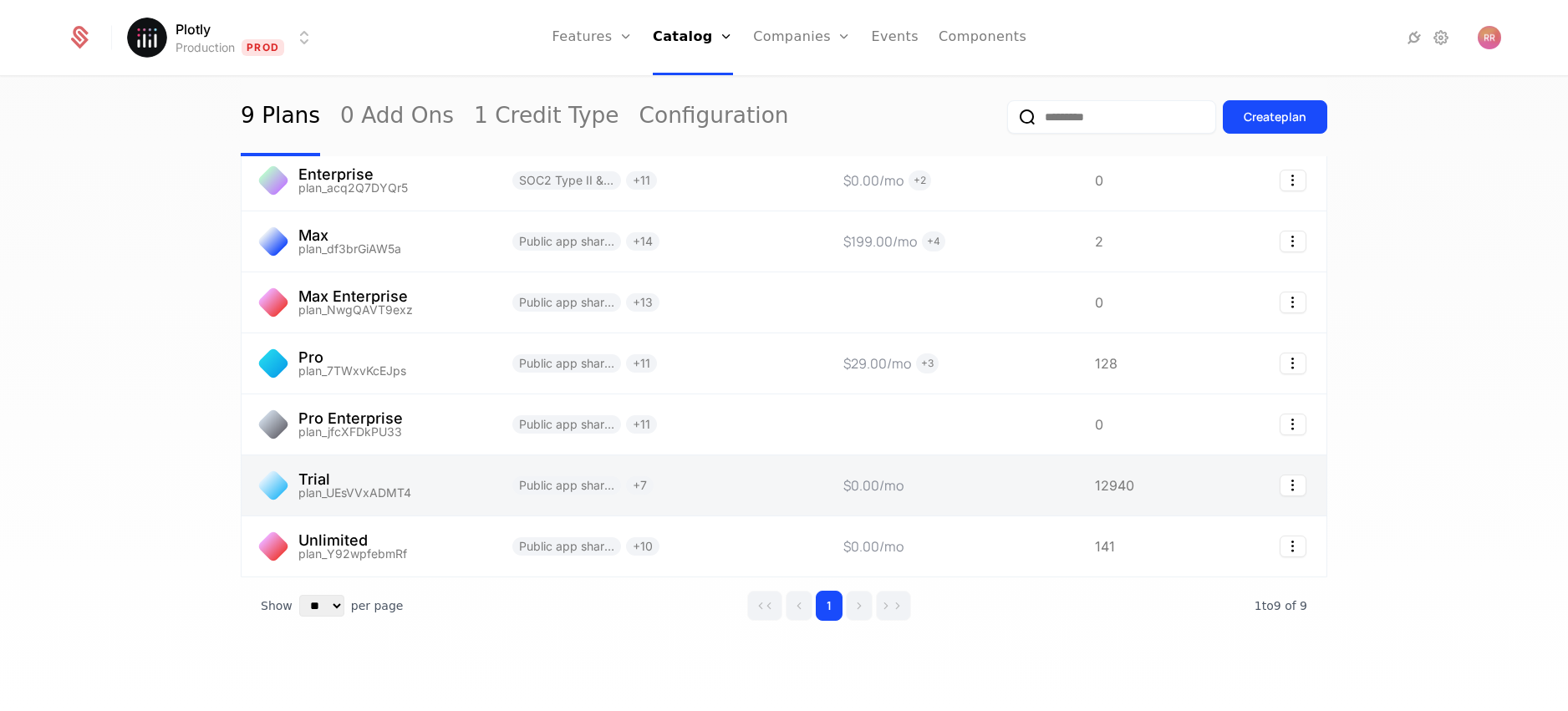
click at [369, 486] on link at bounding box center [366, 486] width 250 height 60
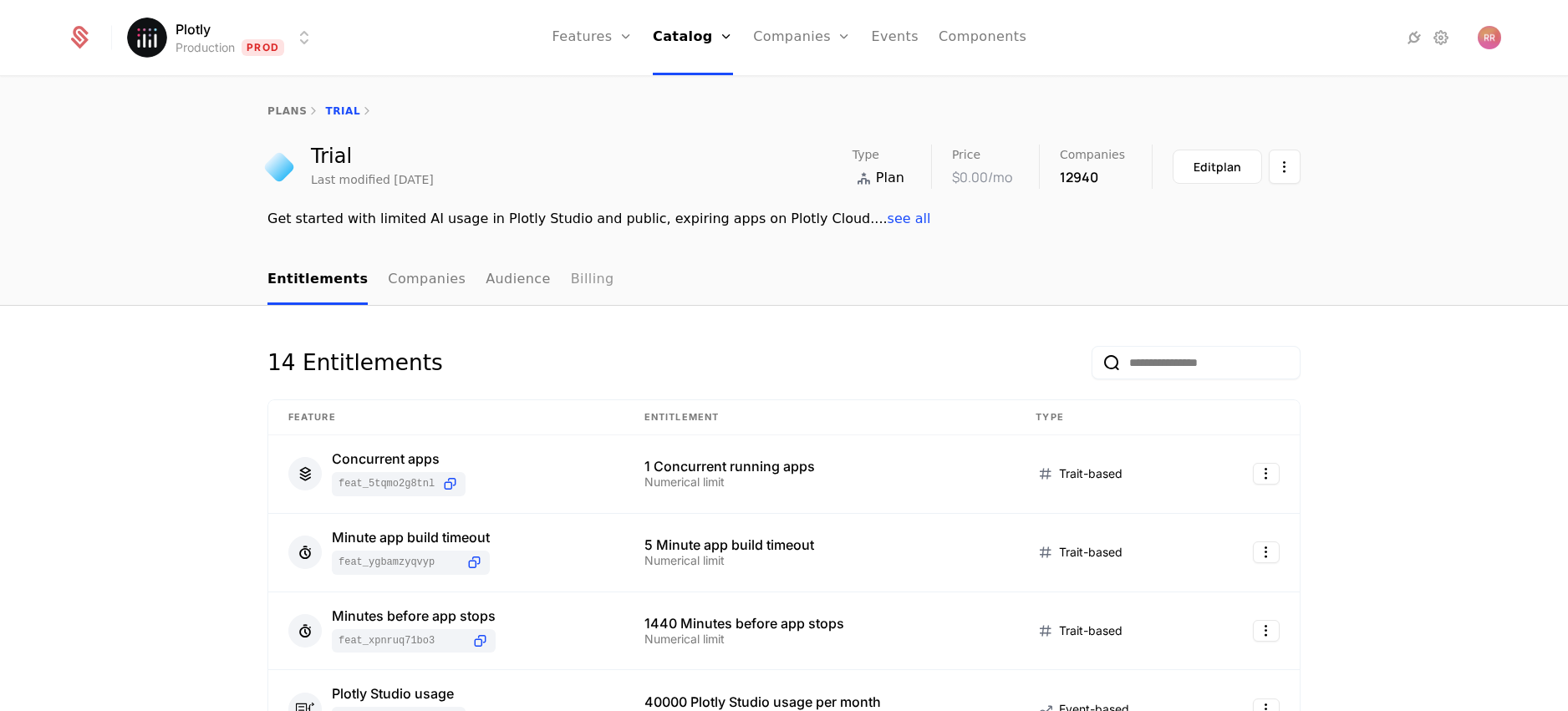
click at [579, 265] on link "Billing" at bounding box center [592, 281] width 44 height 50
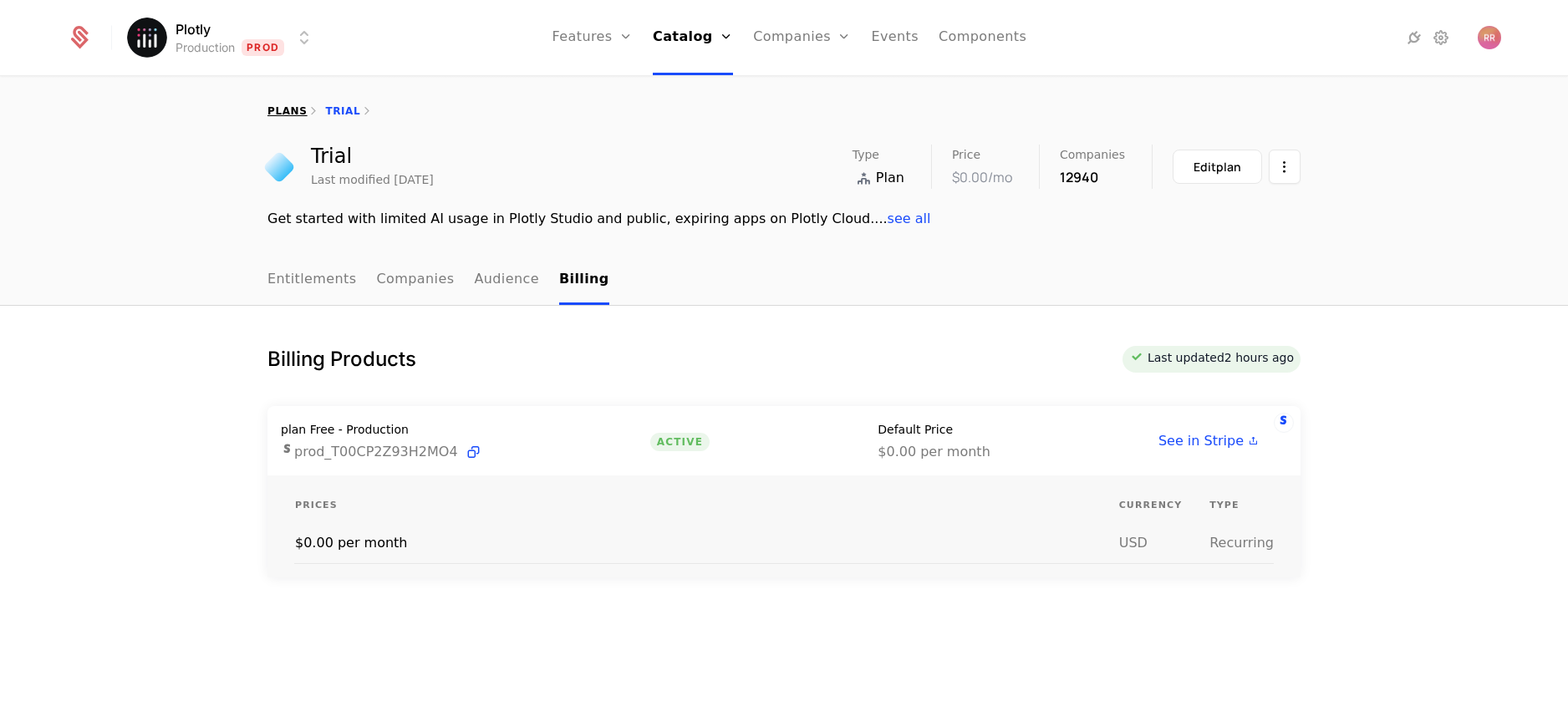
click at [282, 109] on link "plans" at bounding box center [287, 111] width 39 height 12
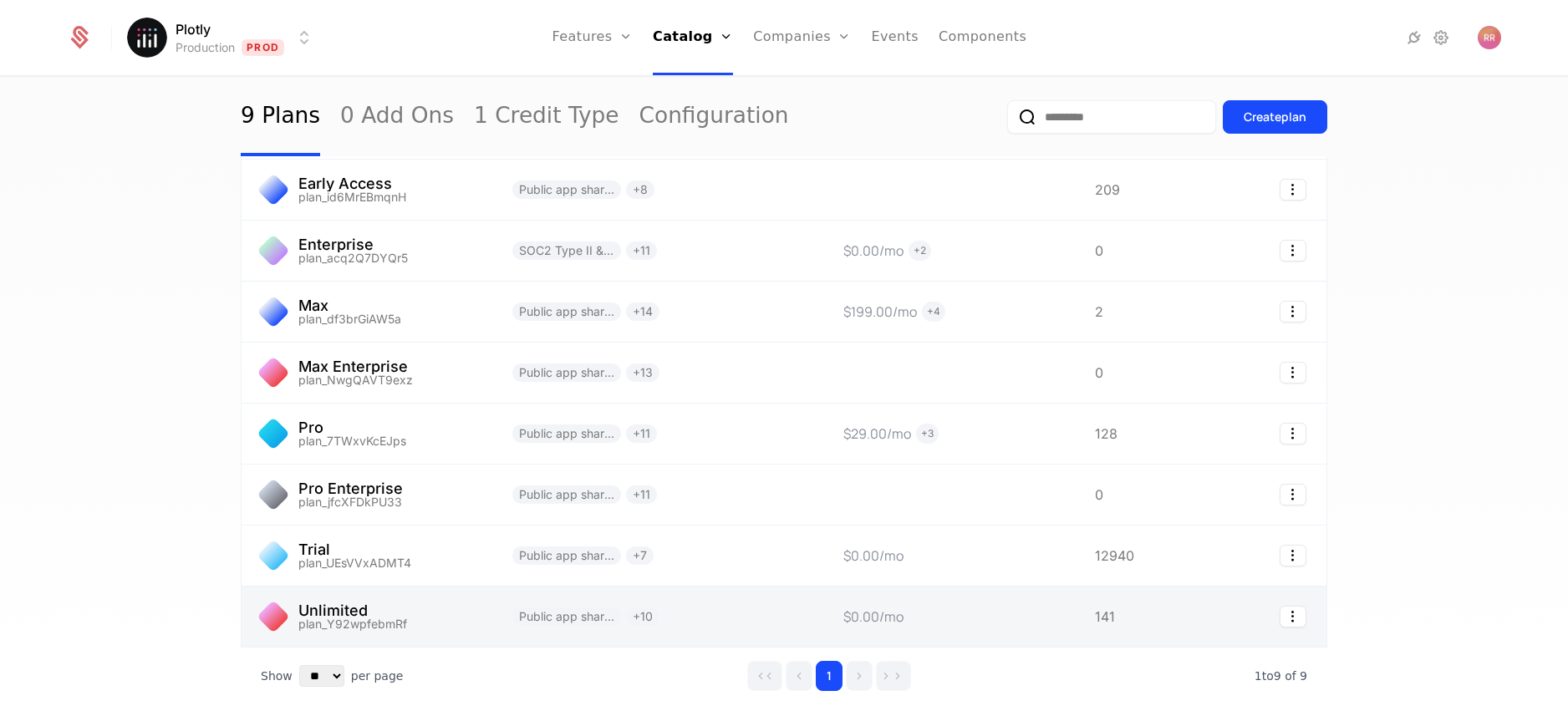
scroll to position [147, 0]
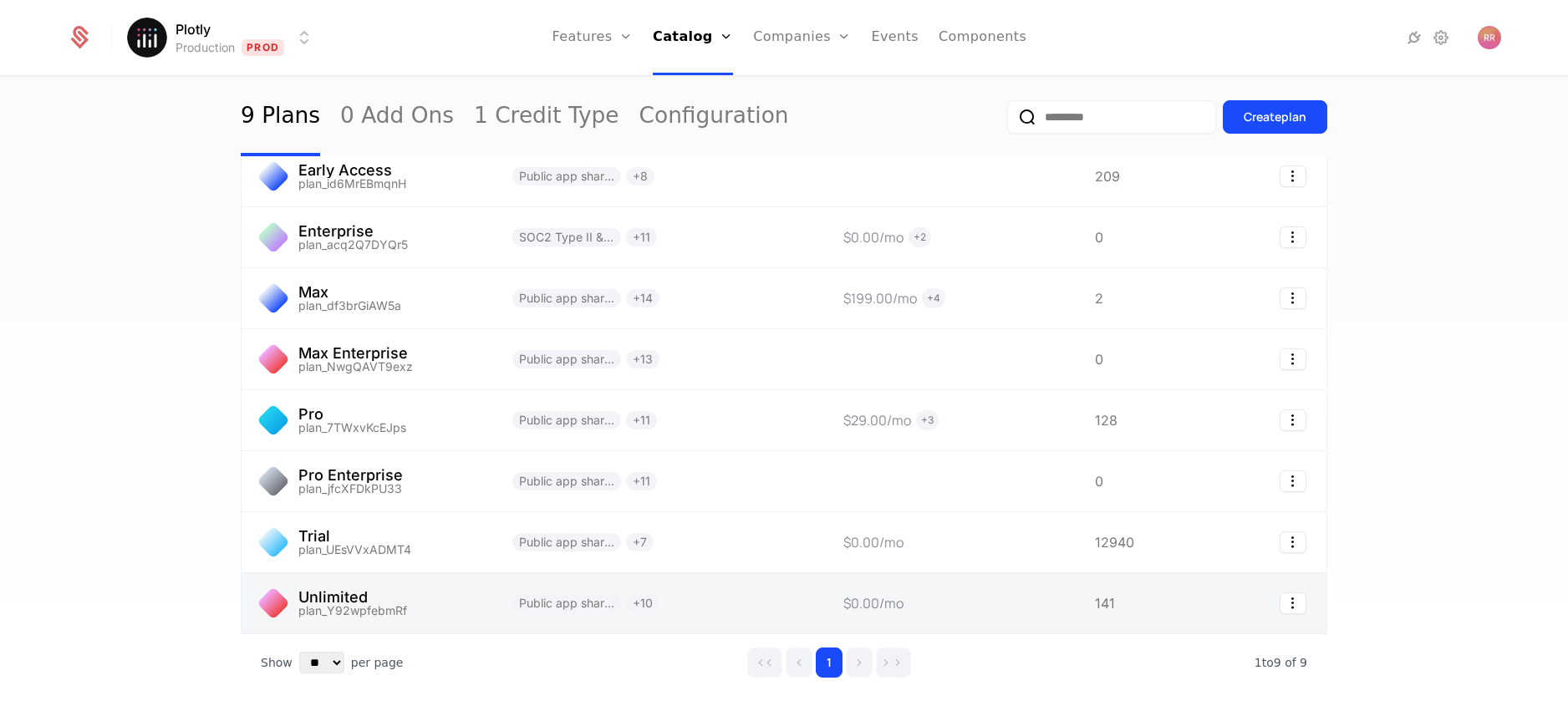
click at [361, 595] on link at bounding box center [366, 604] width 250 height 60
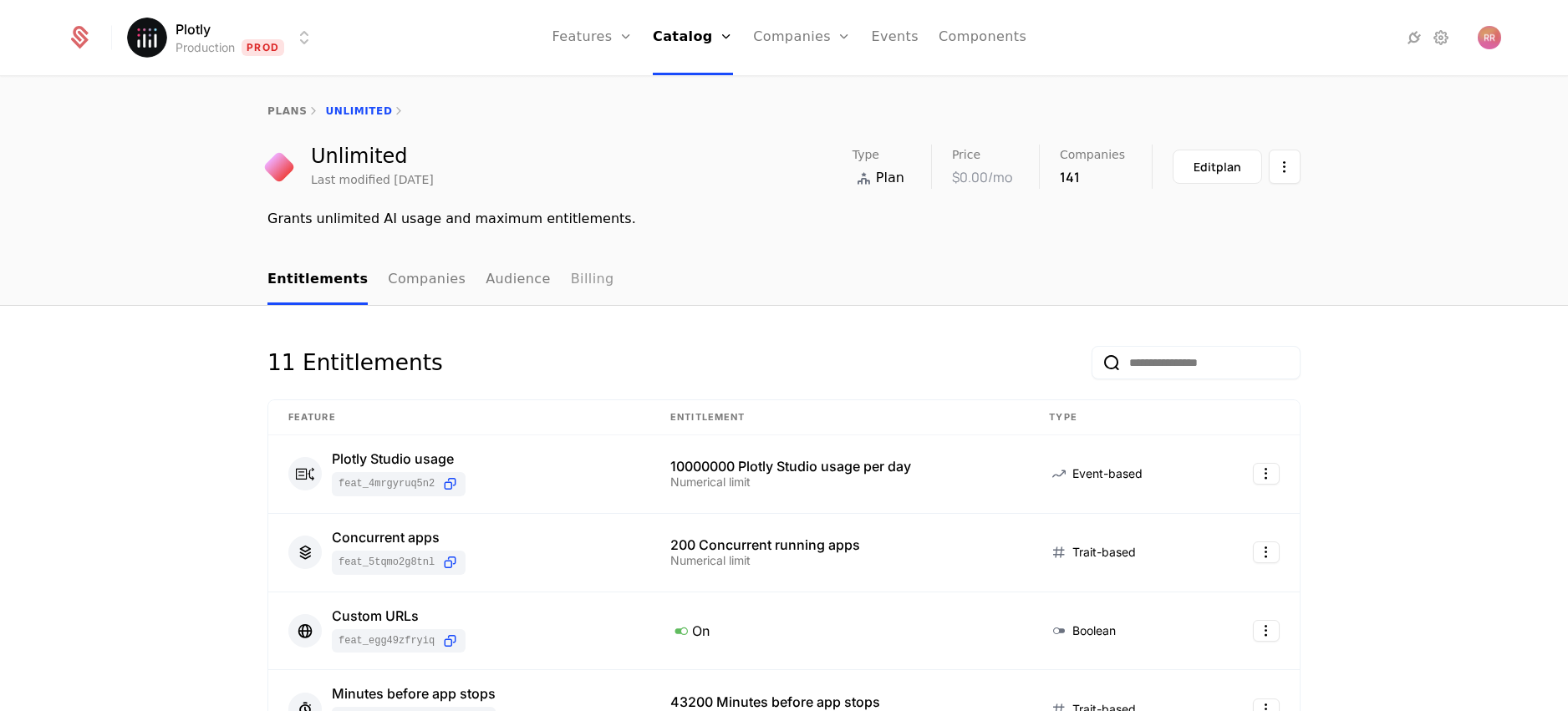
drag, startPoint x: 565, startPoint y: 273, endPoint x: 548, endPoint y: 282, distance: 19.2
click at [571, 273] on link "Billing" at bounding box center [592, 281] width 44 height 50
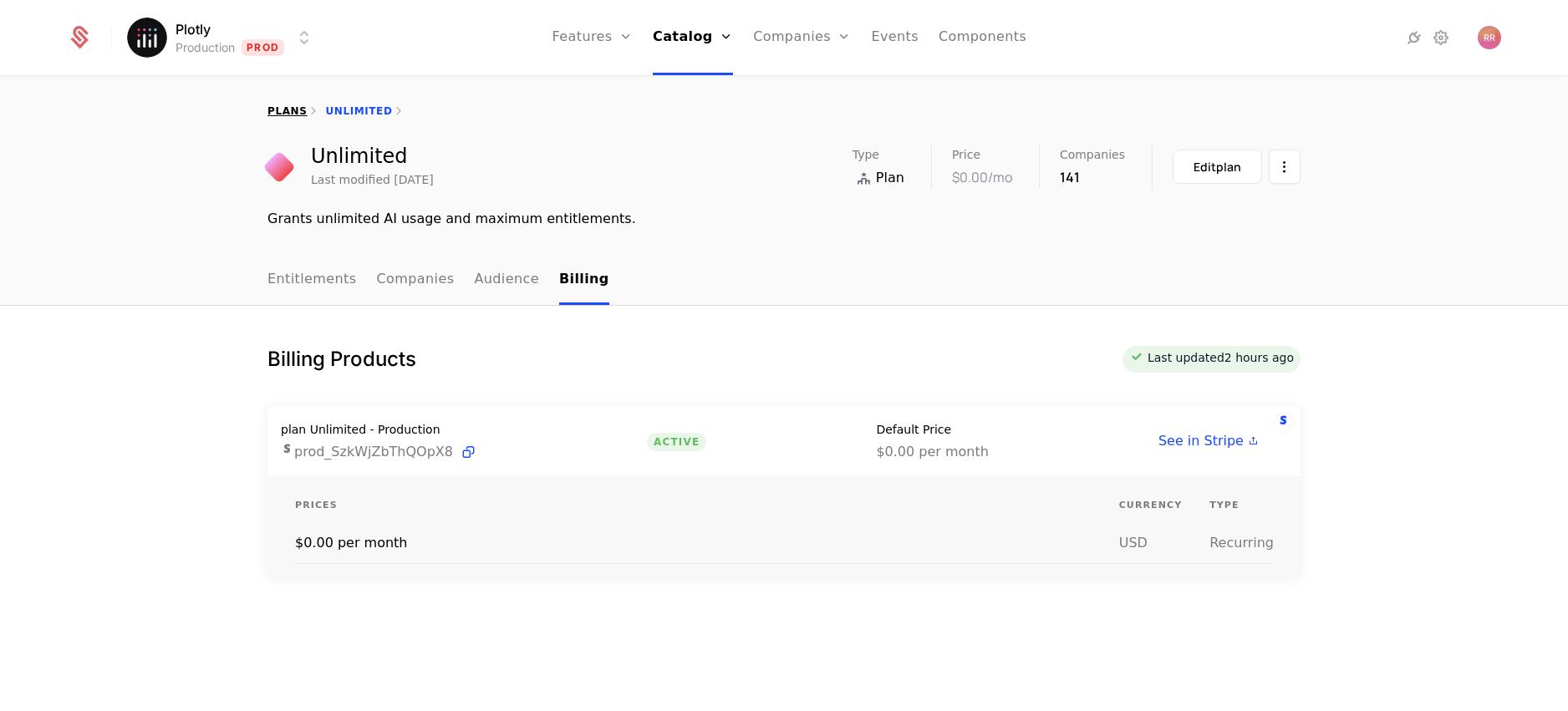
click at [285, 110] on link "plans" at bounding box center [287, 111] width 39 height 12
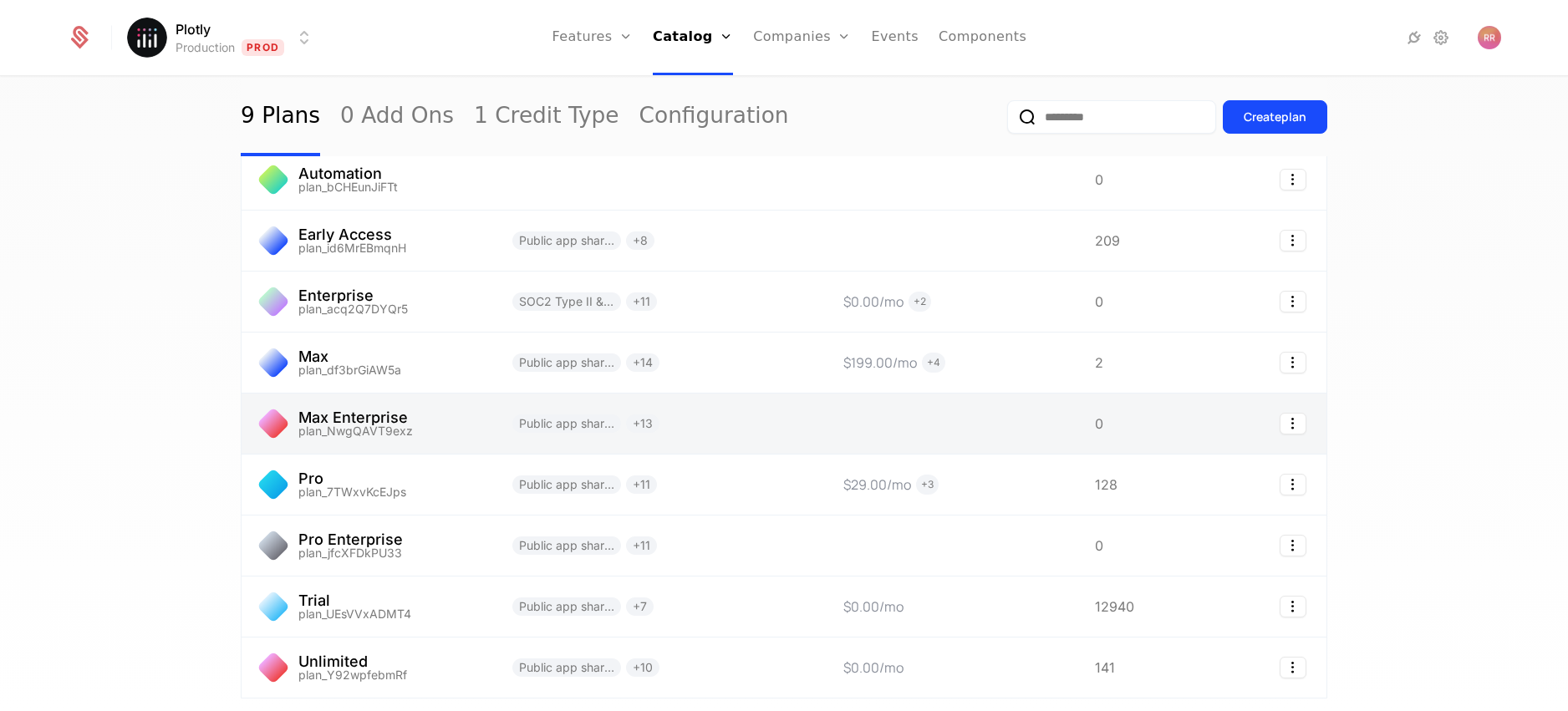
scroll to position [171, 0]
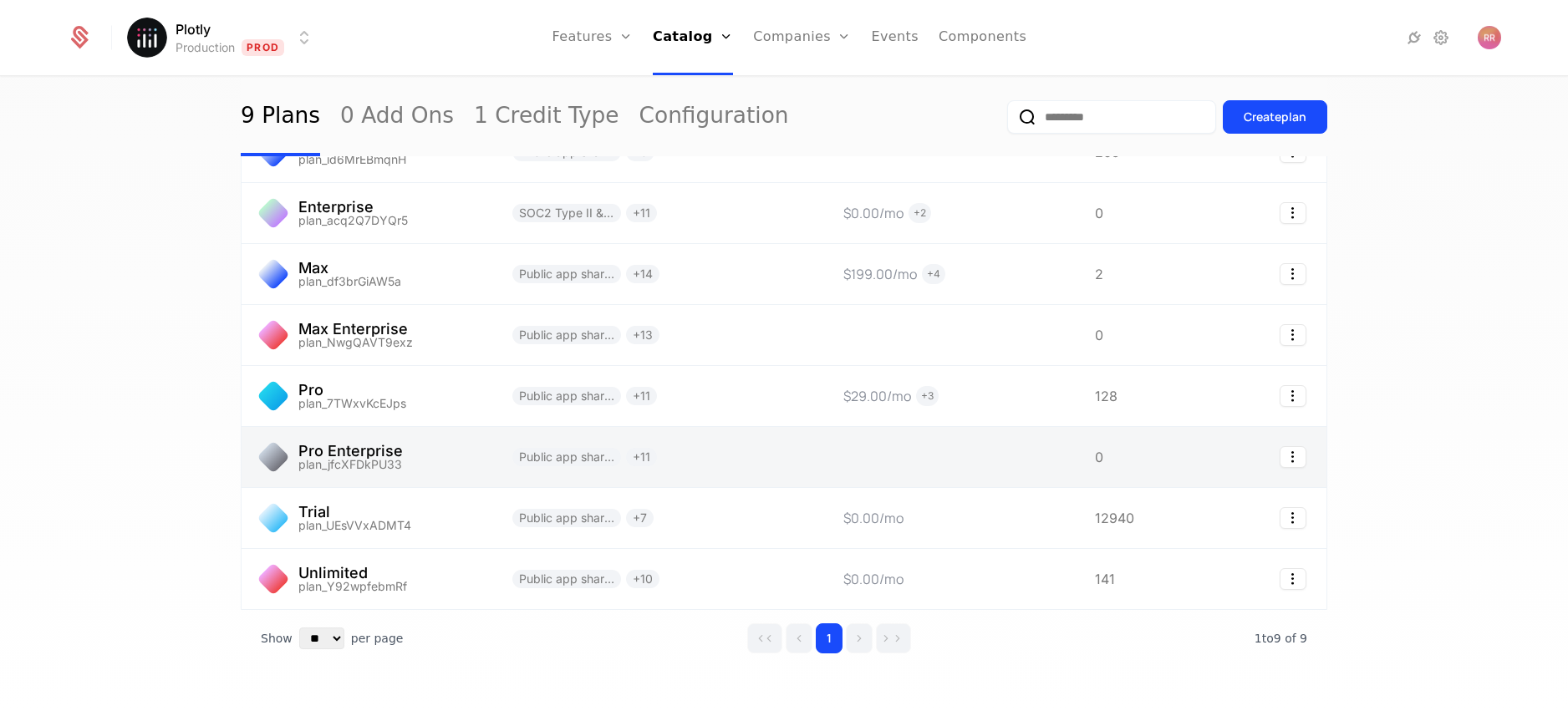
click at [336, 449] on link at bounding box center [366, 458] width 250 height 60
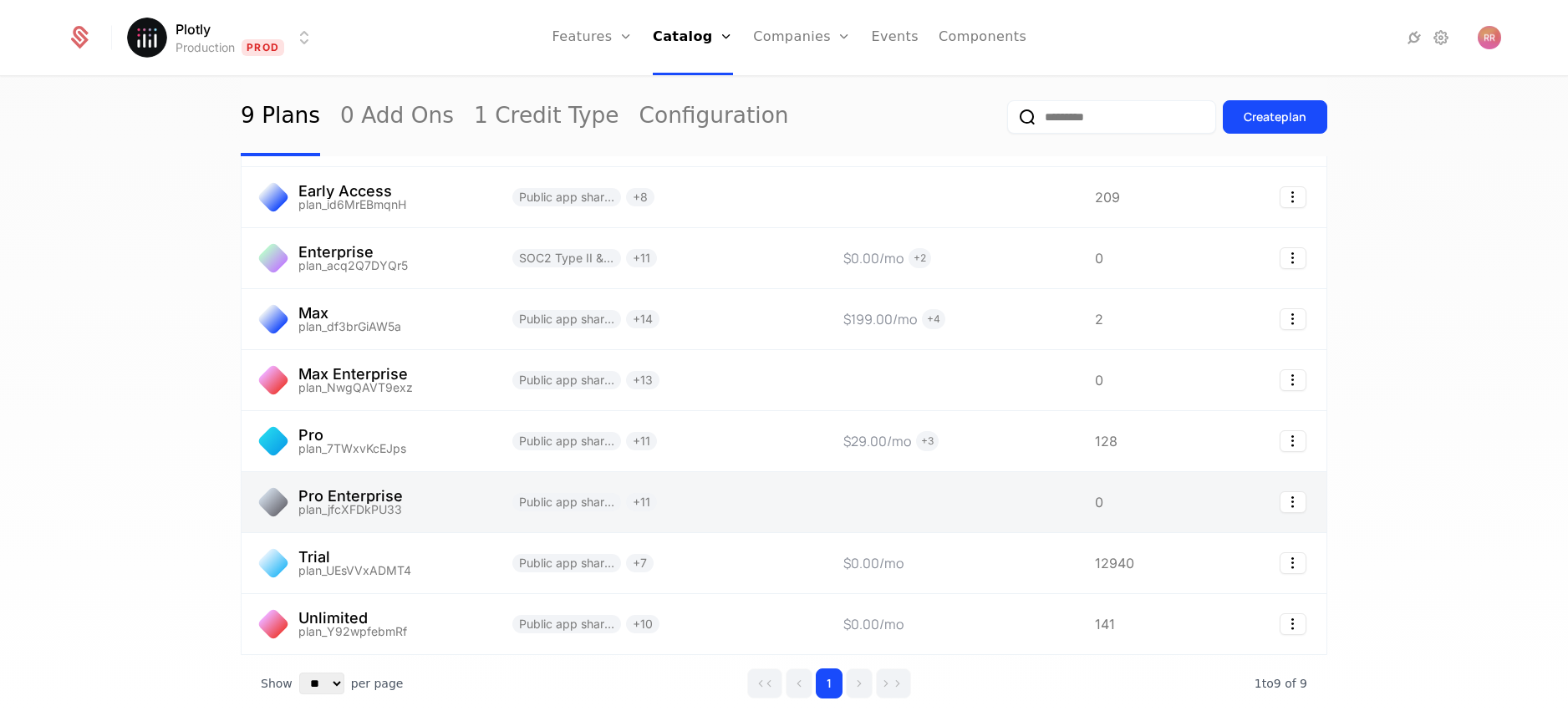
scroll to position [132, 0]
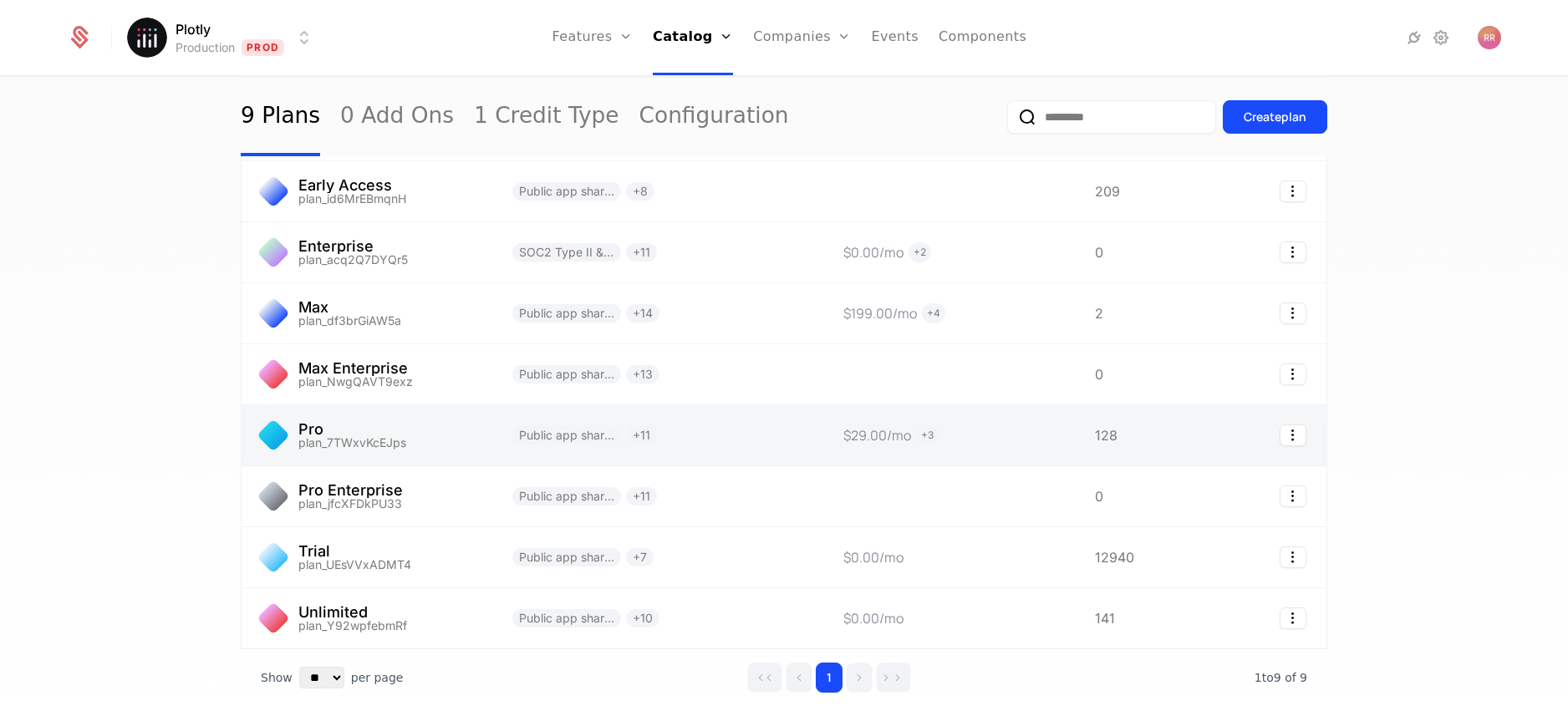
click at [341, 447] on link at bounding box center [366, 435] width 250 height 60
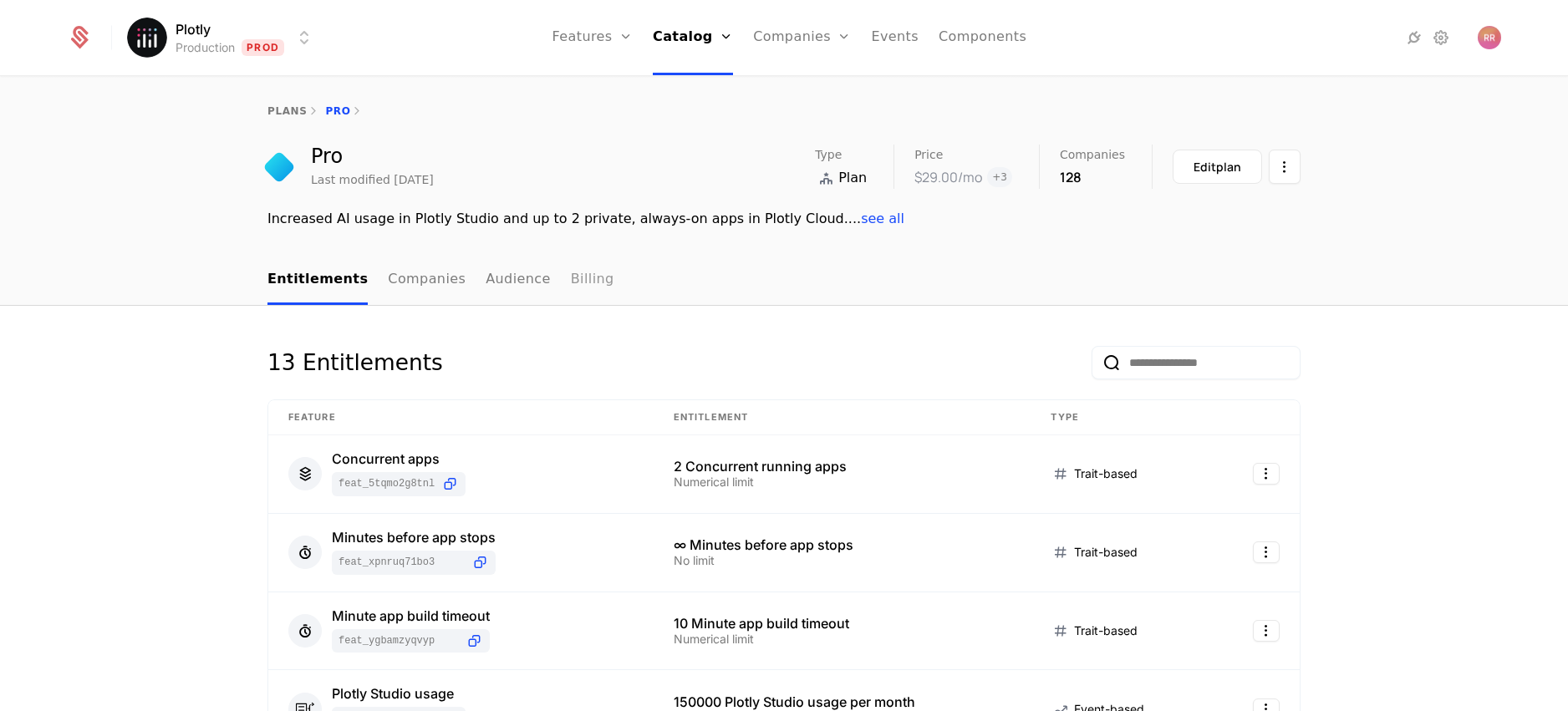
click at [571, 276] on link "Billing" at bounding box center [592, 281] width 44 height 50
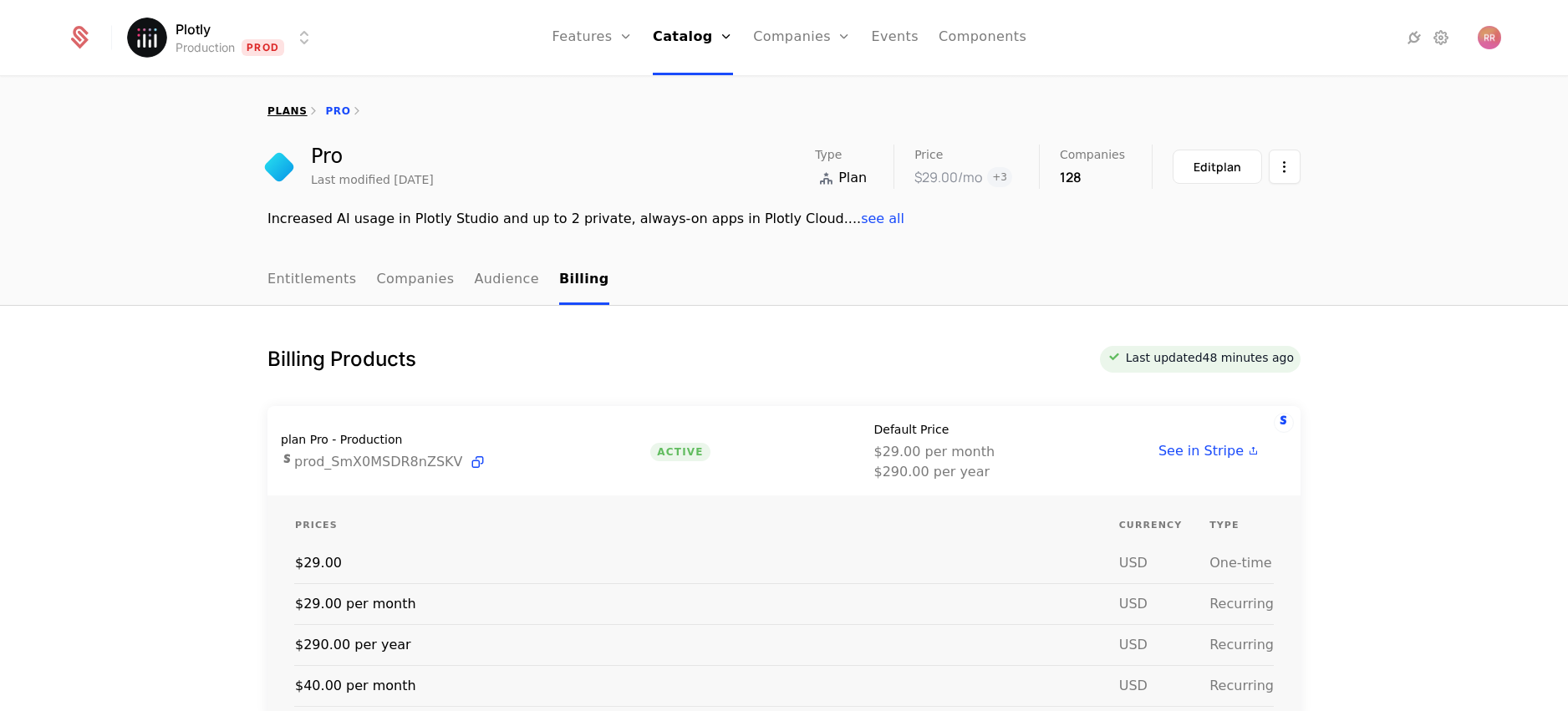
click at [273, 110] on link "plans" at bounding box center [287, 111] width 39 height 12
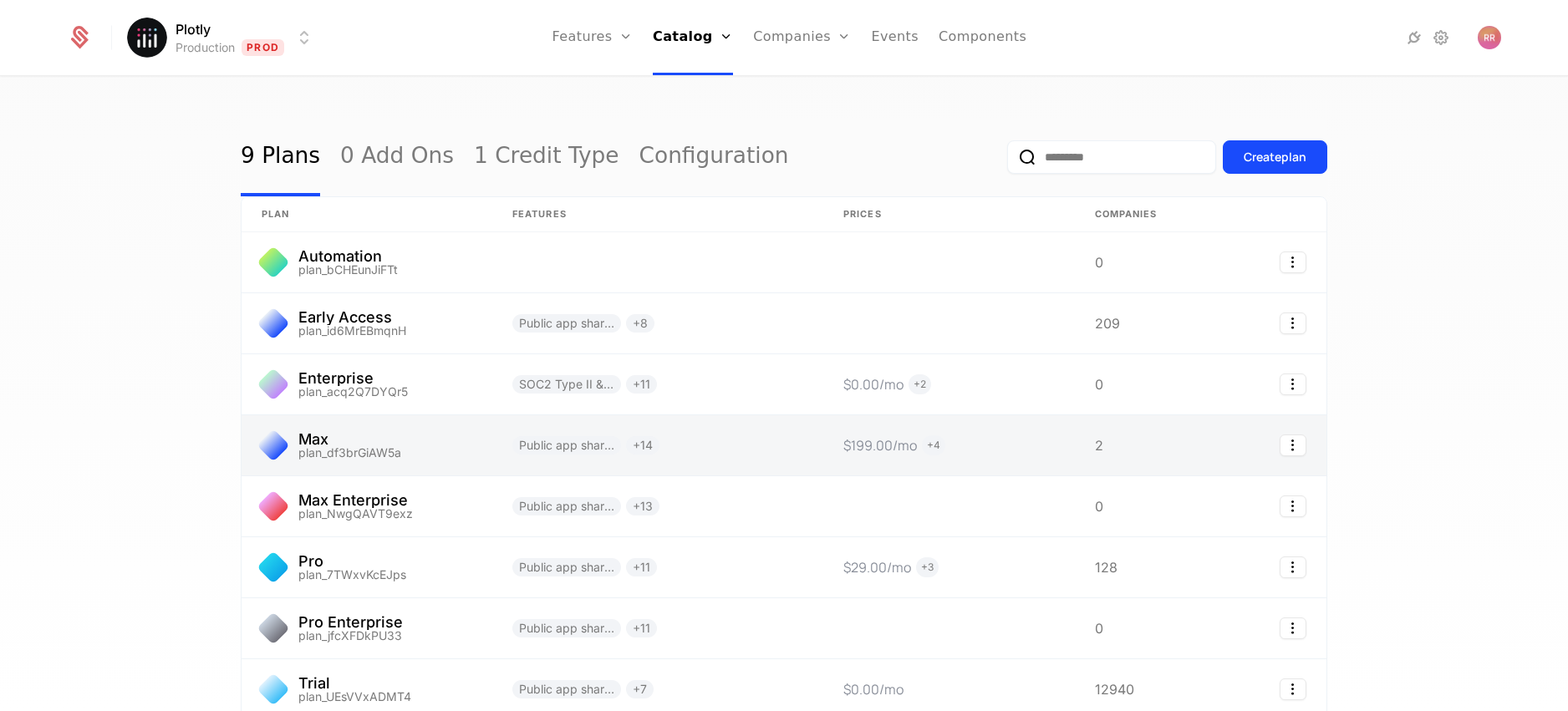
click at [373, 423] on link at bounding box center [366, 446] width 250 height 60
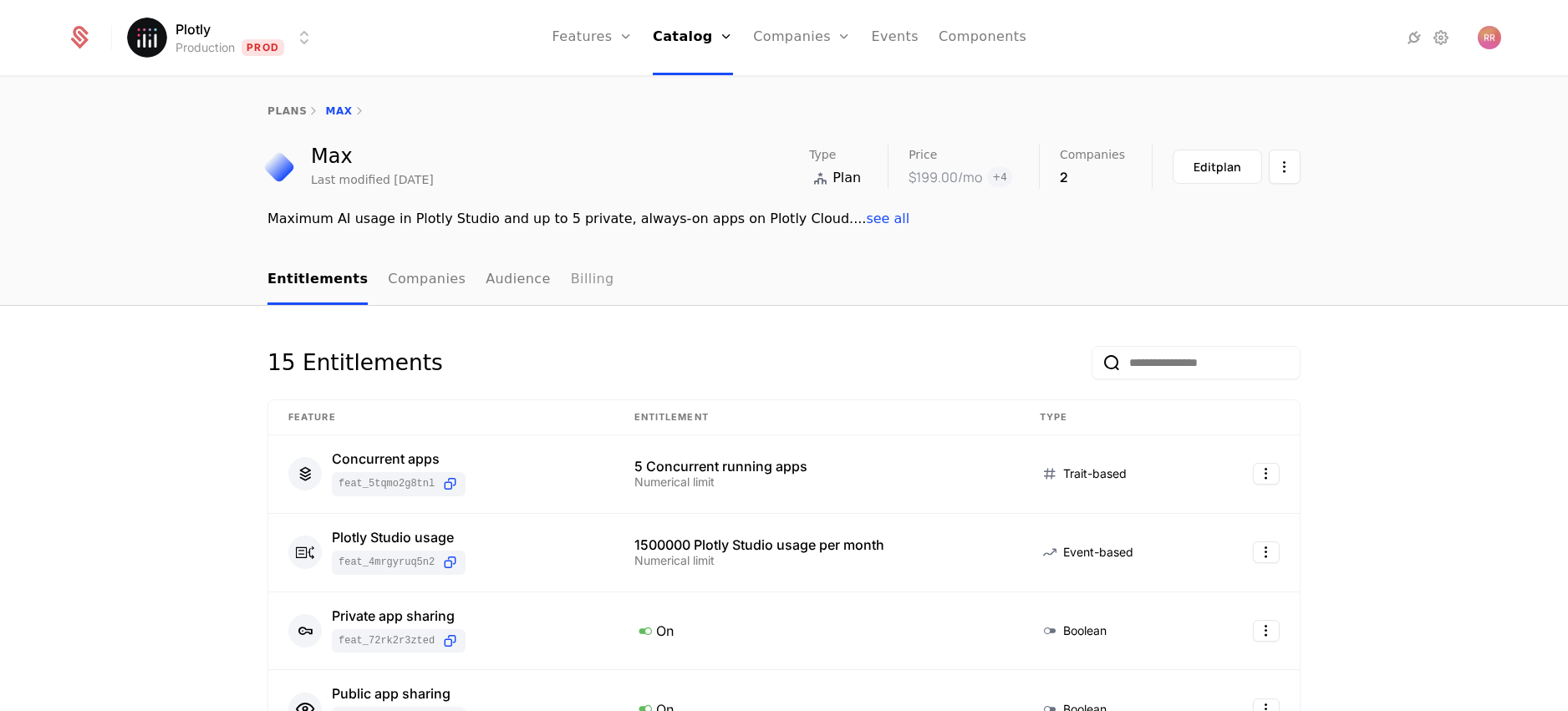
click at [578, 281] on link "Billing" at bounding box center [592, 281] width 44 height 50
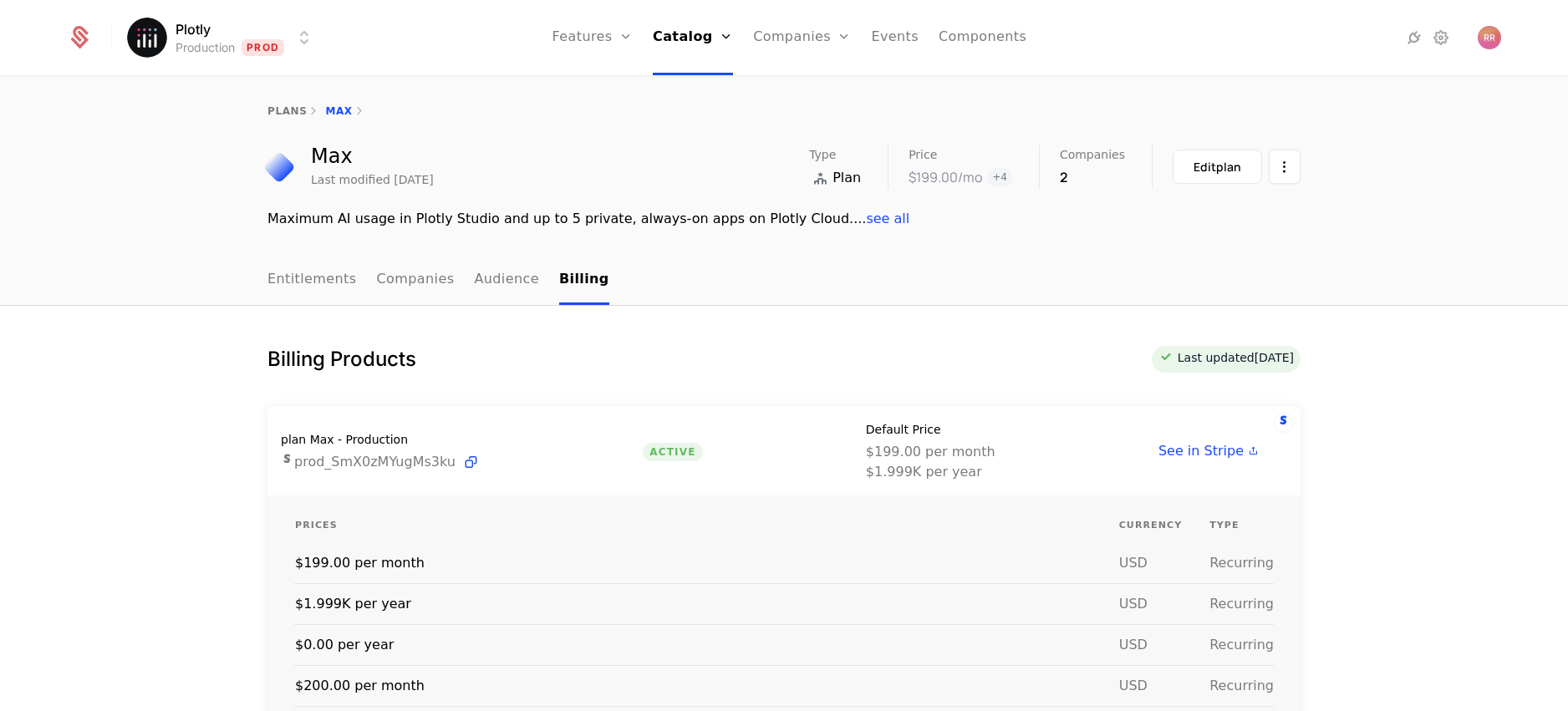
click at [270, 98] on div "plans Max" at bounding box center [784, 111] width 1568 height 67
click at [274, 108] on link "plans" at bounding box center [287, 111] width 39 height 12
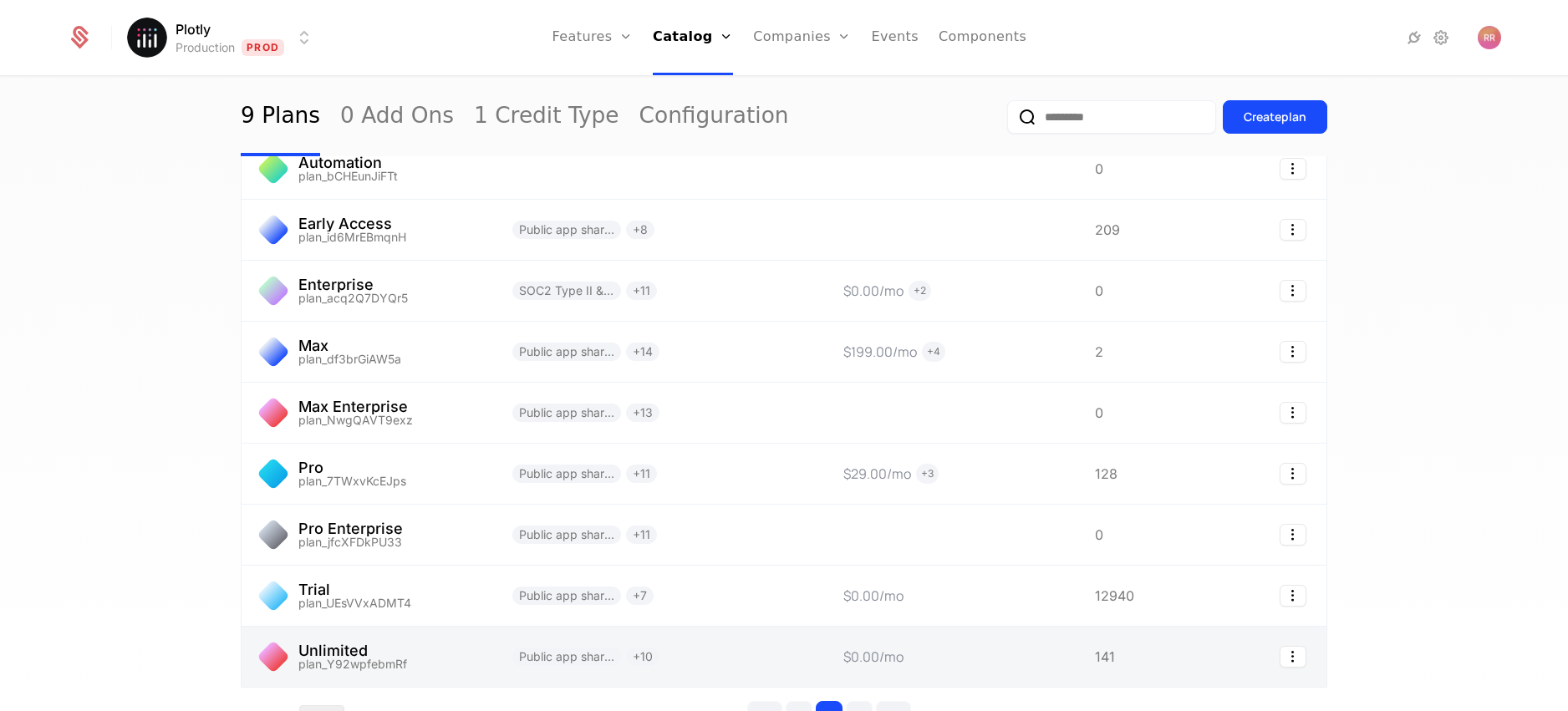
scroll to position [90, 0]
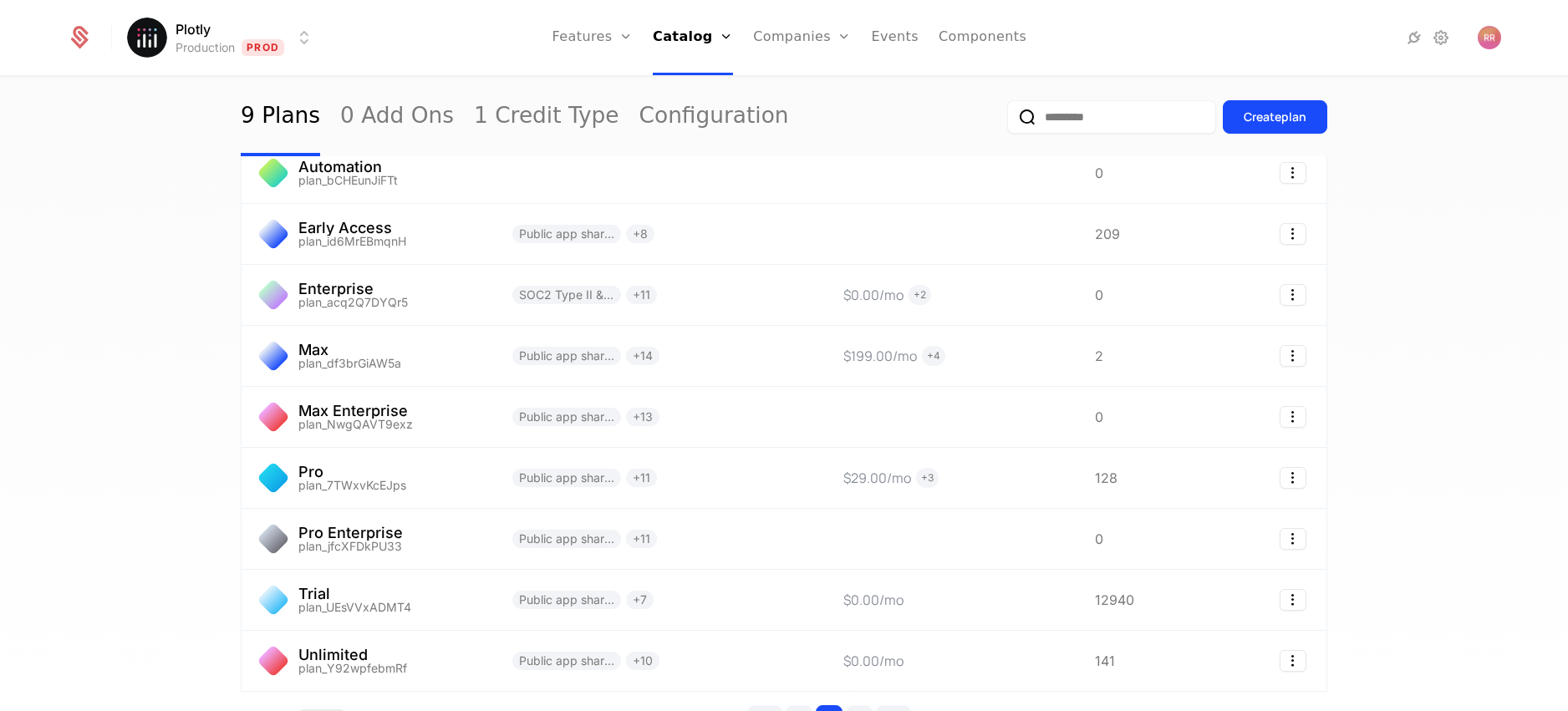
drag, startPoint x: 1400, startPoint y: 708, endPoint x: 1401, endPoint y: 722, distance: 14.0
click at [1401, 710] on html "Plotly Production Prod Features Features Flags Catalog Plans Add Ons Credits Co…" at bounding box center [784, 356] width 1568 height 711
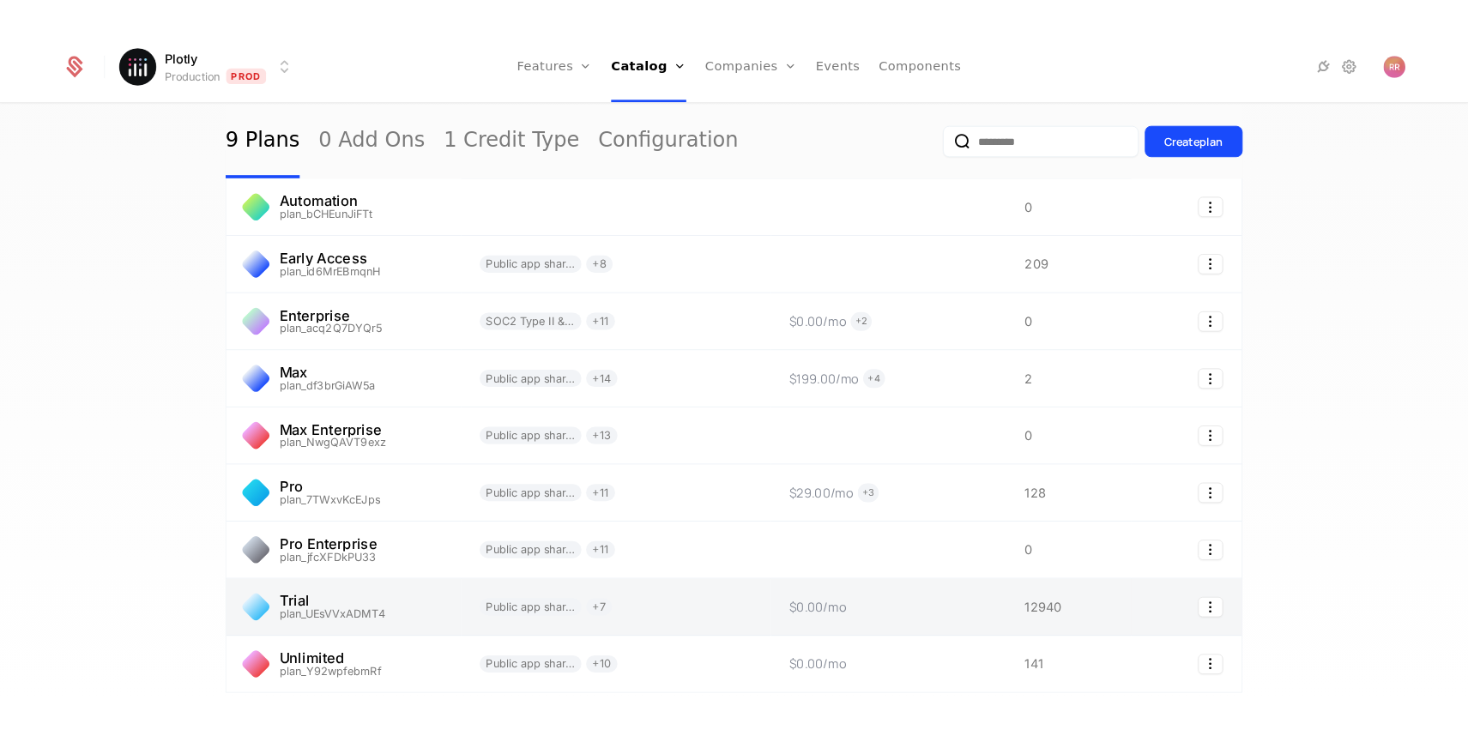
scroll to position [91, 0]
